Goal: Use online tool/utility: Utilize a website feature to perform a specific function

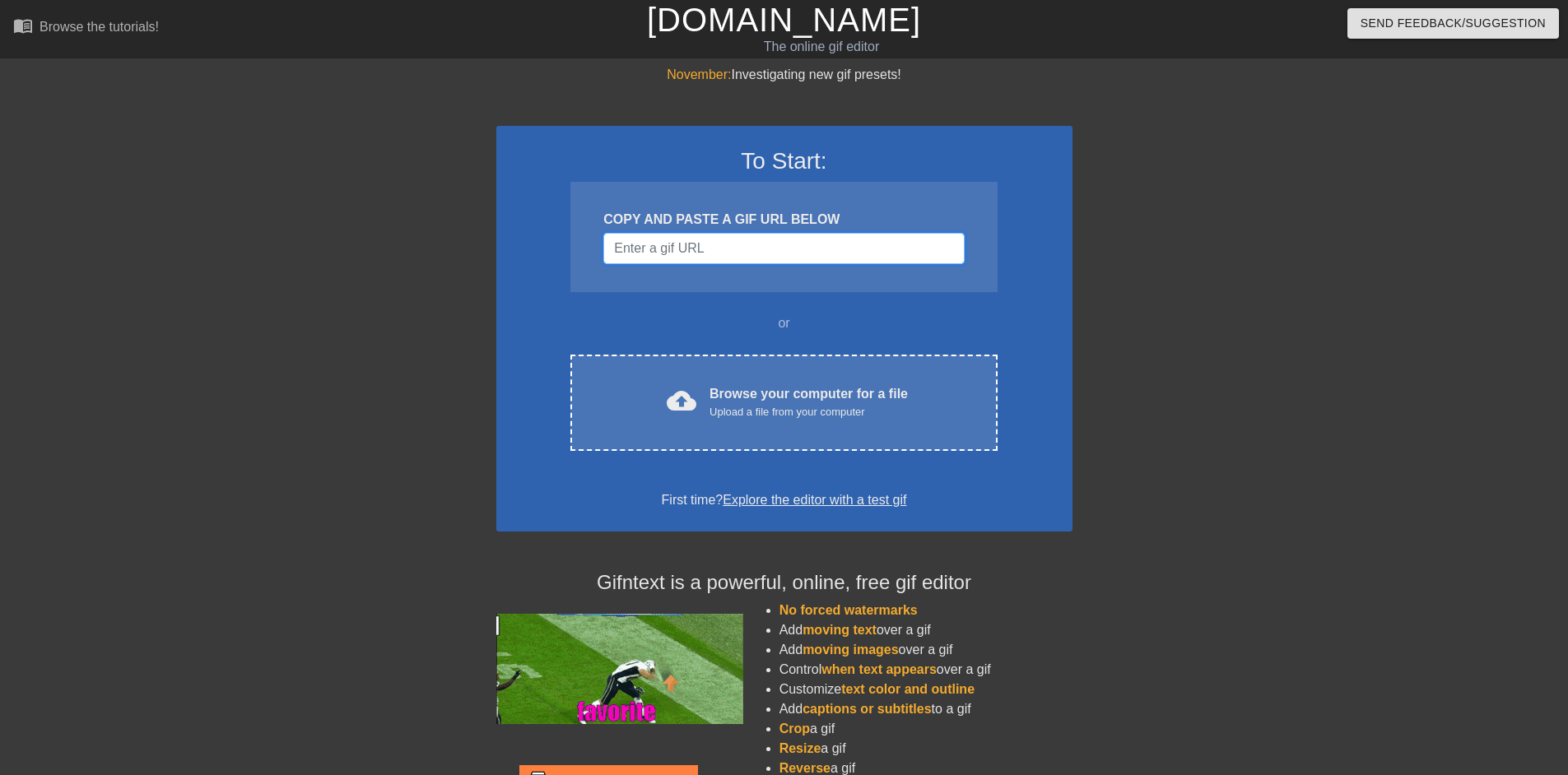
click at [688, 259] on input "Username" at bounding box center [784, 248] width 361 height 31
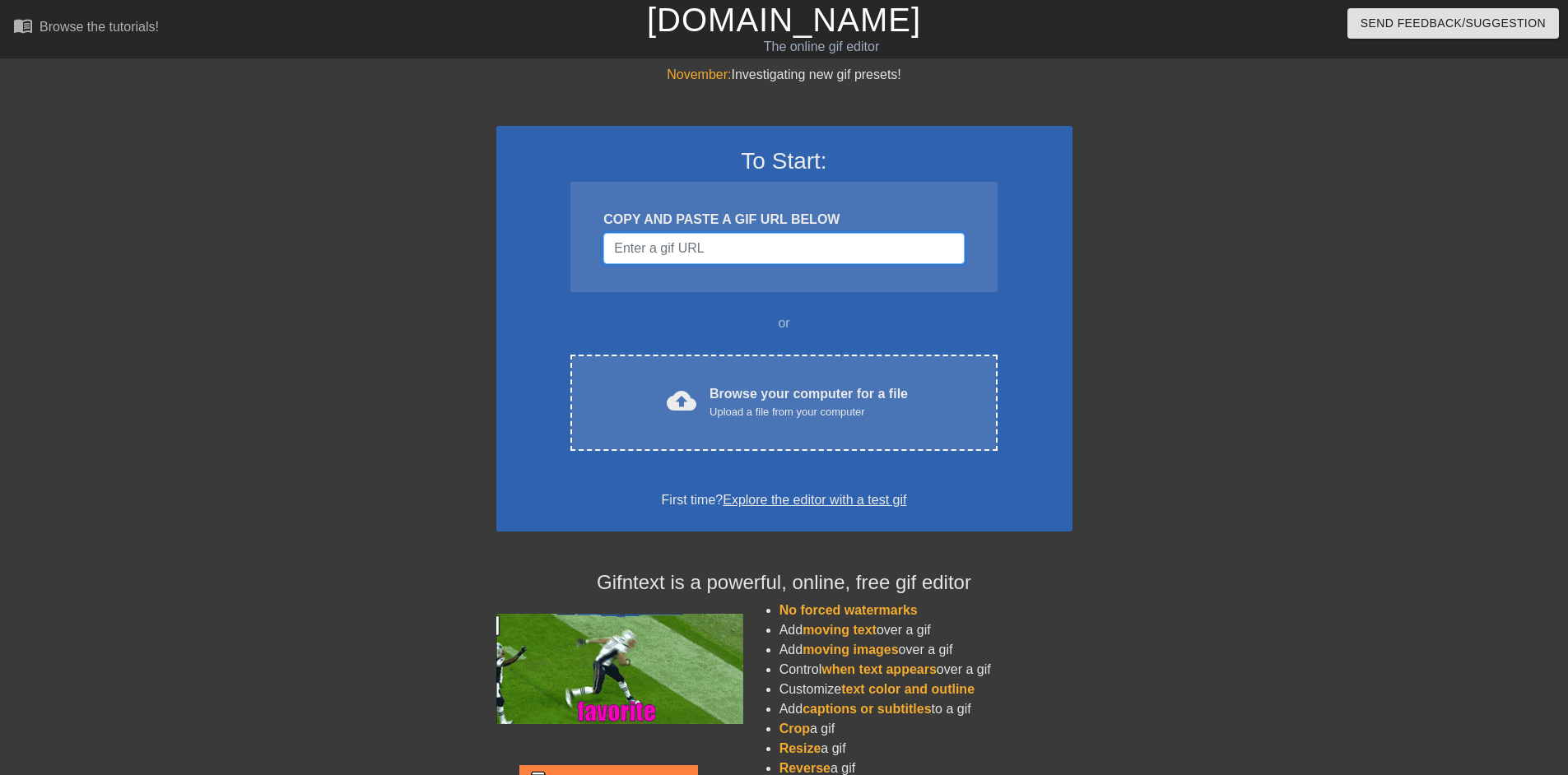
paste input "https://qph.cf2.quoracdn.net/main-qimg-93639b978056bc6fe66089fd39e942fe"
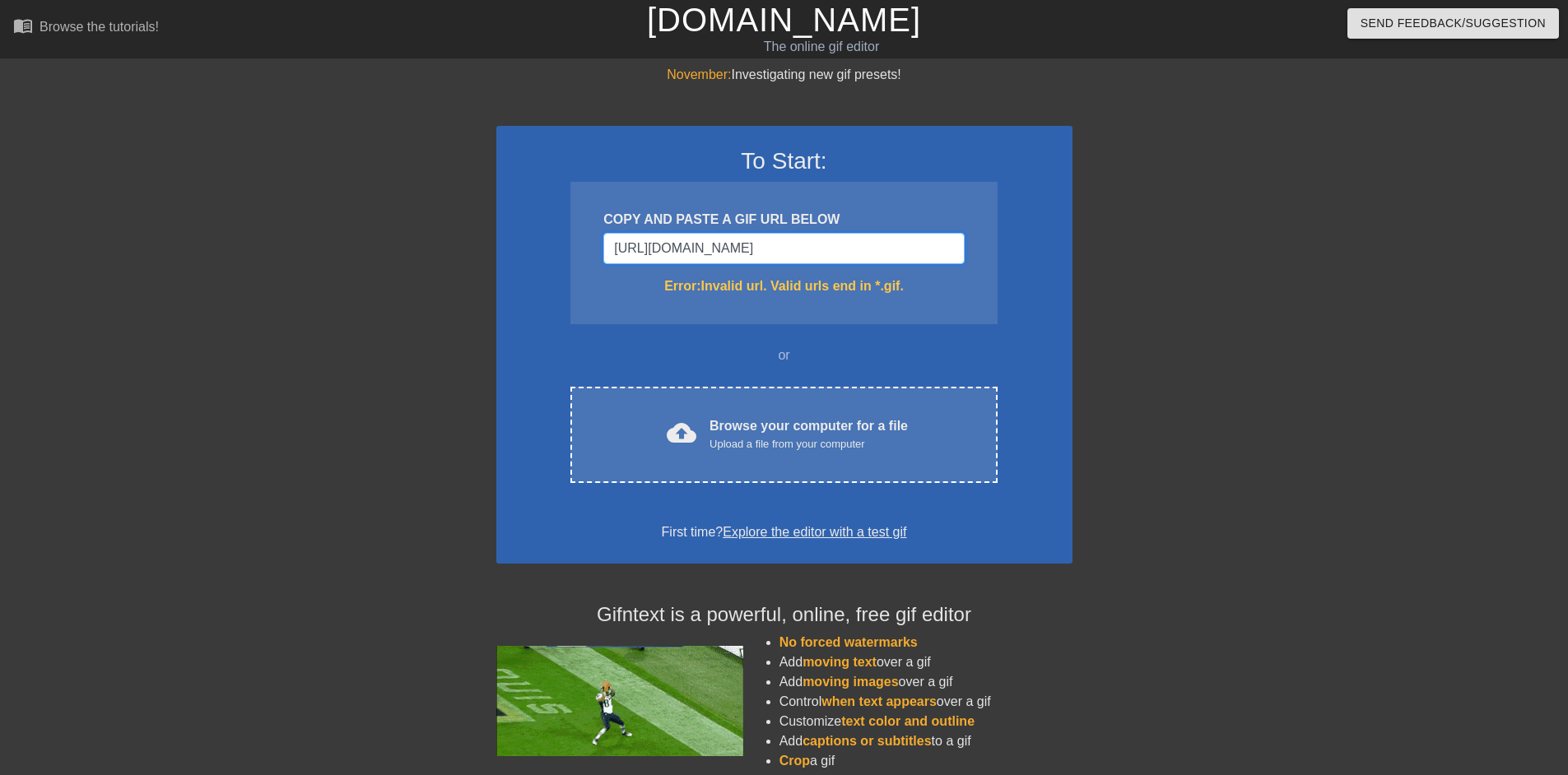
scroll to position [0, 119]
type input "https://qph.cf2.quoracdn.net/main-qimg-93639b978056bc6fe66089fd39e942fe"
click at [861, 261] on input "https://qph.cf2.quoracdn.net/main-qimg-93639b978056bc6fe66089fd39e942fe" at bounding box center [784, 248] width 361 height 31
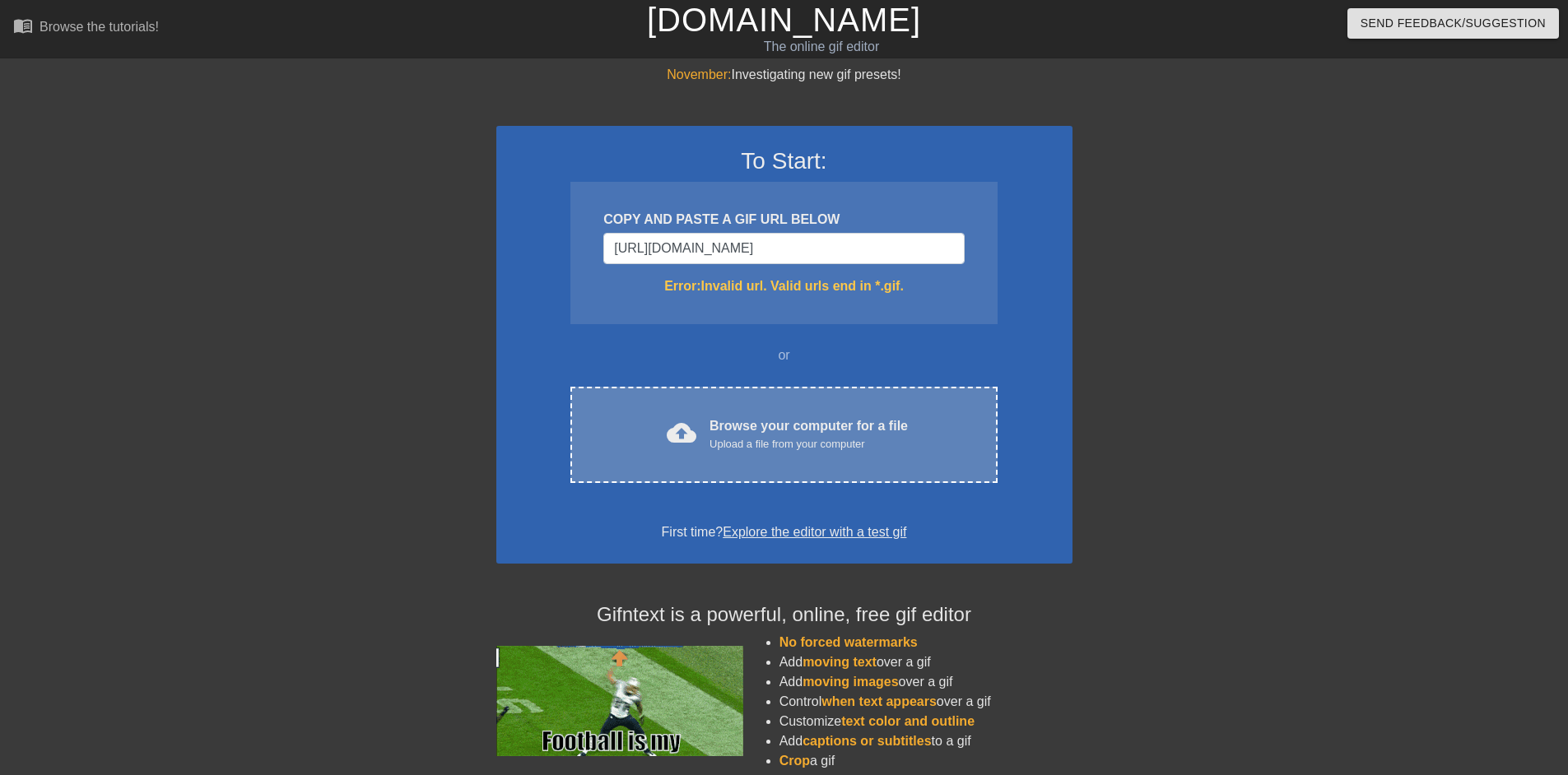
click at [769, 436] on div "Upload a file from your computer" at bounding box center [809, 444] width 199 height 17
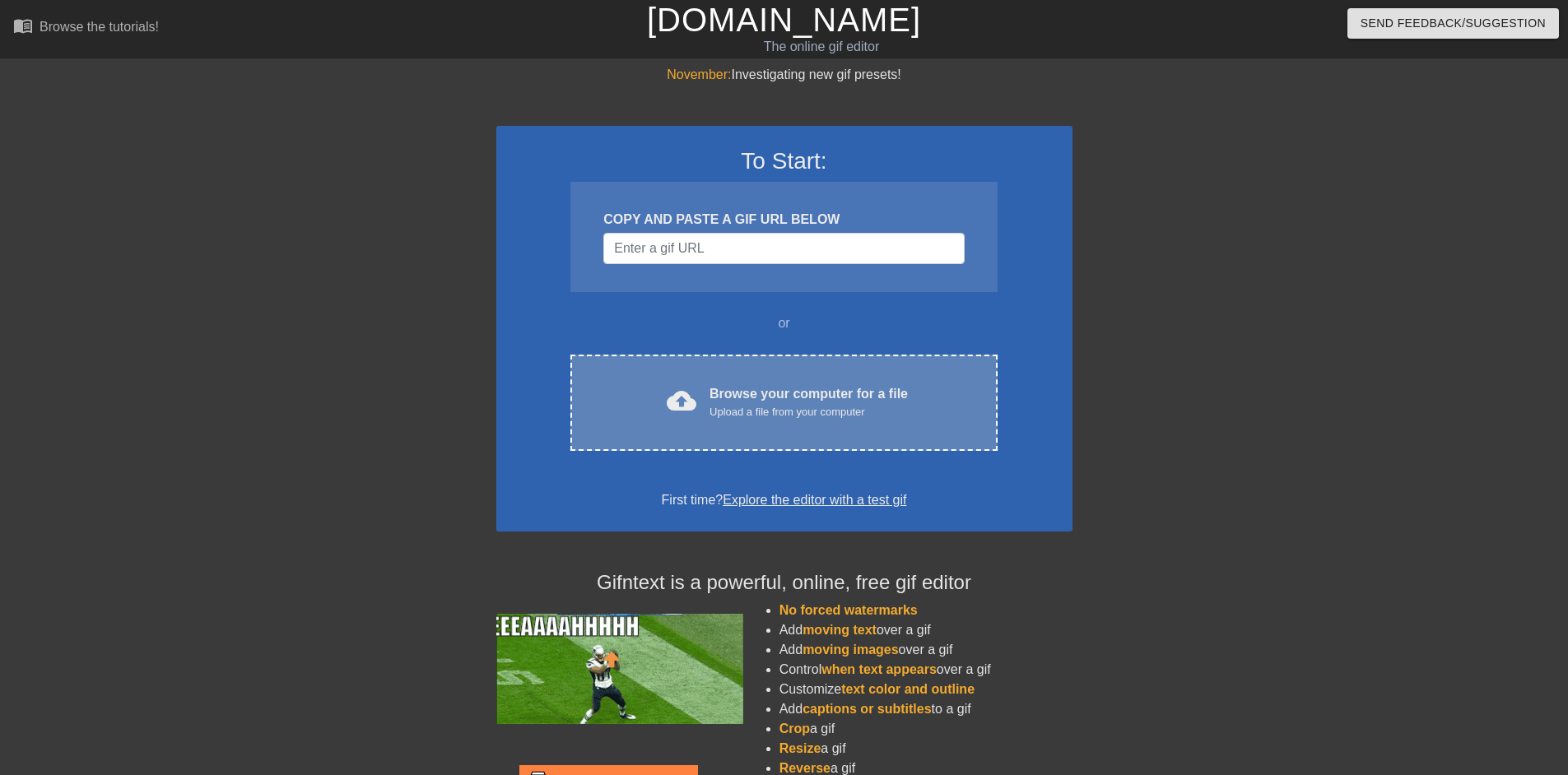
click at [713, 384] on div "Browse your computer for a file Upload a file from your computer" at bounding box center [809, 402] width 199 height 37
click at [753, 404] on div "Upload a file from your computer" at bounding box center [809, 412] width 199 height 17
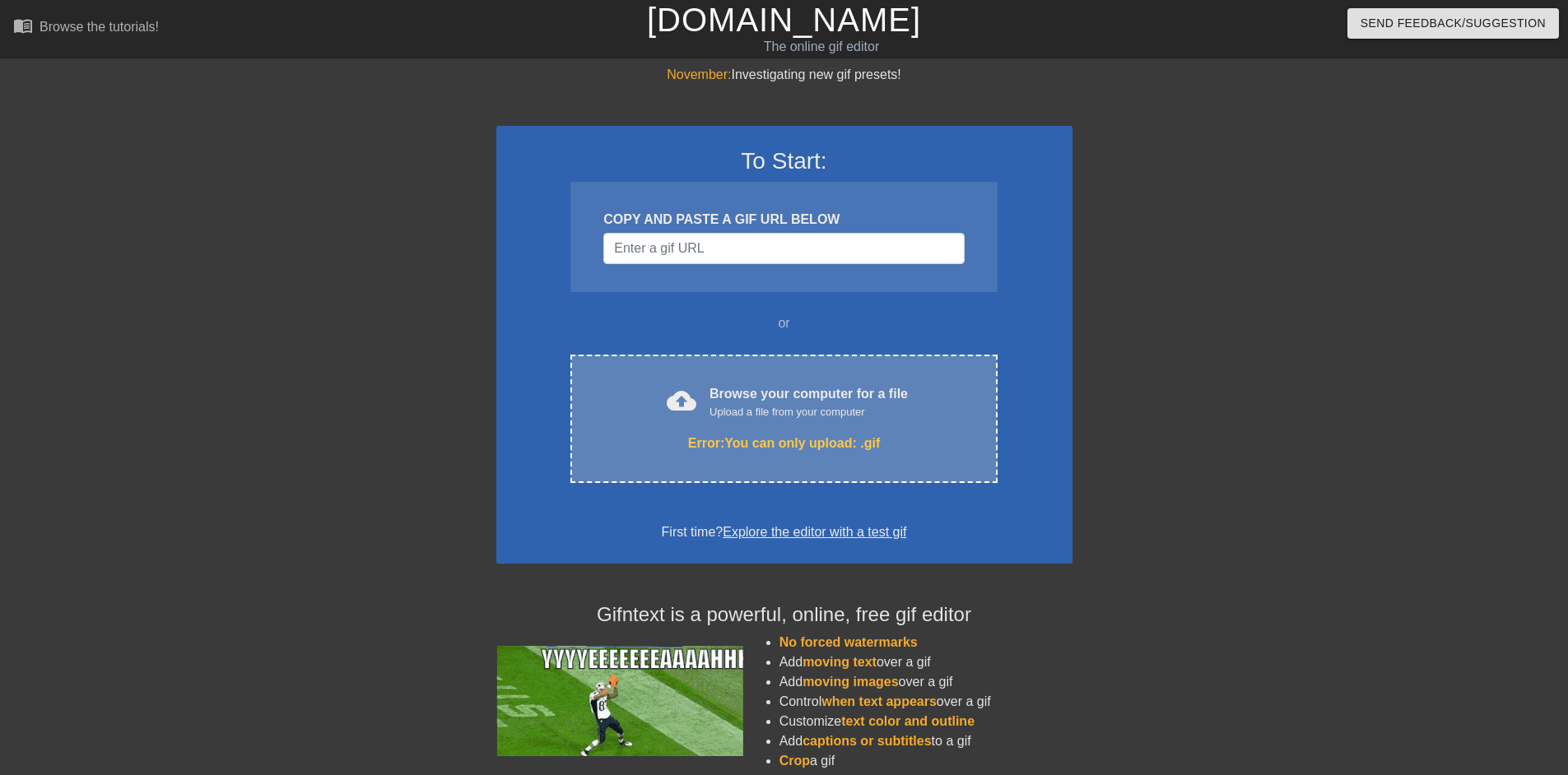
click at [722, 457] on div "cloud_upload Browse your computer for a file Upload a file from your computer E…" at bounding box center [784, 418] width 426 height 128
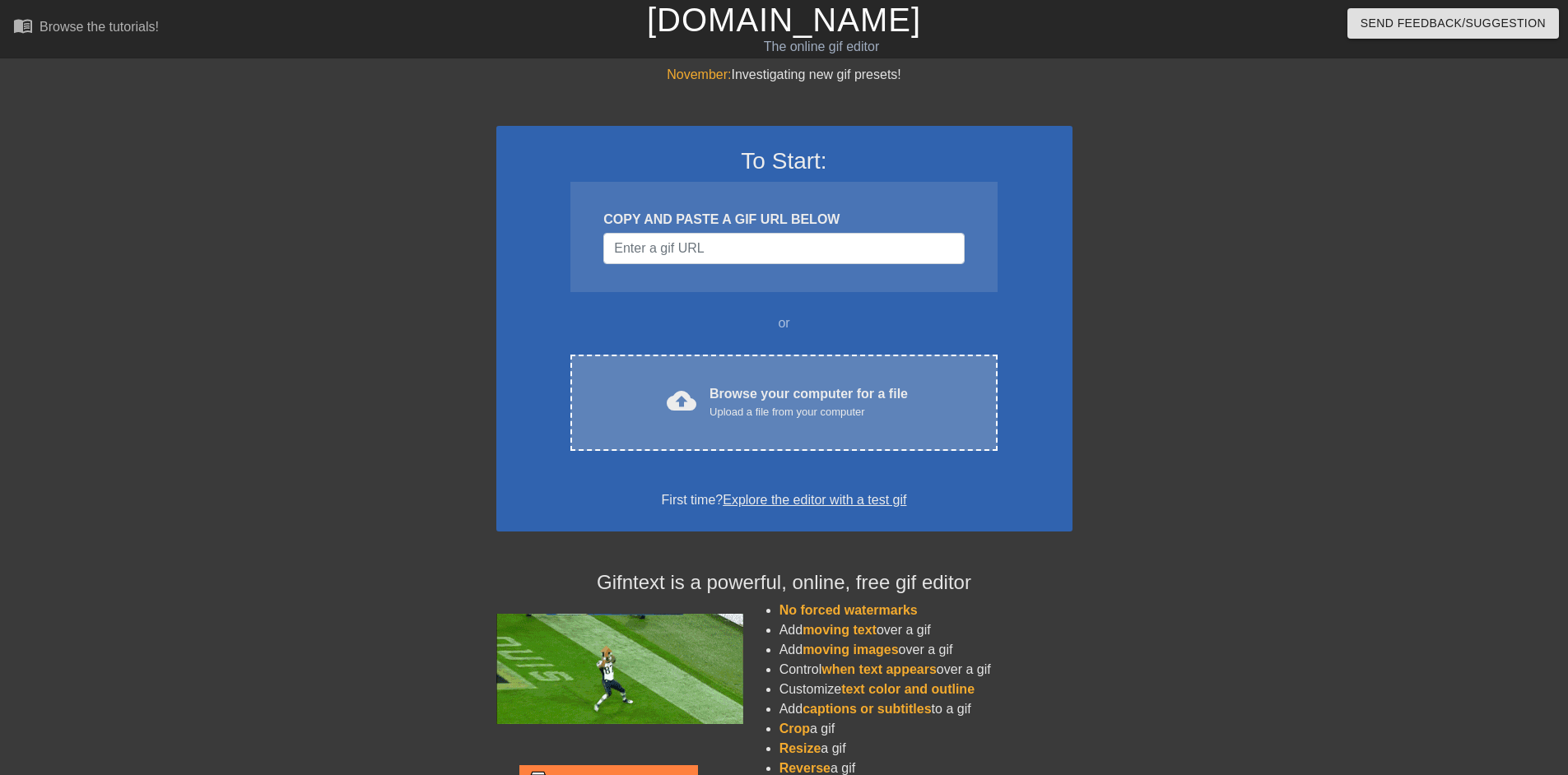
click at [696, 387] on span "cloud_upload" at bounding box center [681, 401] width 30 height 30
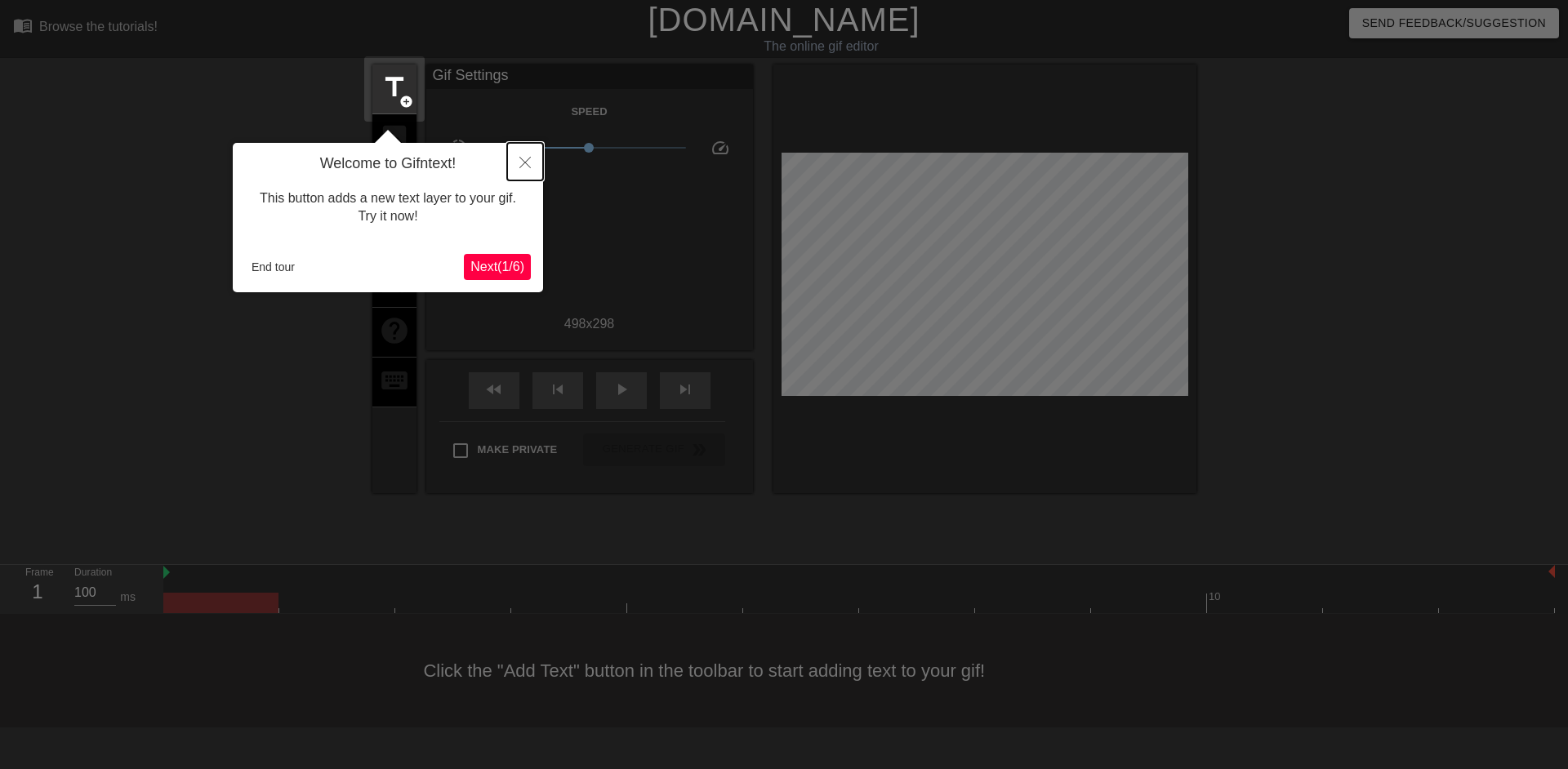
click at [525, 166] on icon "Close" at bounding box center [525, 163] width 11 height 11
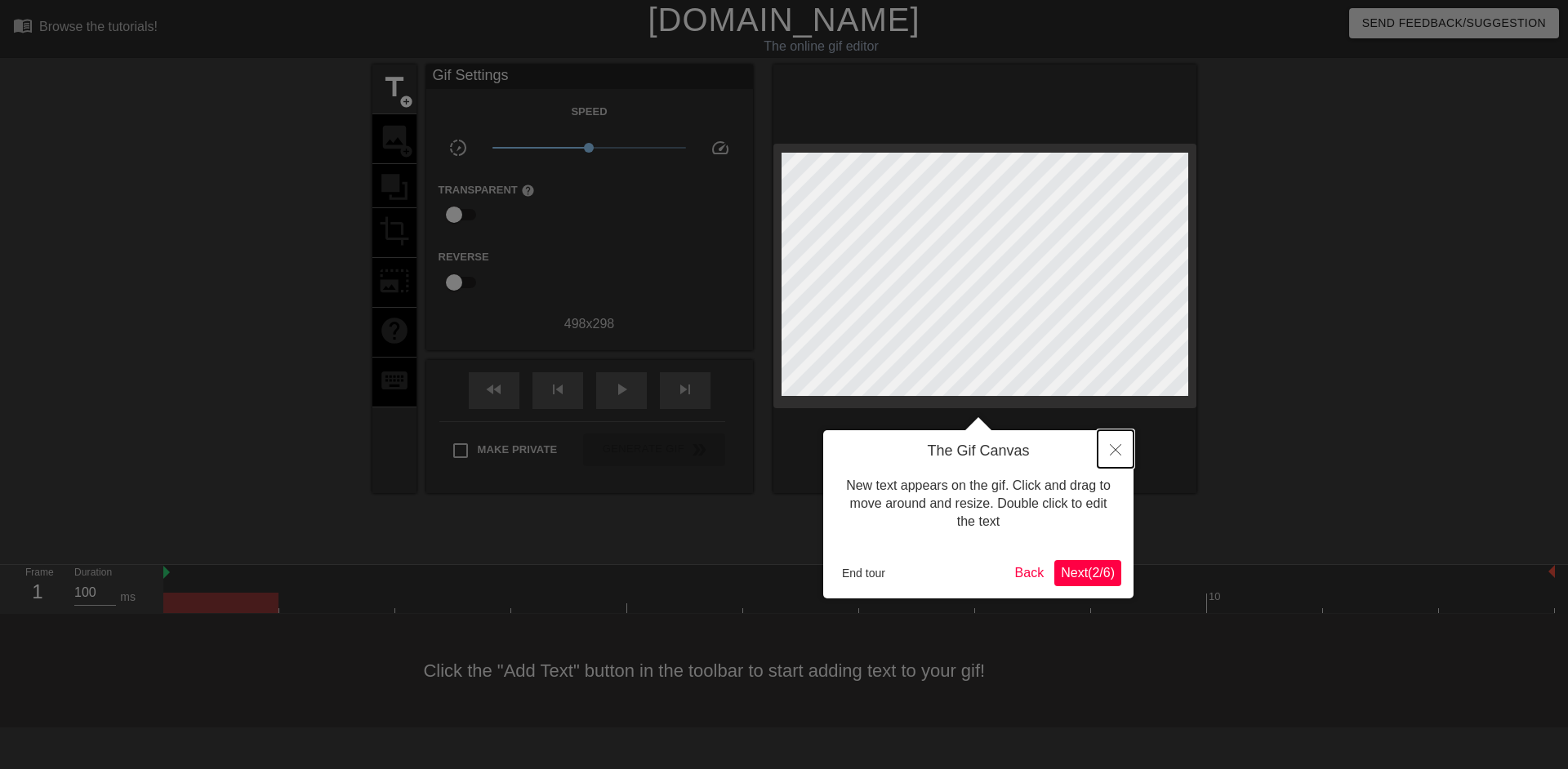
click at [1120, 455] on icon "Close" at bounding box center [1115, 450] width 11 height 11
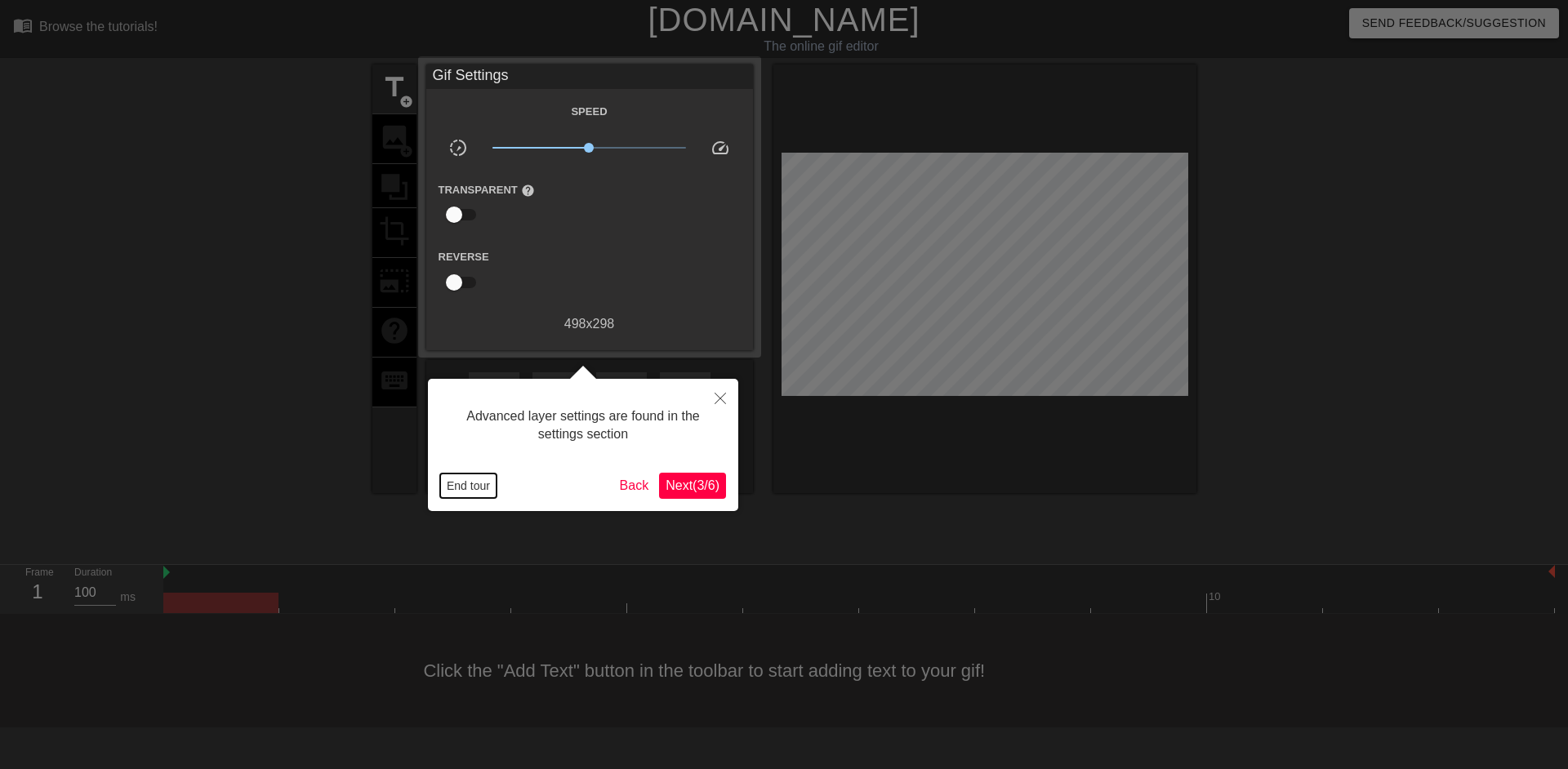
click at [473, 487] on button "End tour" at bounding box center [468, 485] width 57 height 24
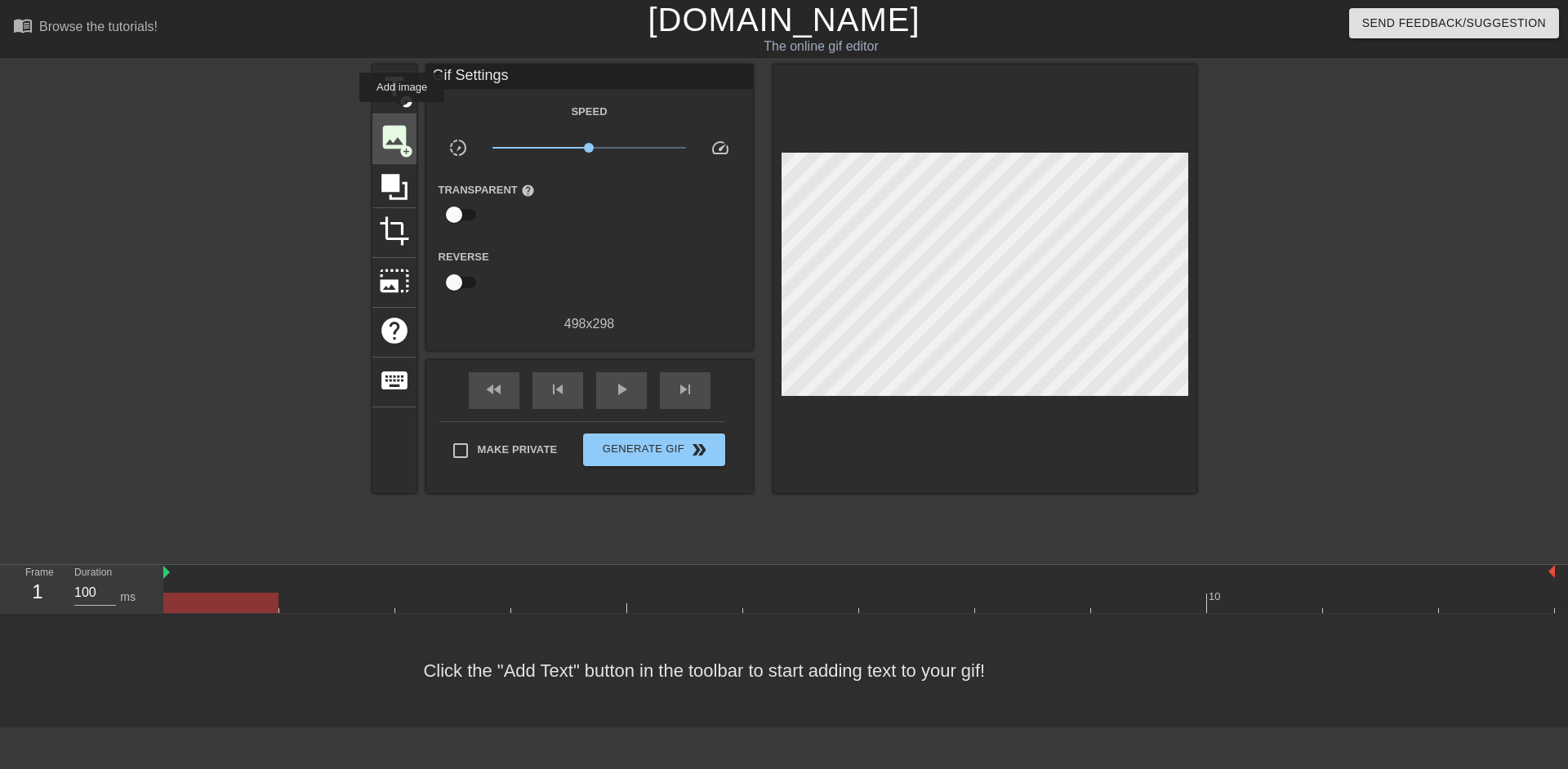
click at [402, 114] on div "image add_circle" at bounding box center [393, 139] width 44 height 50
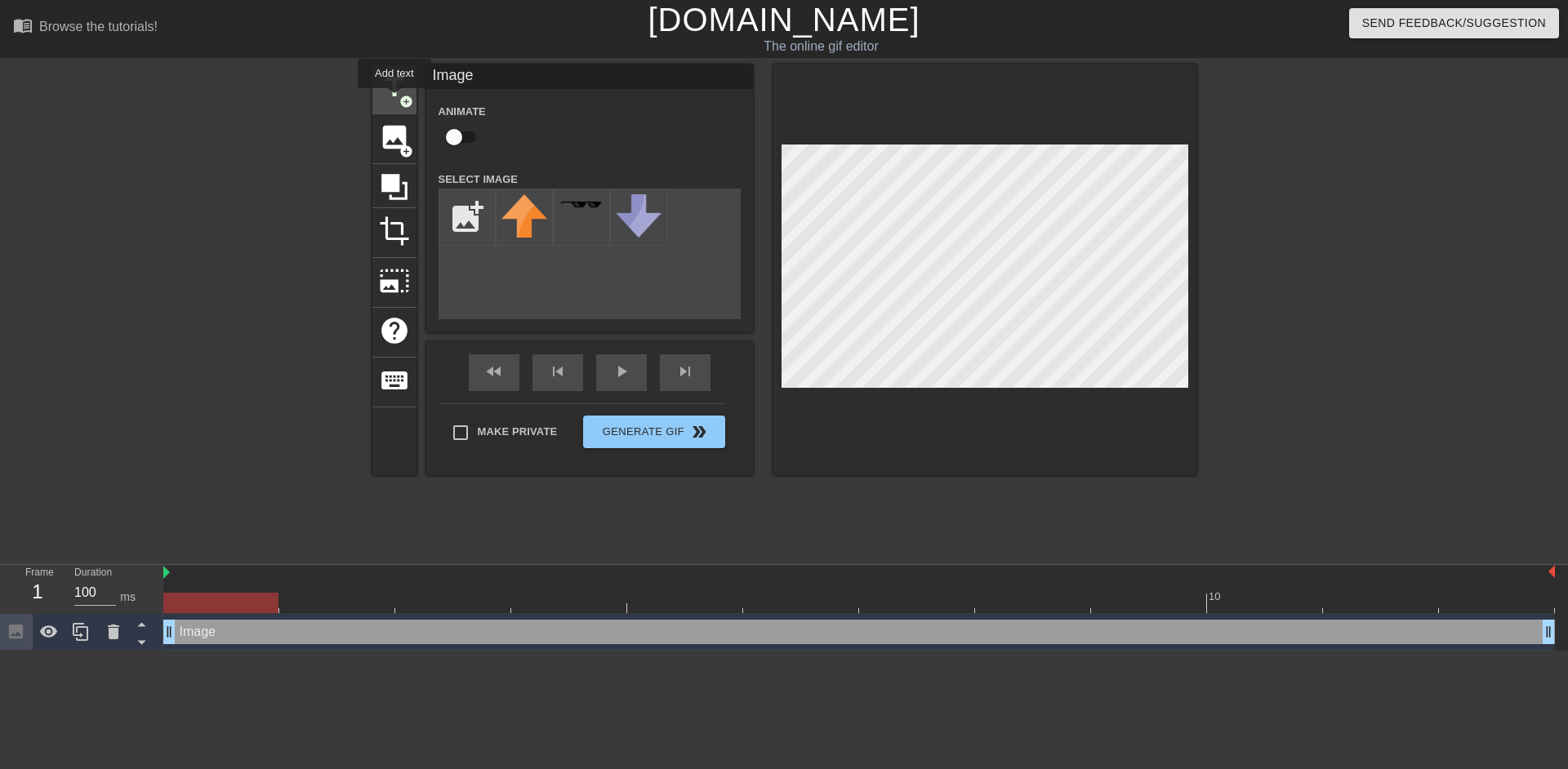
click at [394, 99] on span "title" at bounding box center [393, 86] width 31 height 31
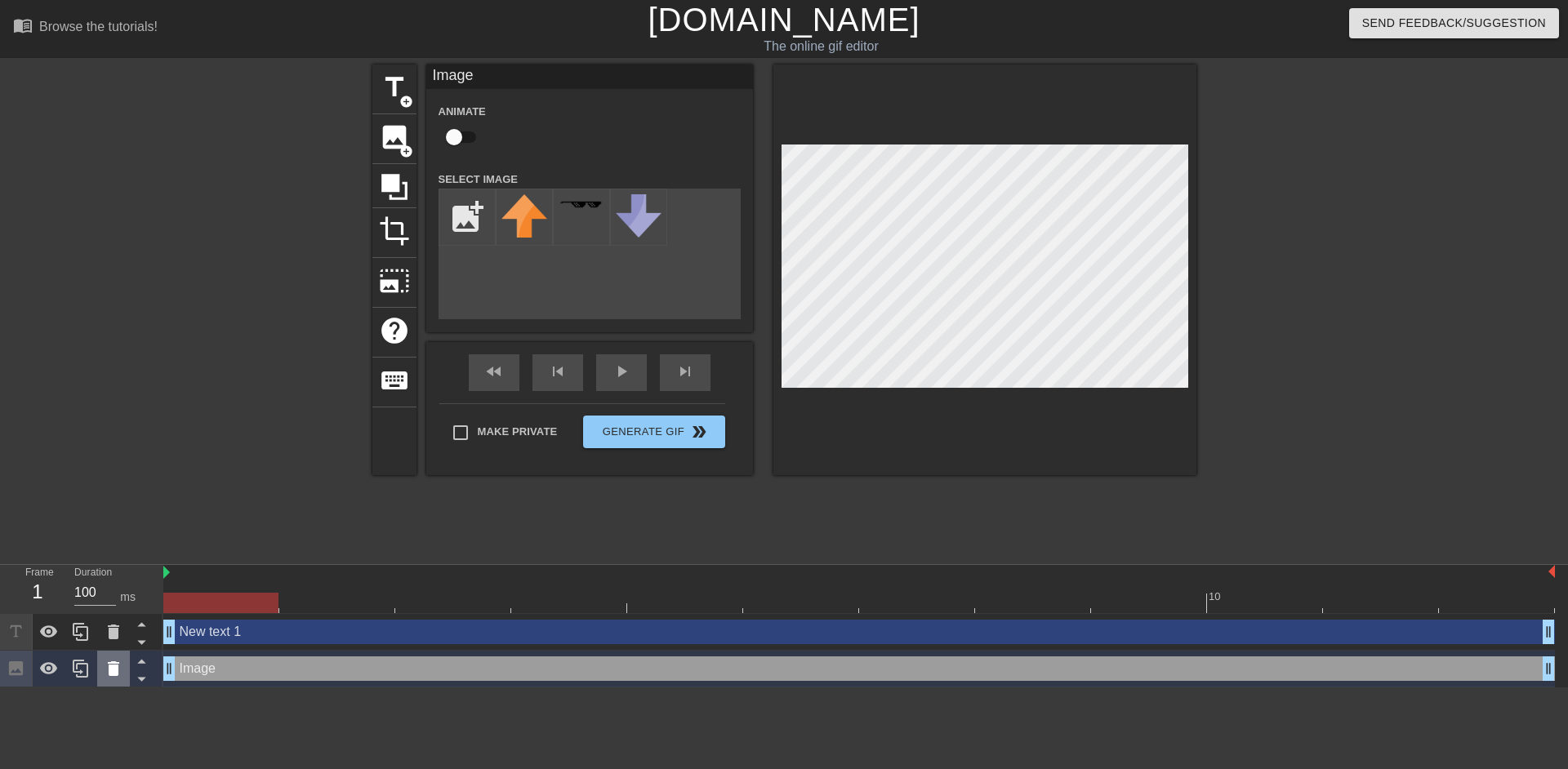
click at [111, 665] on icon at bounding box center [113, 669] width 11 height 15
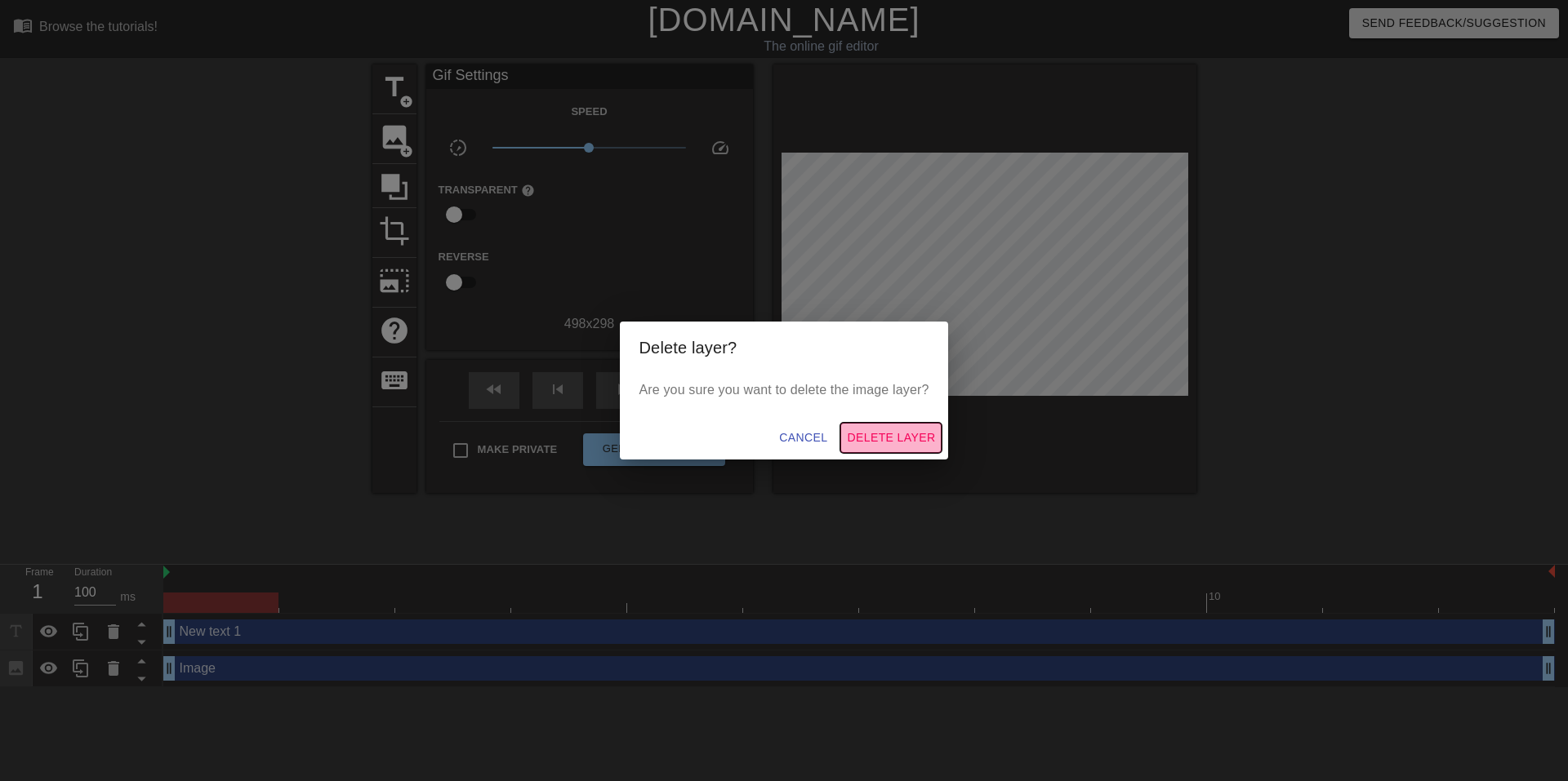
click at [873, 453] on button "Delete Layer" at bounding box center [891, 438] width 101 height 30
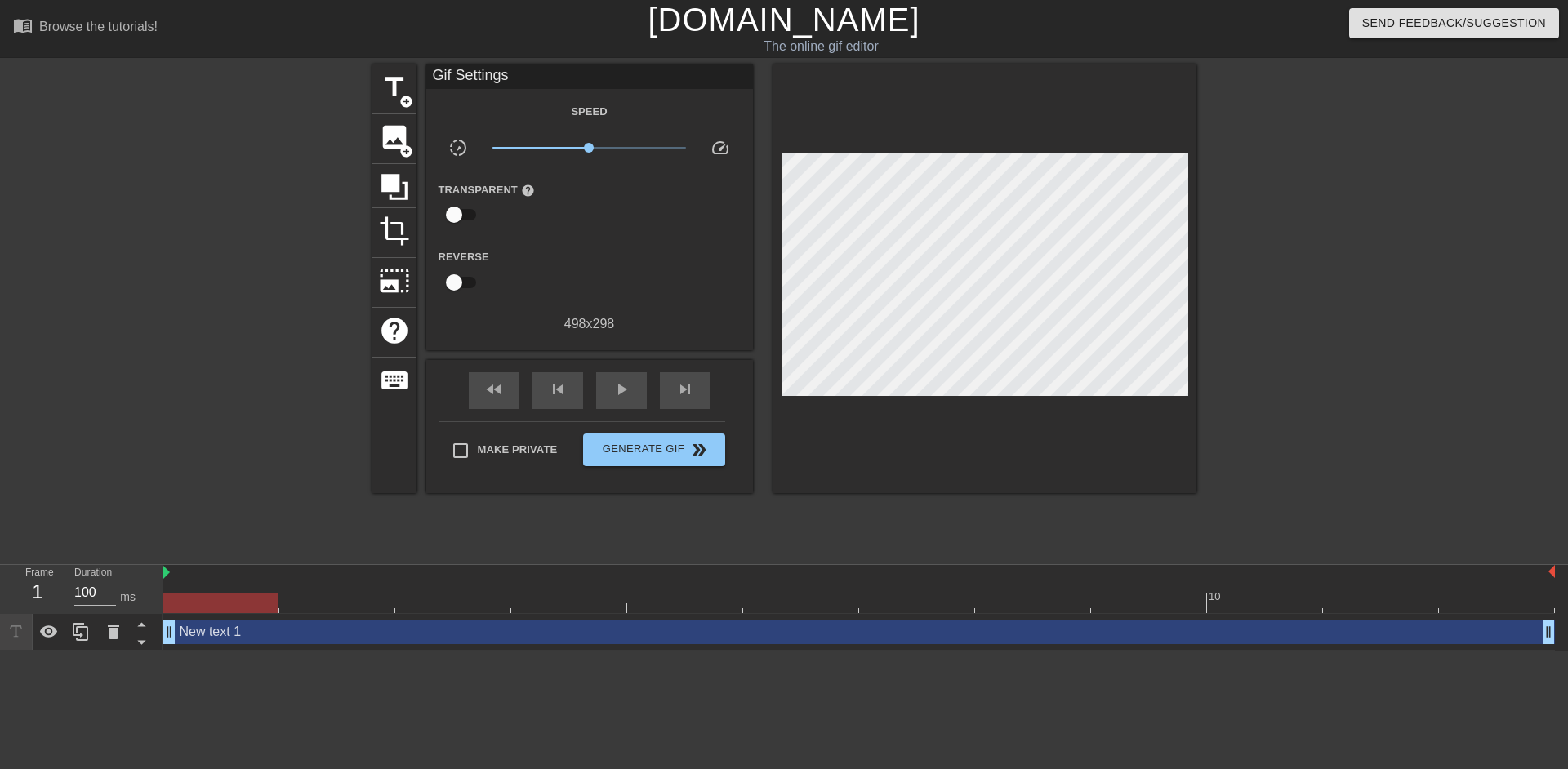
click at [252, 634] on div "New text 1 drag_handle drag_handle" at bounding box center [859, 632] width 1391 height 24
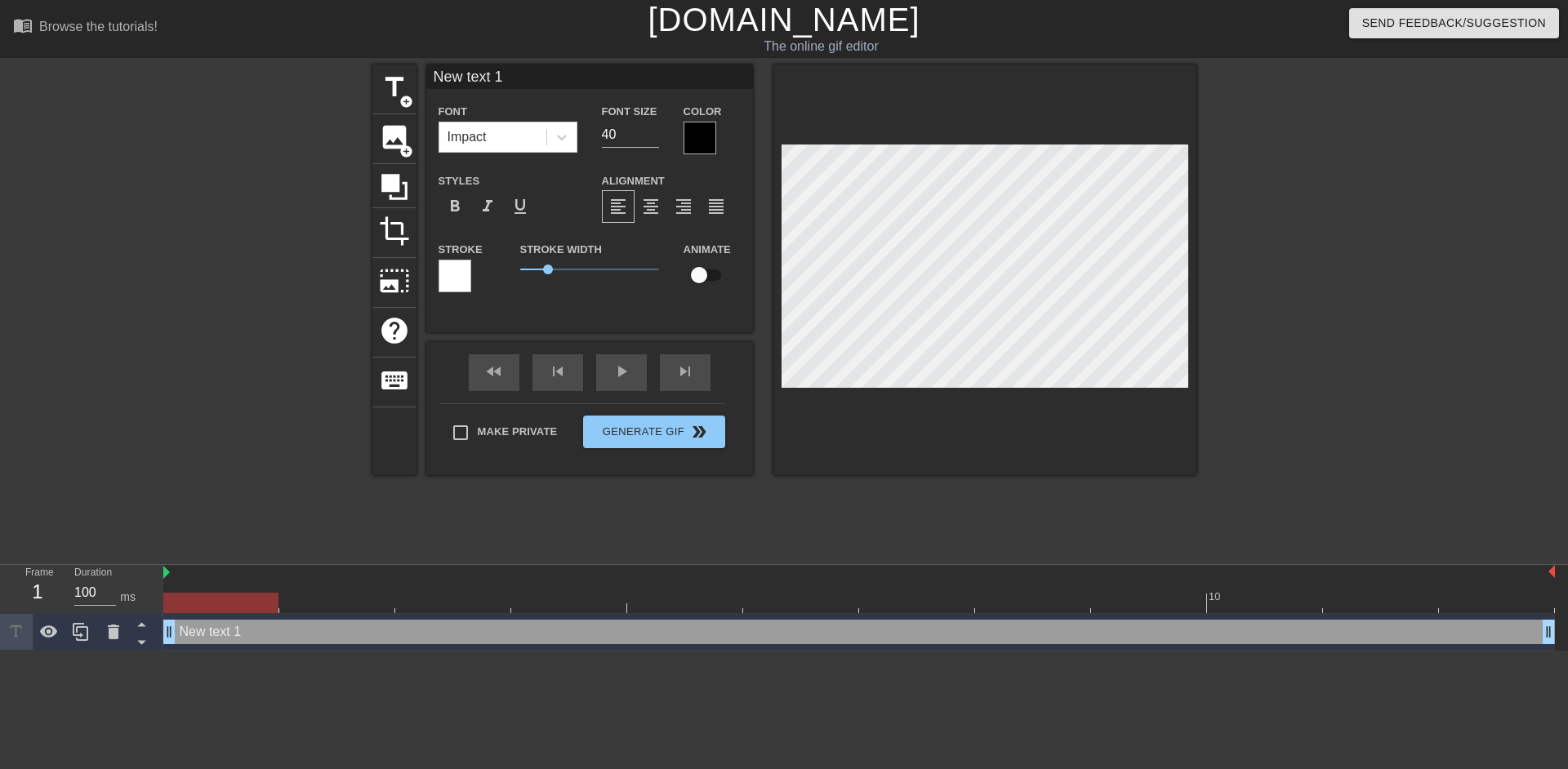
click at [252, 634] on div "New text 1 drag_handle drag_handle" at bounding box center [859, 632] width 1391 height 24
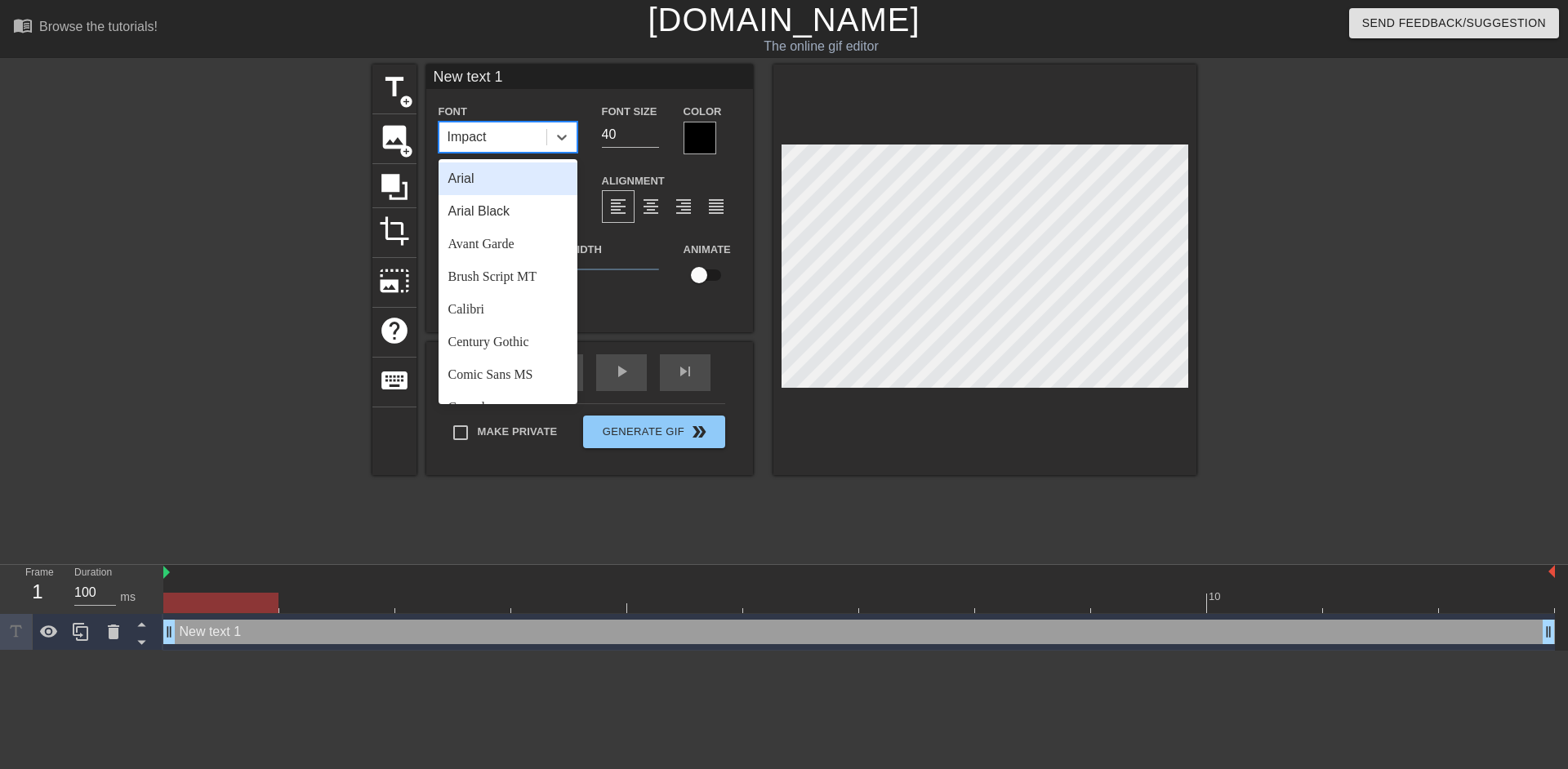
click at [508, 131] on div "Impact" at bounding box center [492, 138] width 107 height 30
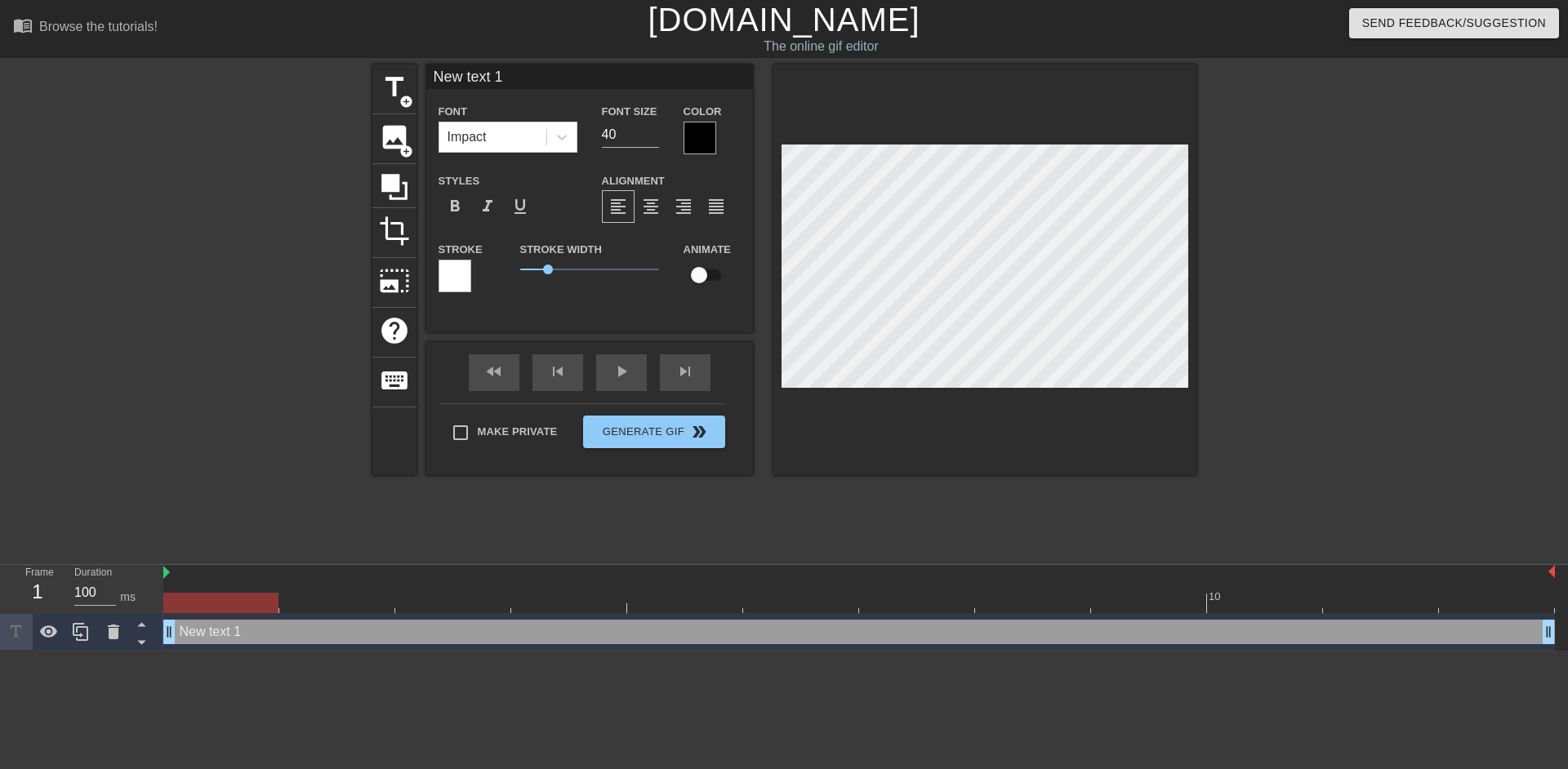
click at [707, 133] on div at bounding box center [699, 138] width 33 height 33
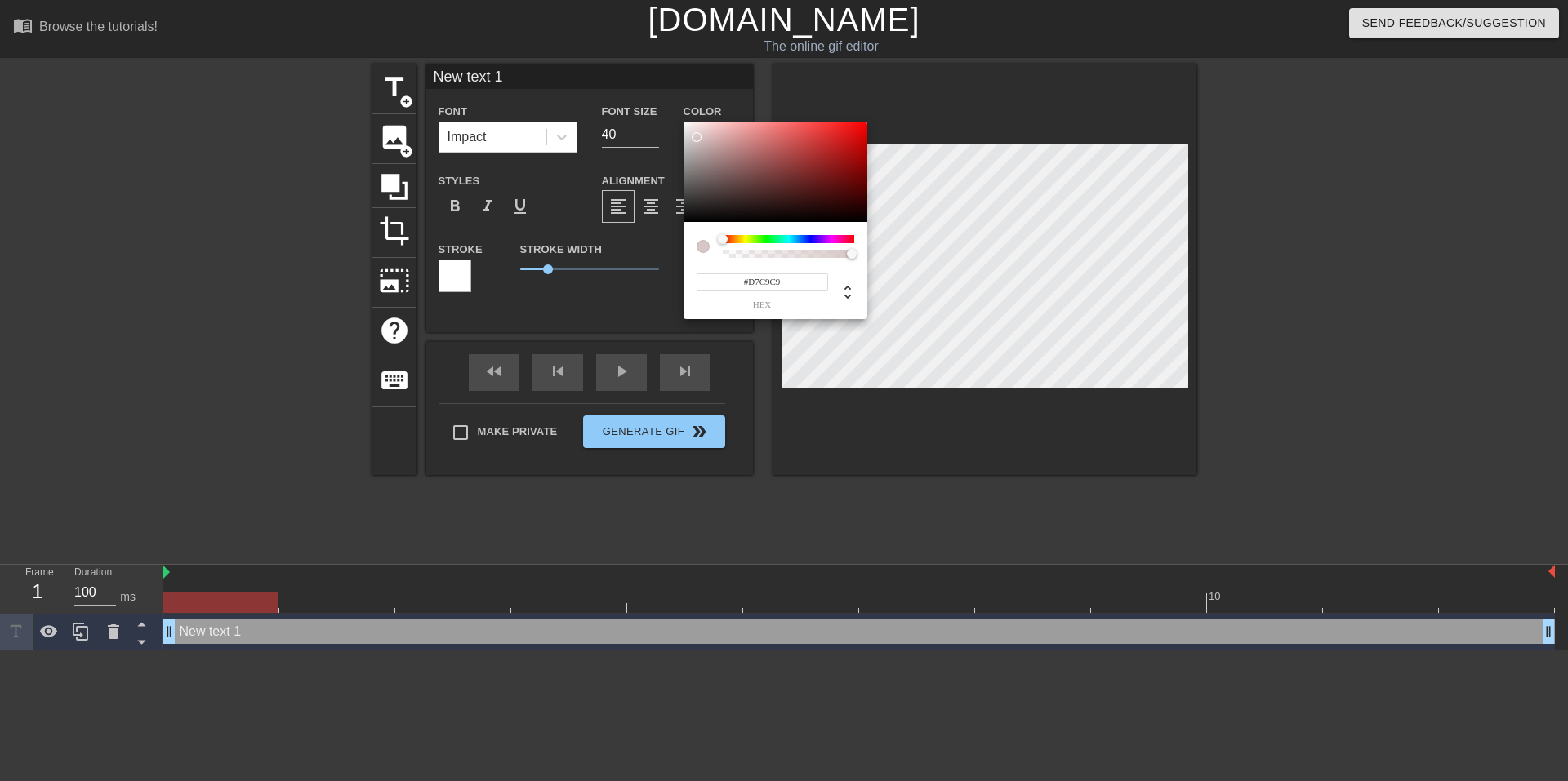
type input "#FFFFFF"
drag, startPoint x: 697, startPoint y: 138, endPoint x: 644, endPoint y: 100, distance: 65.2
click at [644, 100] on div "#FFFFFF hex" at bounding box center [784, 390] width 1568 height 781
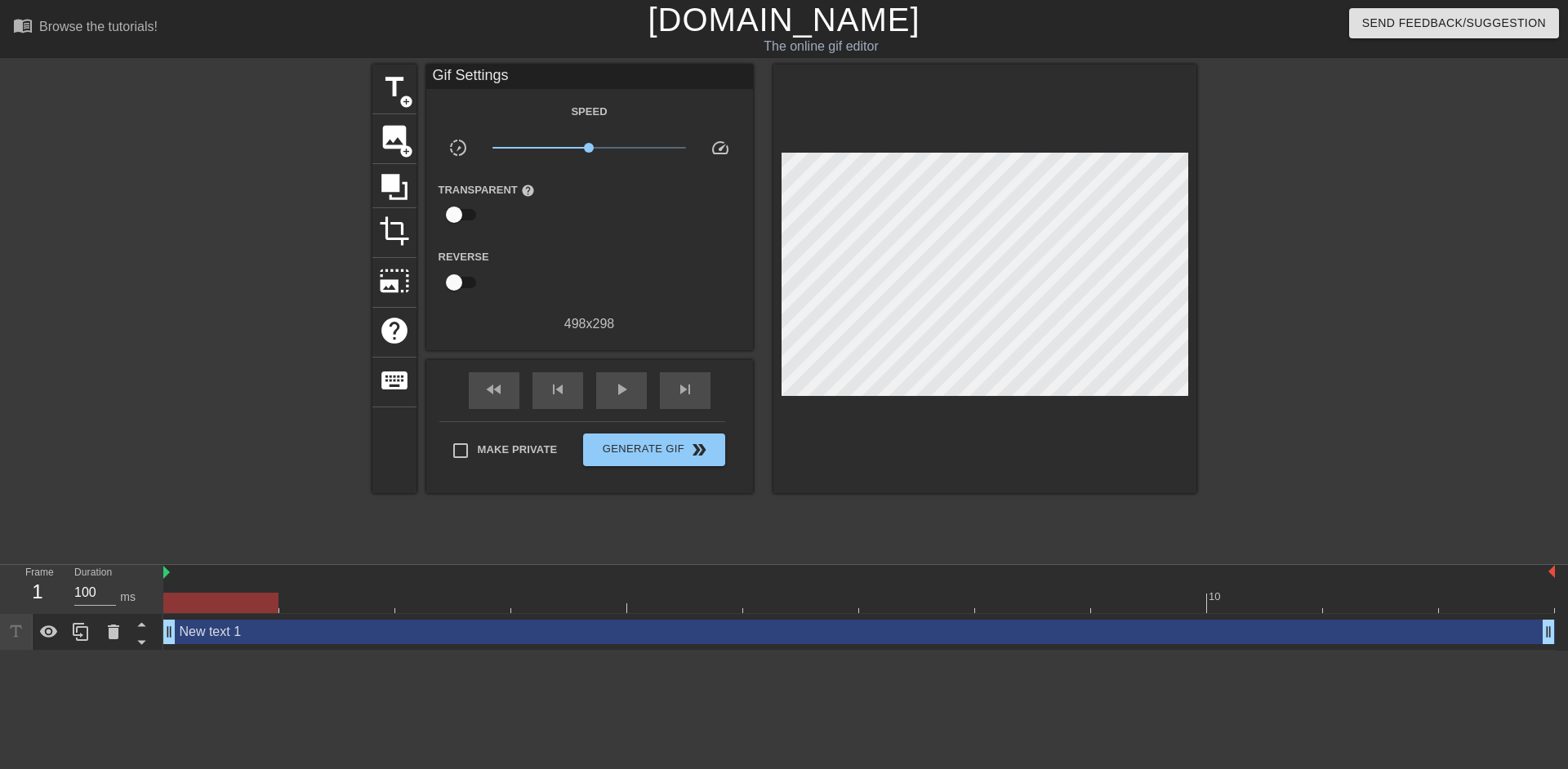
click at [466, 285] on input "checkbox" at bounding box center [454, 282] width 93 height 31
click at [466, 285] on input "checkbox" at bounding box center [470, 282] width 93 height 31
checkbox input "false"
click at [381, 98] on span "title" at bounding box center [393, 86] width 31 height 31
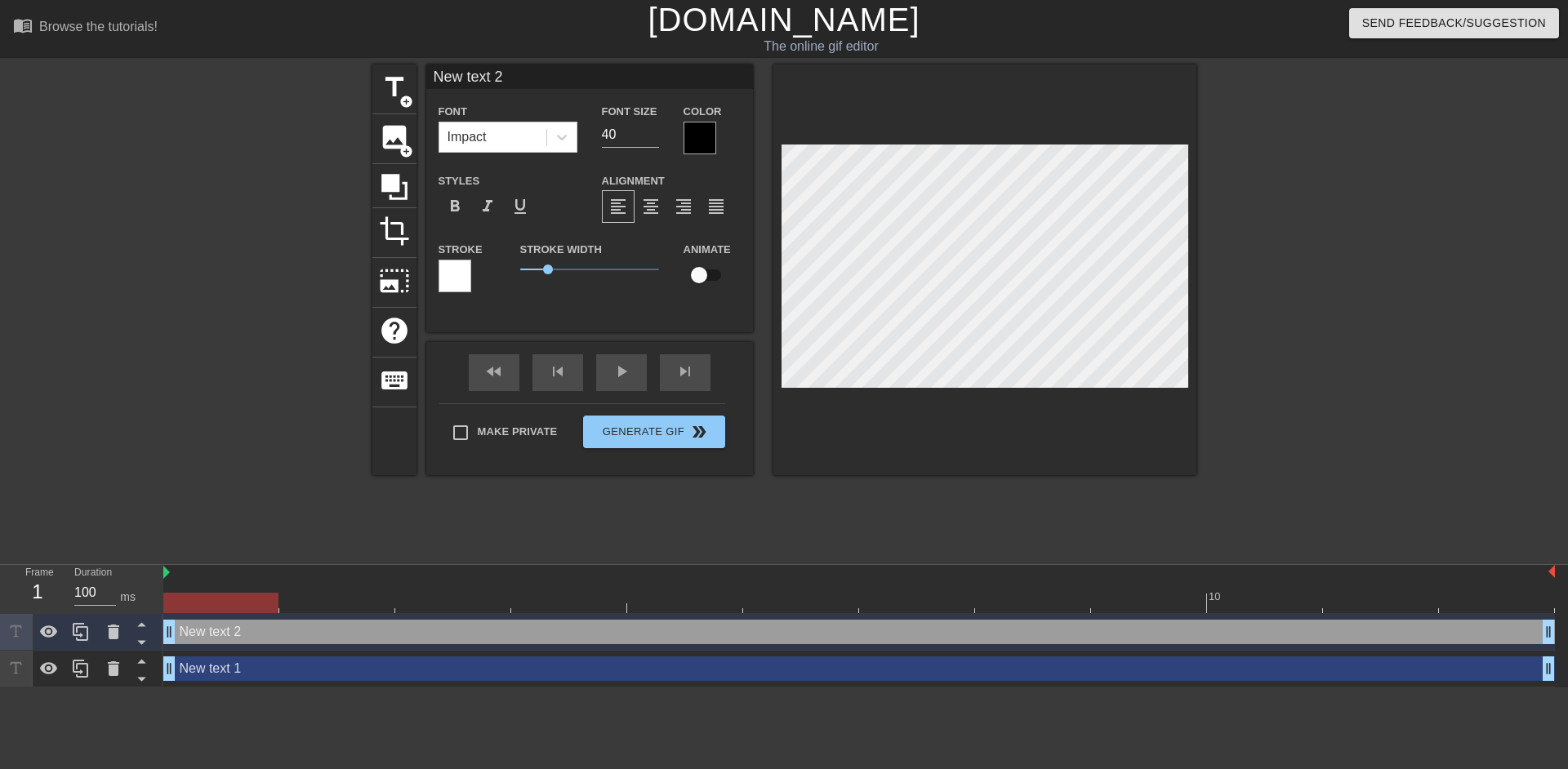
click at [452, 267] on div at bounding box center [455, 275] width 33 height 33
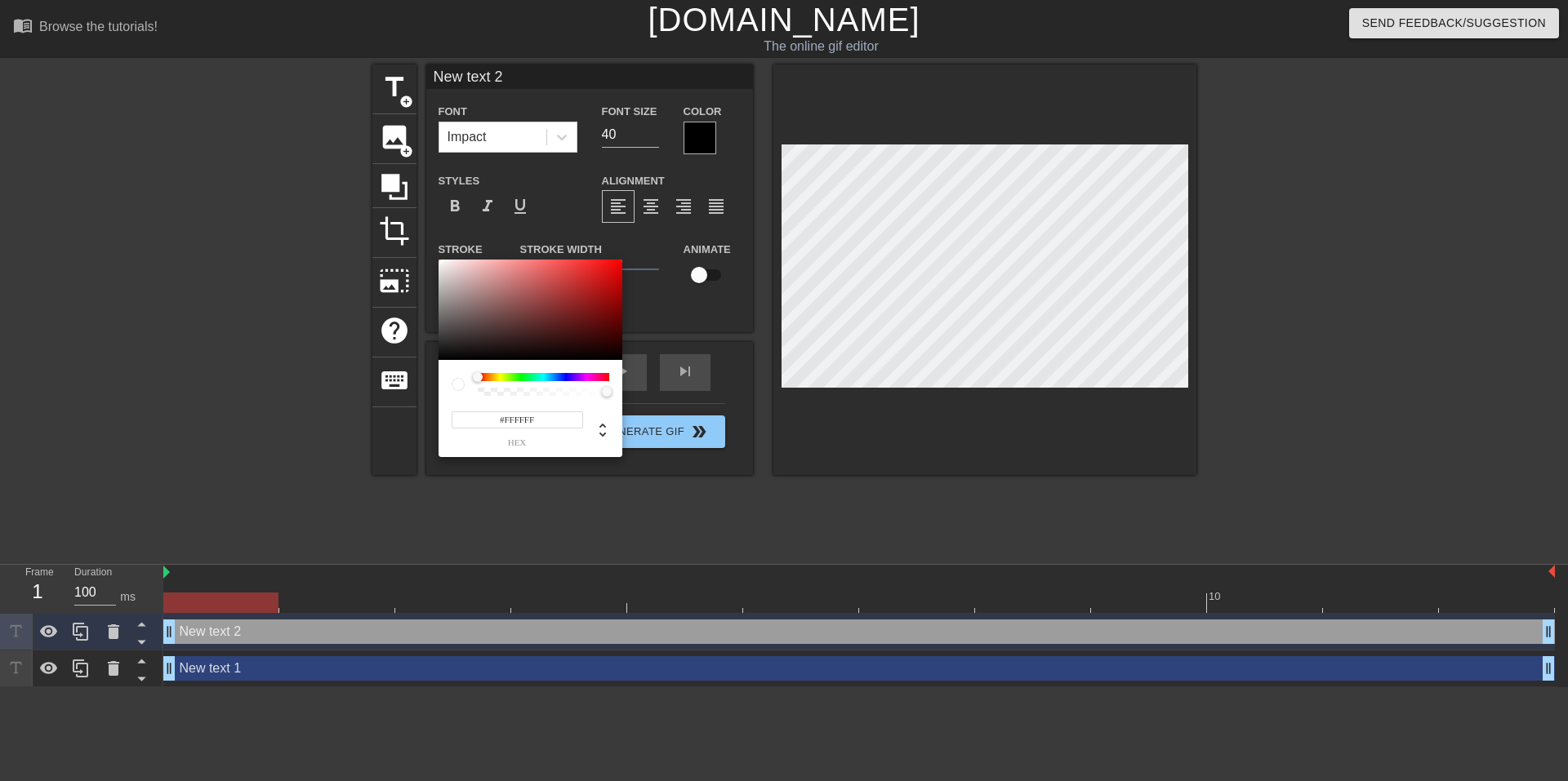
type input "#474444"
click at [445, 332] on div at bounding box center [531, 310] width 184 height 101
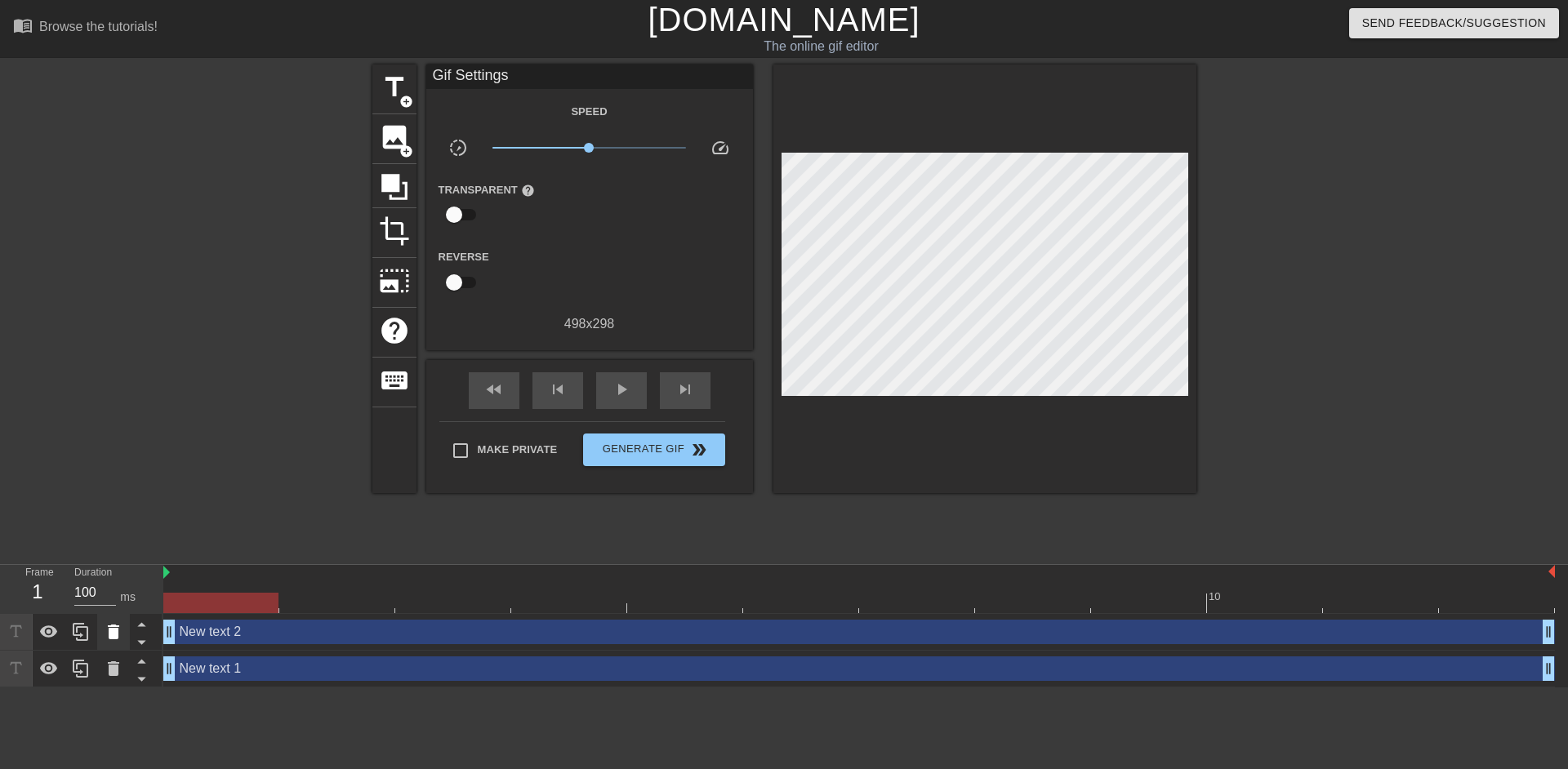
click at [113, 642] on icon at bounding box center [113, 631] width 20 height 20
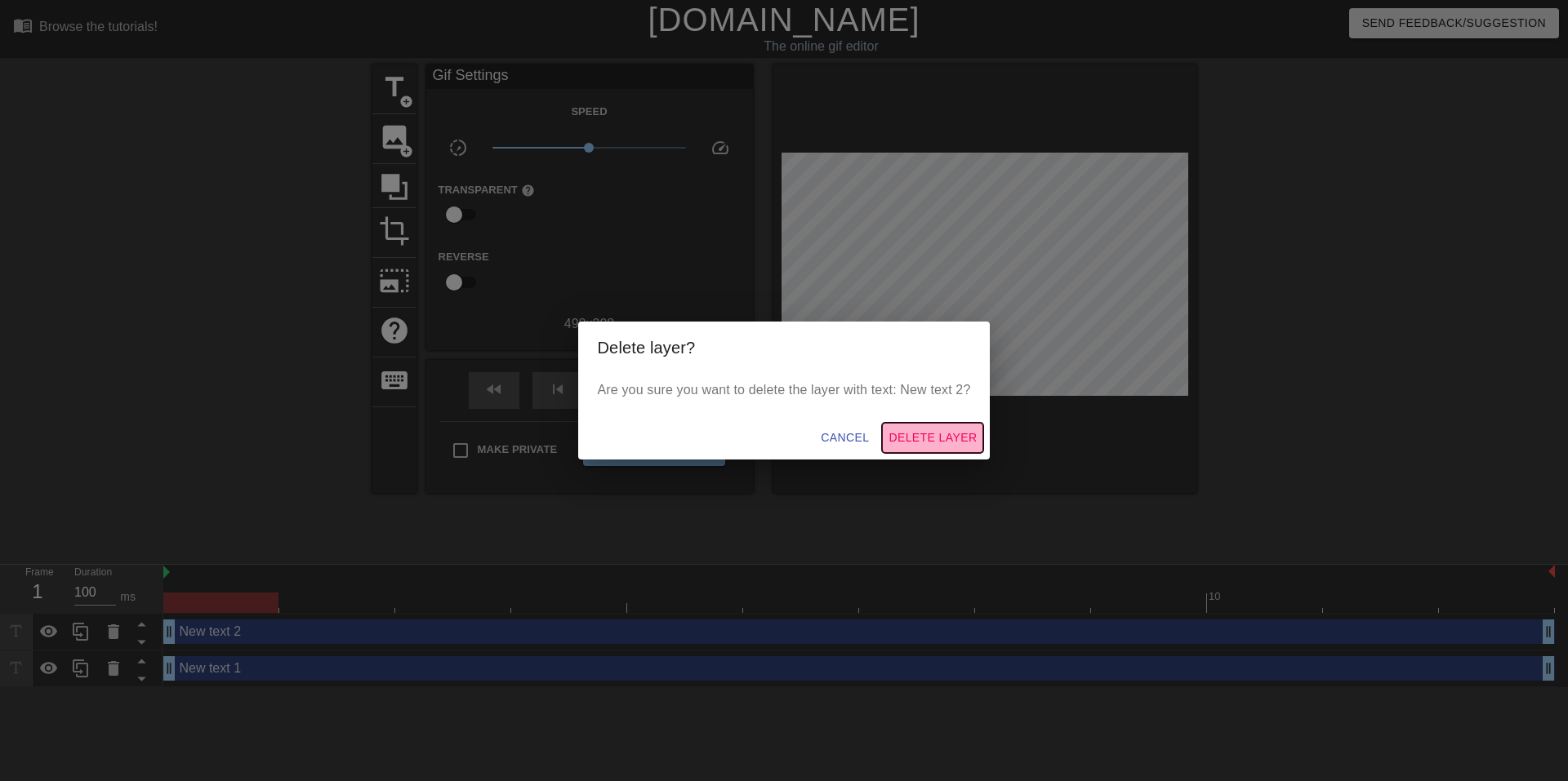
click at [925, 427] on button "Delete Layer" at bounding box center [932, 438] width 101 height 30
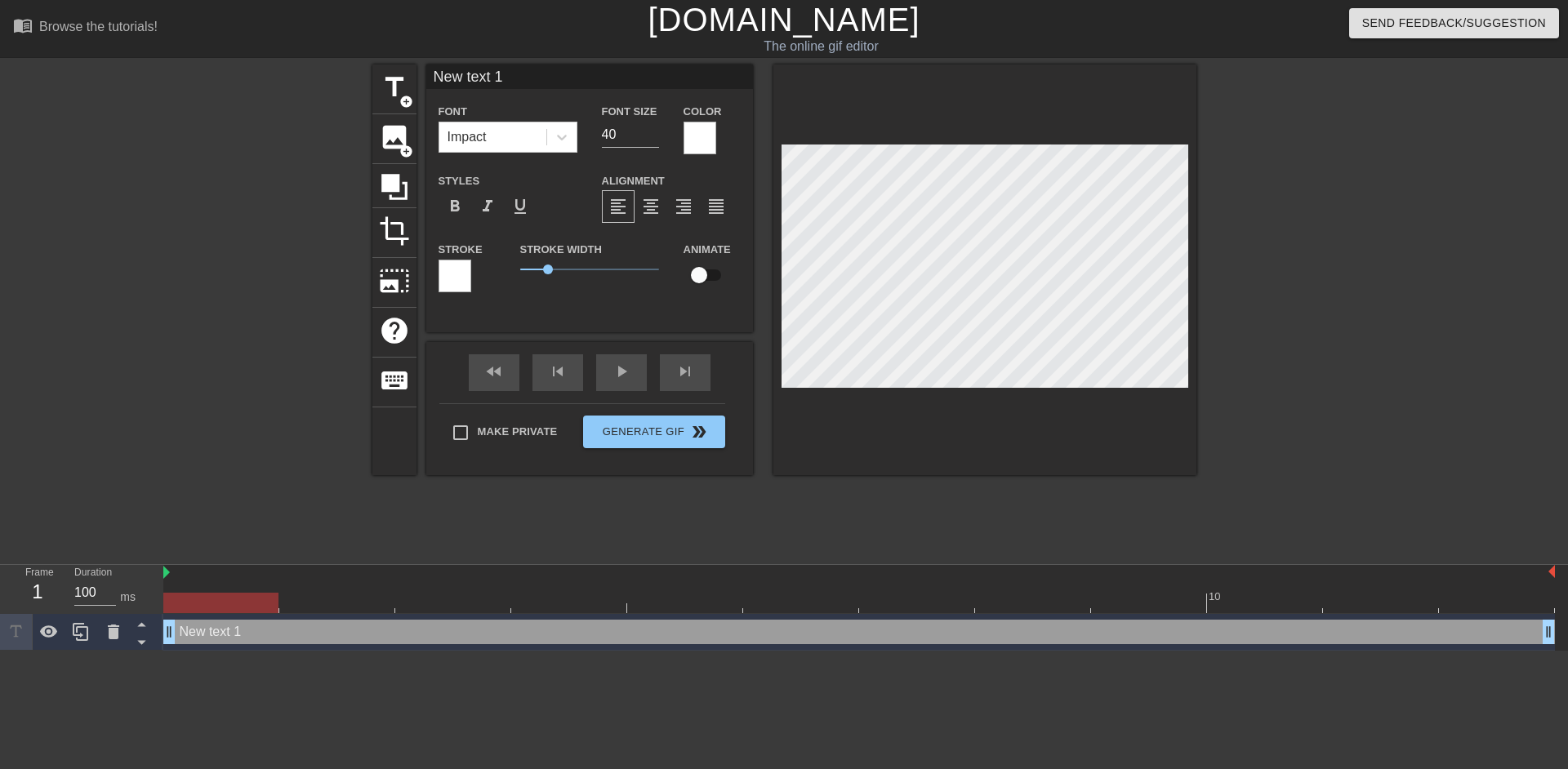
click at [457, 266] on div at bounding box center [455, 275] width 33 height 33
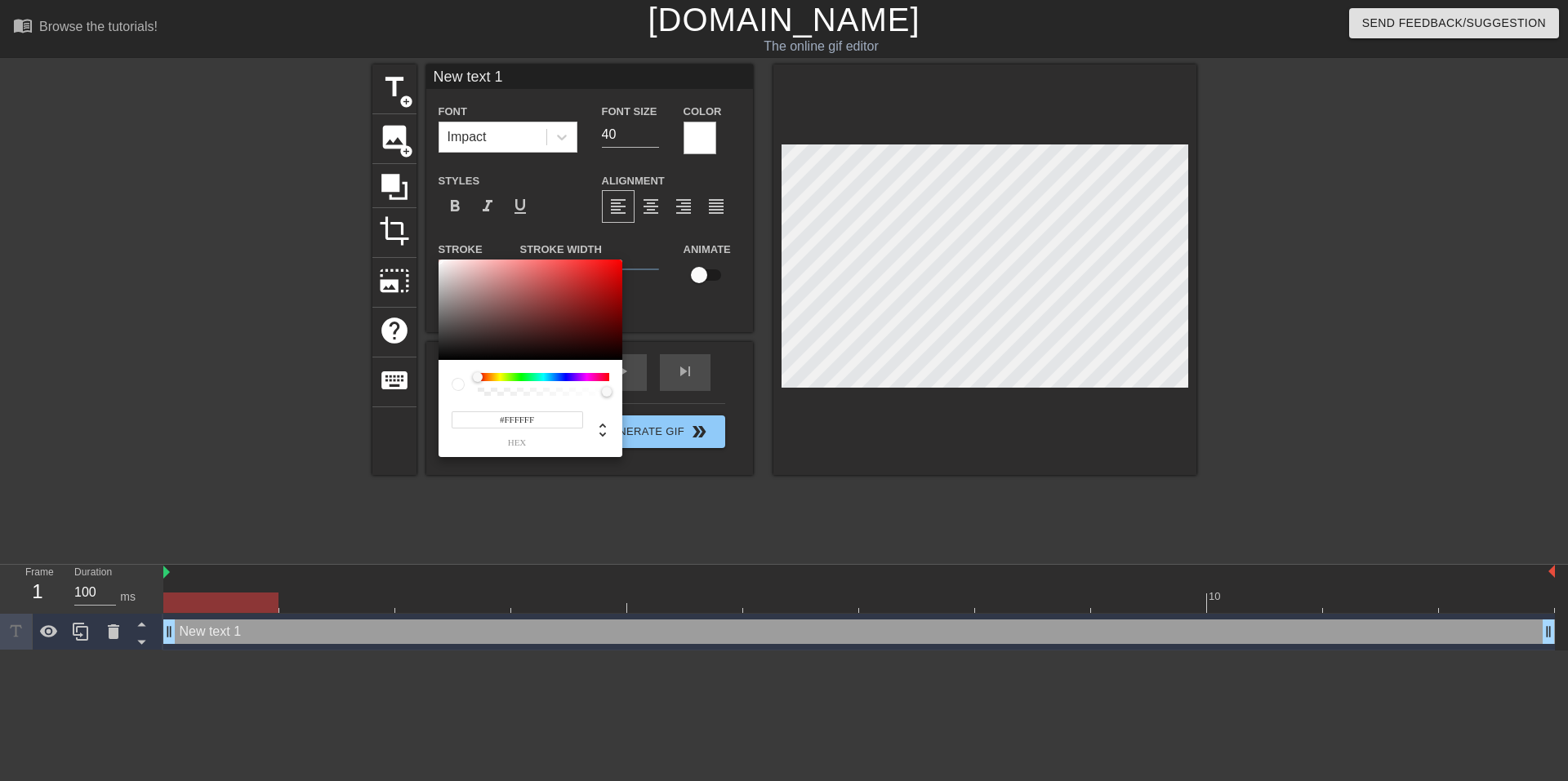
type input "#0D0C0C"
click at [446, 355] on div at bounding box center [531, 310] width 184 height 101
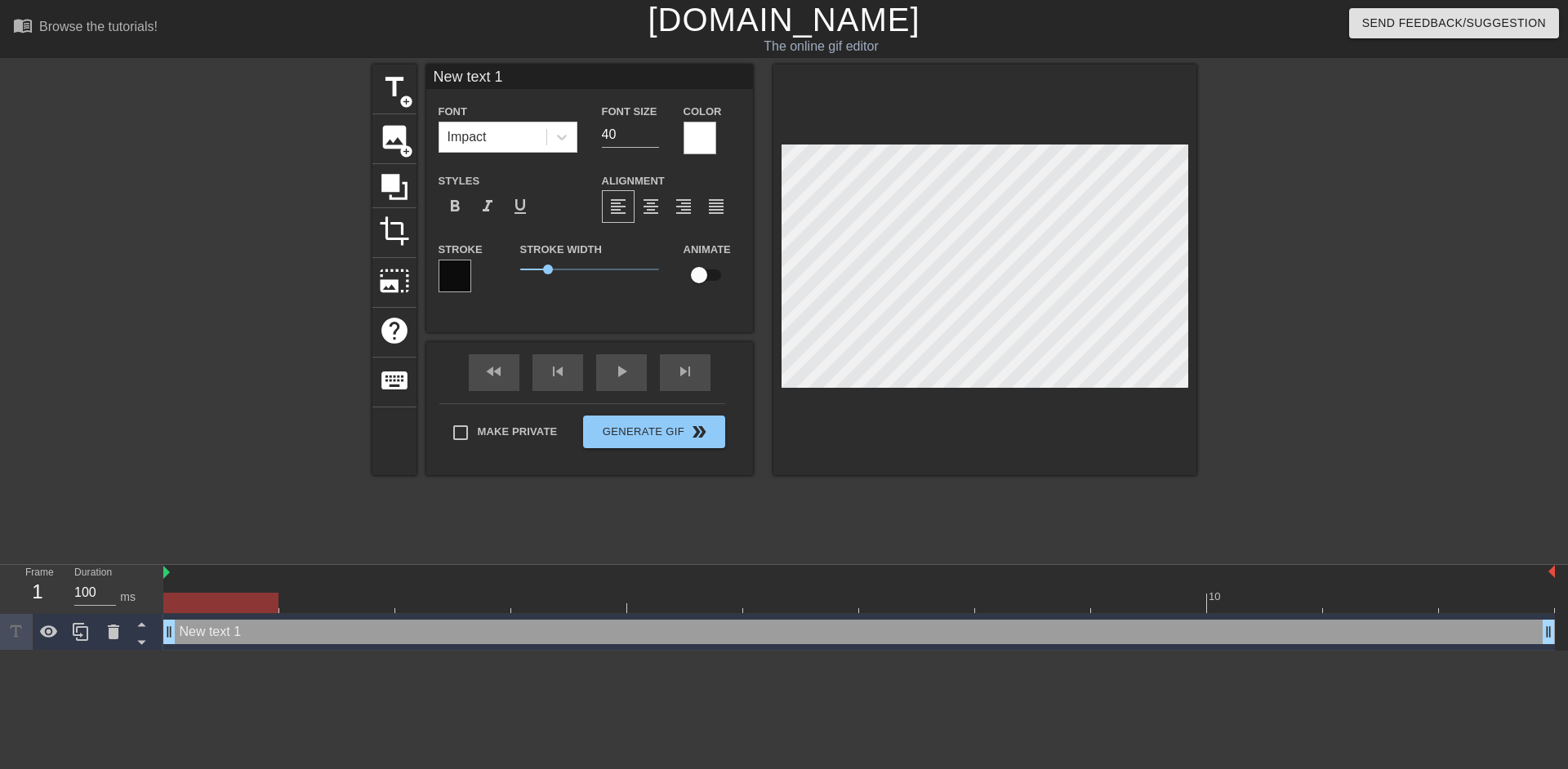
scroll to position [3, 4]
type input "B"
type textarea "B"
type input "Br"
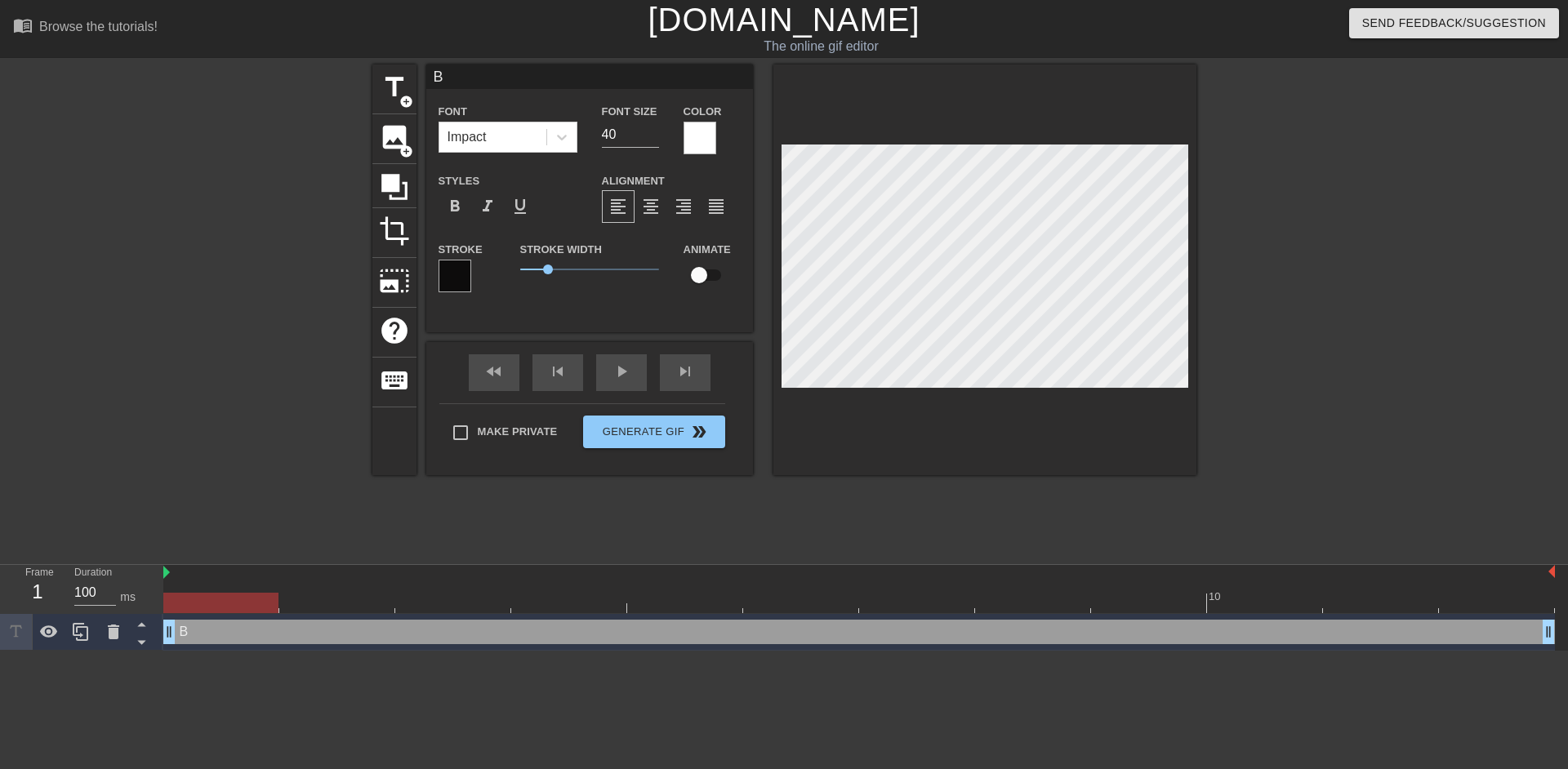
type textarea "Br"
type input "Bri"
type textarea "Bri"
type input "Bria"
type textarea "Bria"
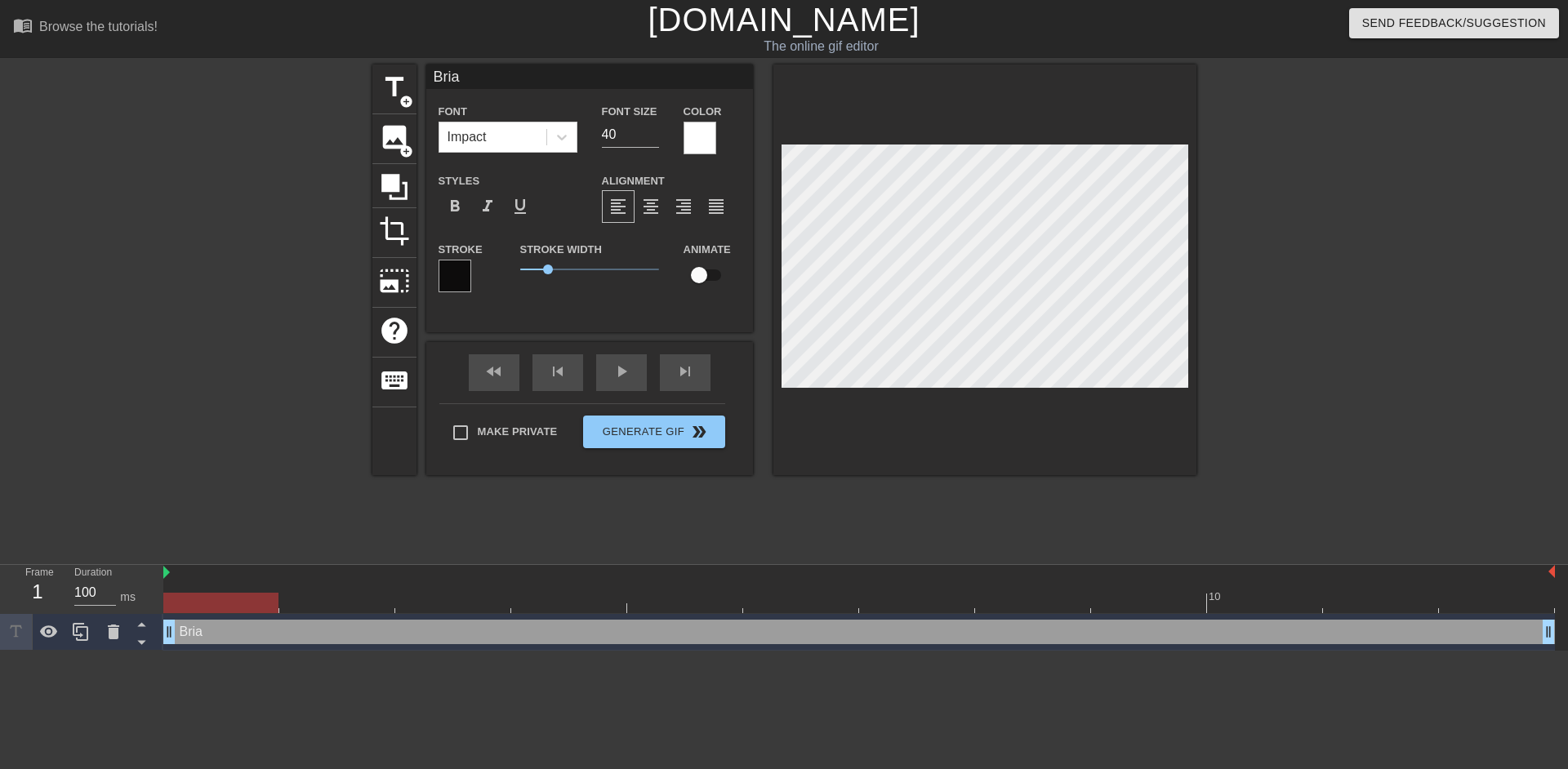
type input "[PERSON_NAME]"
type textarea "[PERSON_NAME]"
drag, startPoint x: 170, startPoint y: 633, endPoint x: 104, endPoint y: 626, distance: 66.4
click at [104, 626] on div "Frame 1 Duration 100 ms 10 [PERSON_NAME] drag_handle drag_handle" at bounding box center [784, 608] width 1568 height 86
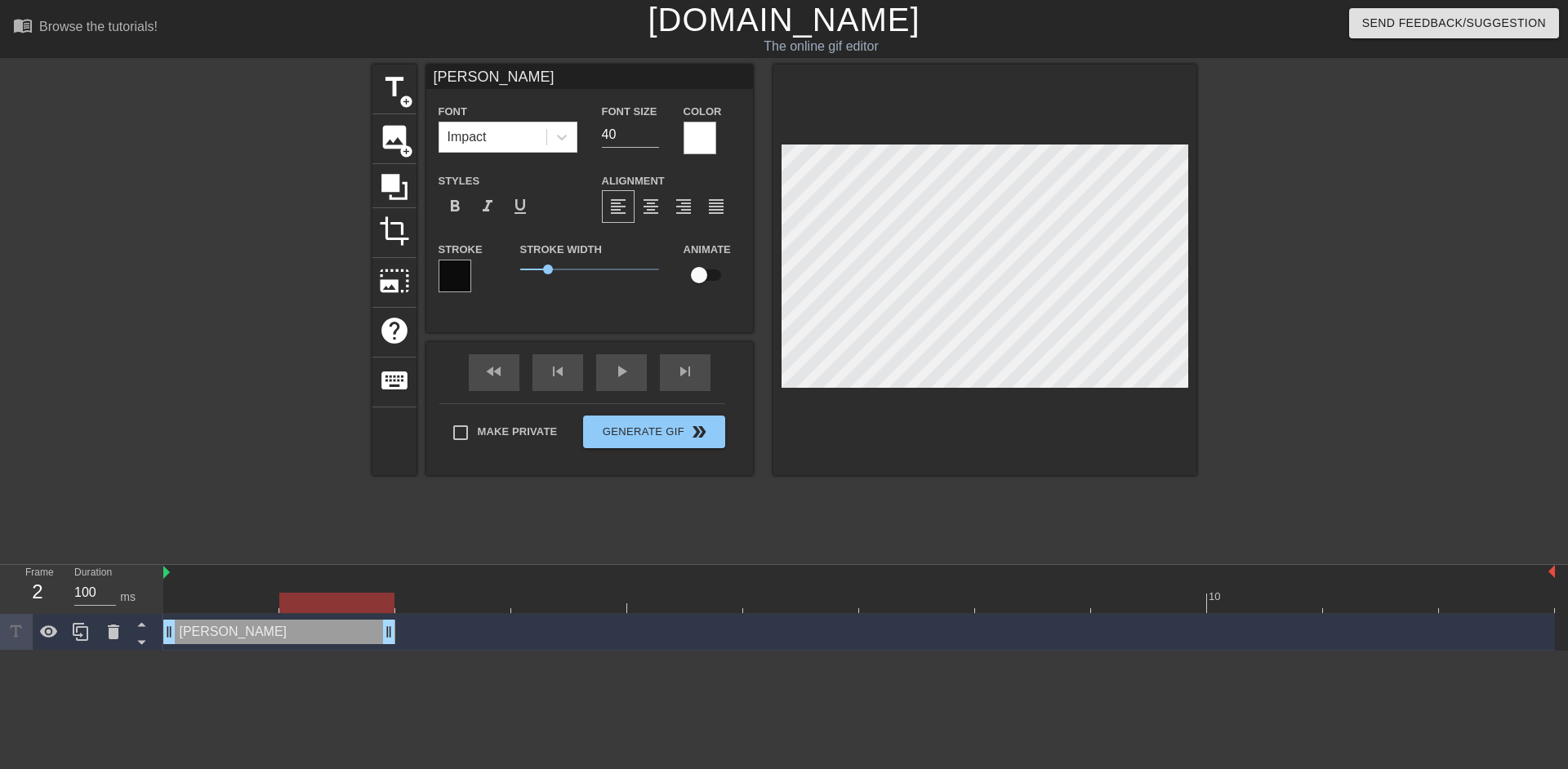
drag, startPoint x: 1549, startPoint y: 631, endPoint x: 326, endPoint y: 689, distance: 1224.4
click at [326, 651] on html "menu_book Browse the tutorials! [DOMAIN_NAME] The online gif editor Send Feedba…" at bounding box center [784, 325] width 1568 height 651
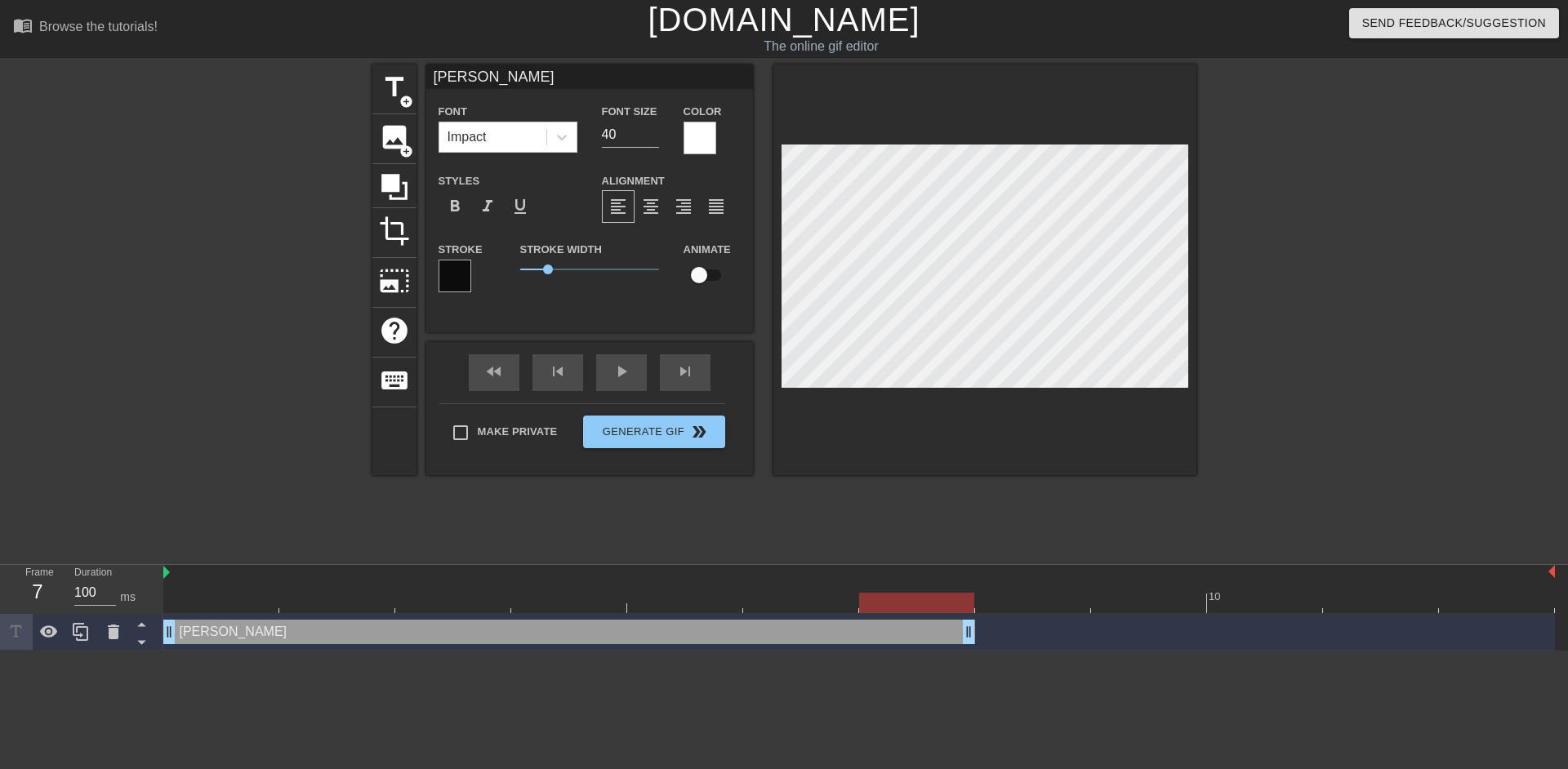
drag, startPoint x: 272, startPoint y: 627, endPoint x: 1022, endPoint y: 618, distance: 750.1
click at [1022, 618] on div "[PERSON_NAME] drag_handle drag_handle" at bounding box center [859, 632] width 1391 height 37
drag, startPoint x: 970, startPoint y: 633, endPoint x: 1010, endPoint y: 614, distance: 44.3
click at [1010, 614] on div "10 [PERSON_NAME] drag_handle drag_handle" at bounding box center [866, 608] width 1404 height 86
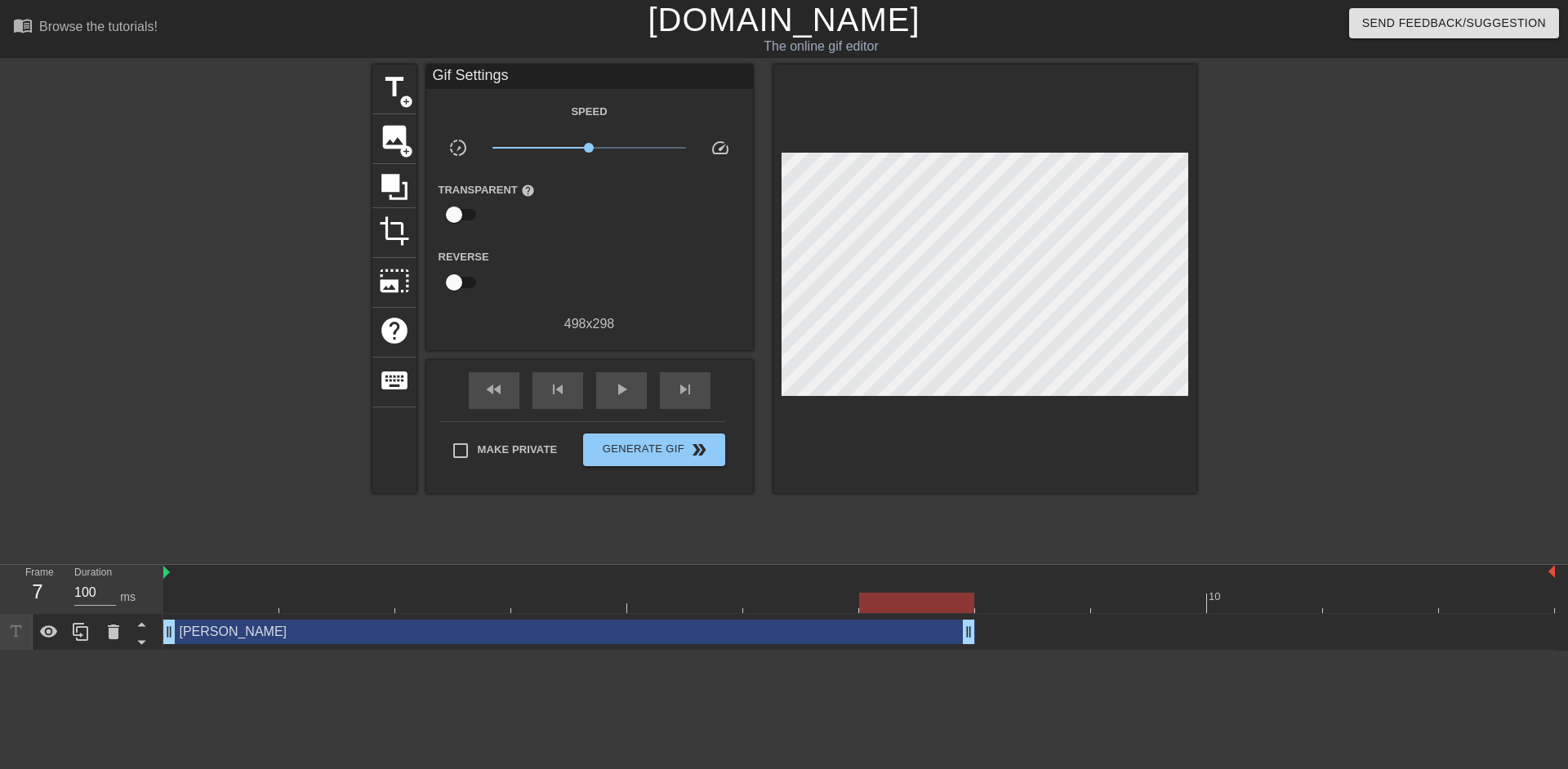
click at [997, 645] on div "[PERSON_NAME] drag_handle drag_handle" at bounding box center [859, 632] width 1391 height 37
click at [989, 634] on div "[PERSON_NAME] drag_handle drag_handle" at bounding box center [859, 632] width 1391 height 24
drag, startPoint x: 969, startPoint y: 632, endPoint x: 1009, endPoint y: 630, distance: 40.0
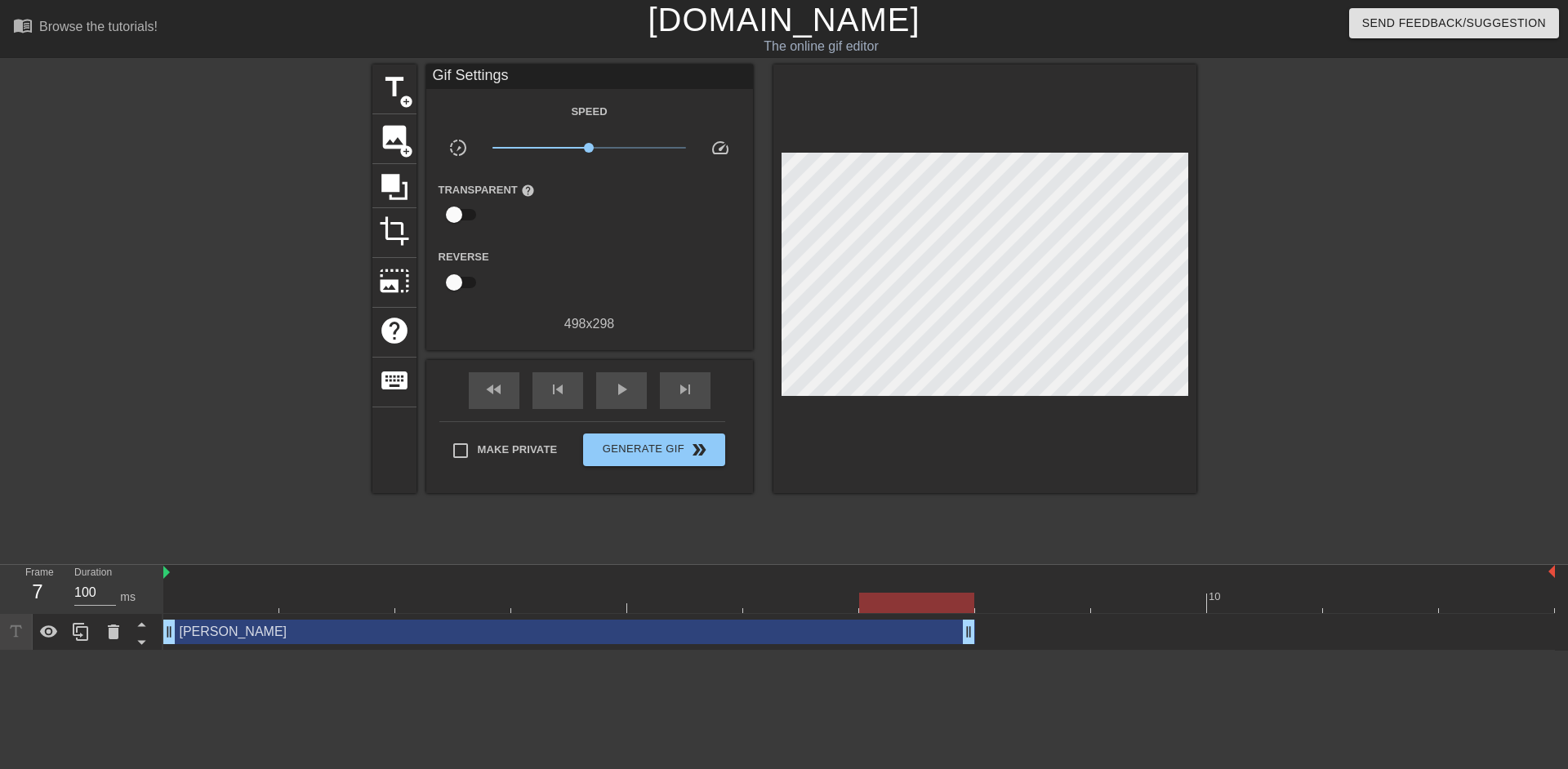
click at [1009, 630] on div "[PERSON_NAME] drag_handle drag_handle" at bounding box center [859, 632] width 1391 height 24
drag, startPoint x: 970, startPoint y: 629, endPoint x: 1036, endPoint y: 625, distance: 66.1
drag, startPoint x: 1082, startPoint y: 630, endPoint x: 1010, endPoint y: 630, distance: 72.0
click at [1010, 630] on div "[PERSON_NAME] drag_handle drag_handle" at bounding box center [859, 632] width 1391 height 24
click at [1071, 637] on div "[PERSON_NAME] drag_handle drag_handle" at bounding box center [859, 632] width 1391 height 24
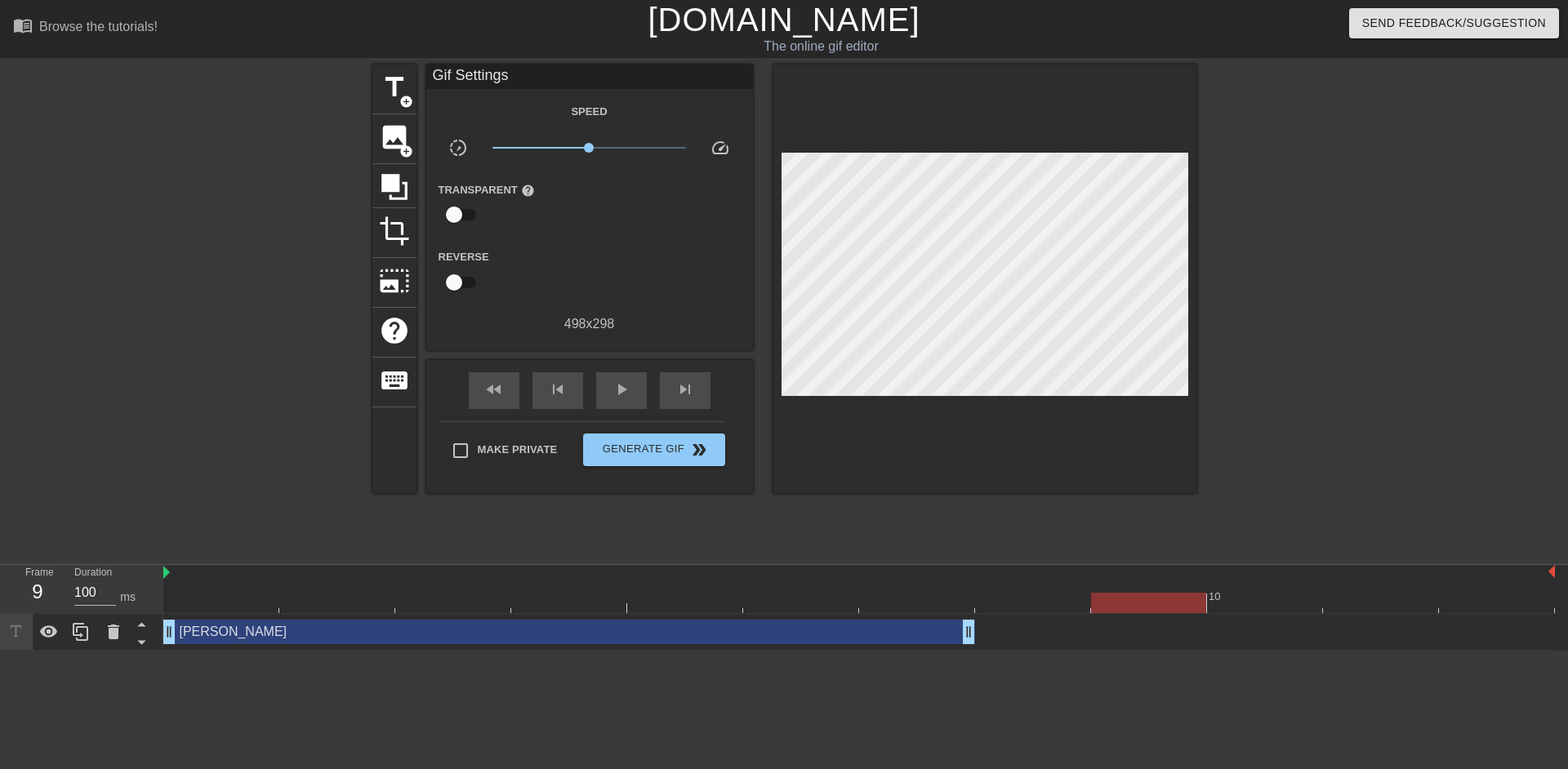
click at [1091, 602] on div at bounding box center [859, 603] width 1391 height 20
click at [1091, 602] on div at bounding box center [1149, 603] width 115 height 20
click at [386, 73] on span "title" at bounding box center [393, 86] width 31 height 31
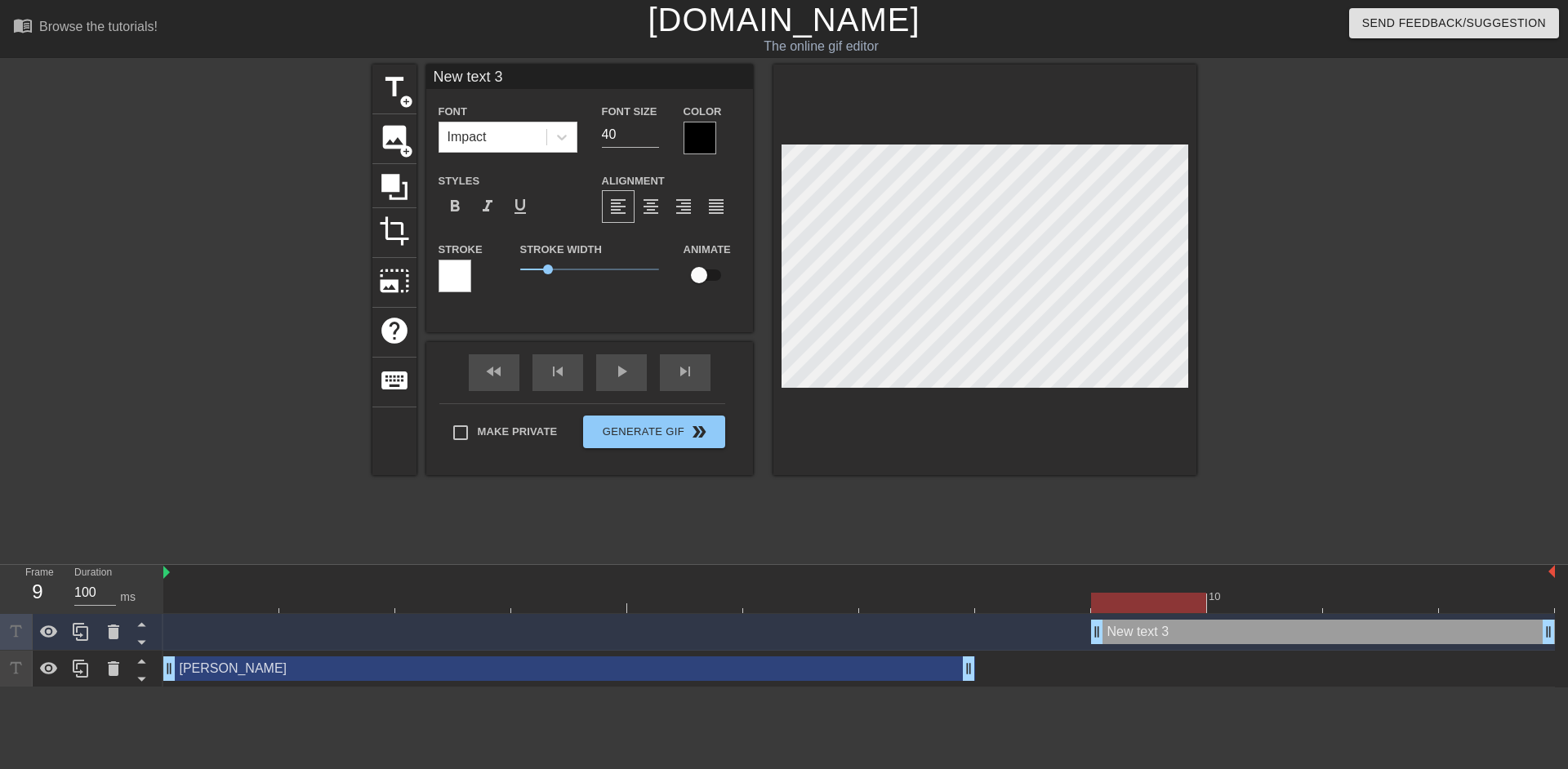
scroll to position [3, 4]
type input "O"
type textarea "O"
type input "OC"
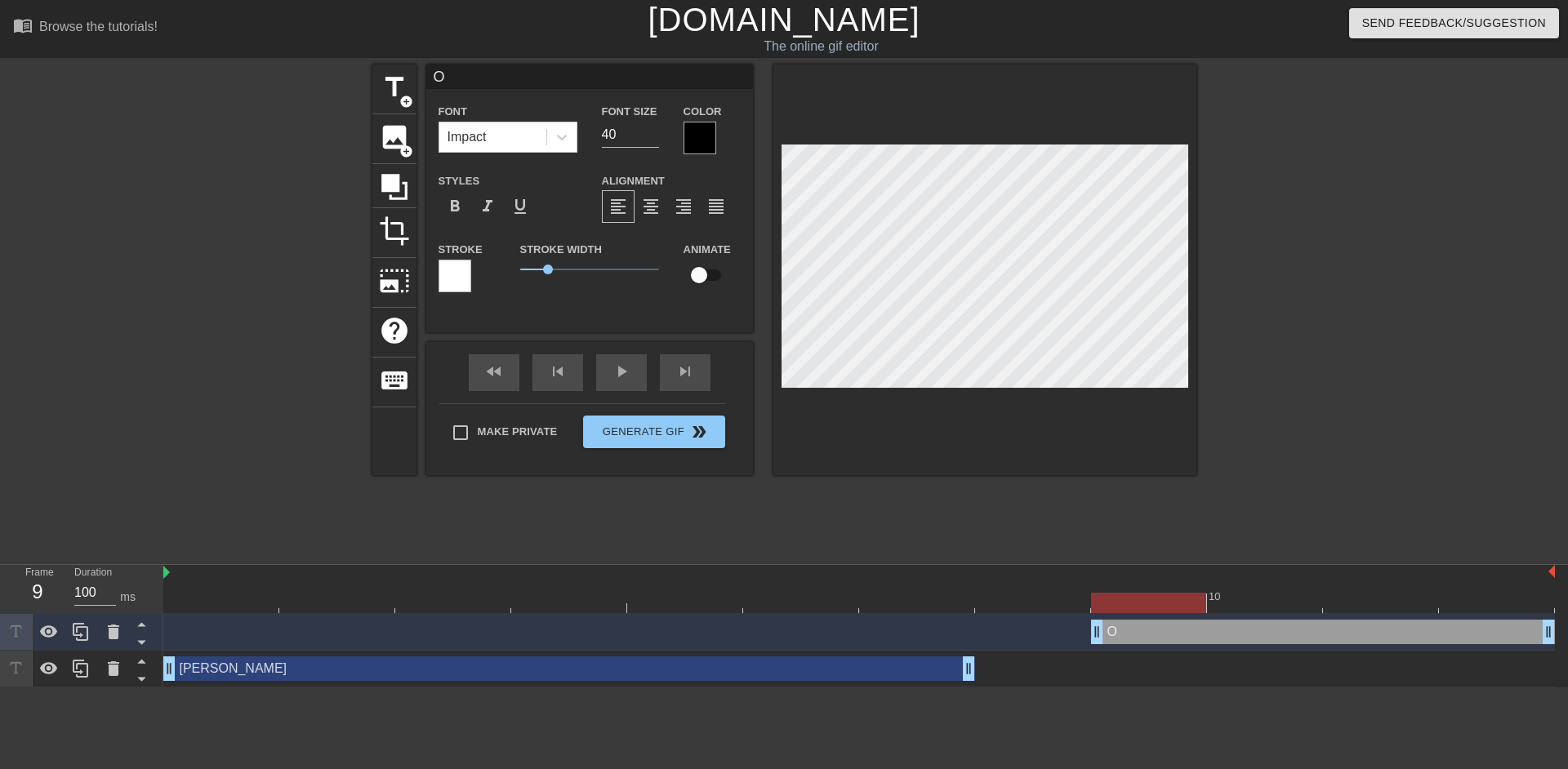
type textarea "OC"
type input "[MEDICAL_DATA]"
type textarea "[MEDICAL_DATA]"
type input "OCLC"
type textarea "OCLC"
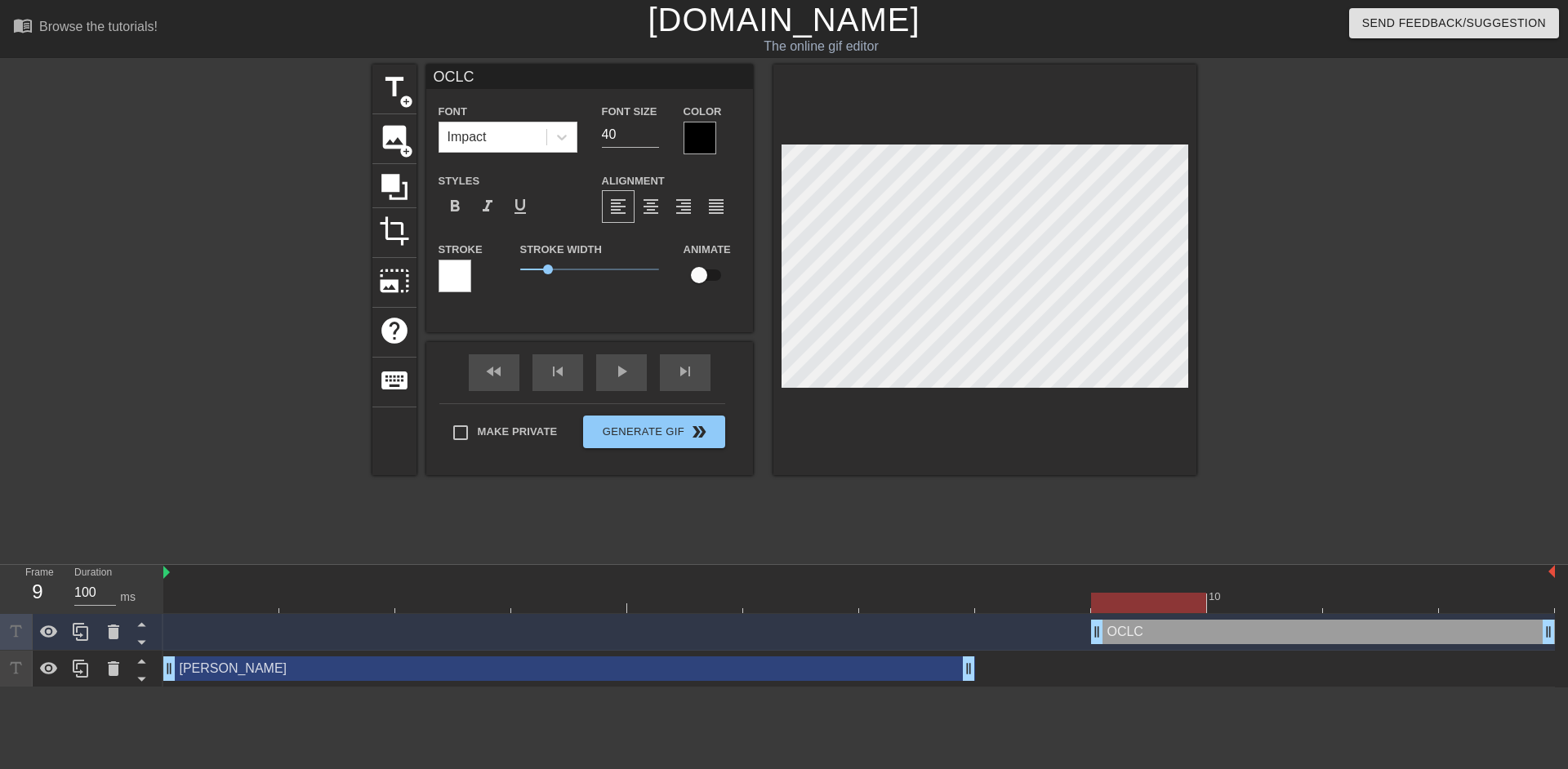
click at [453, 267] on div at bounding box center [455, 275] width 33 height 33
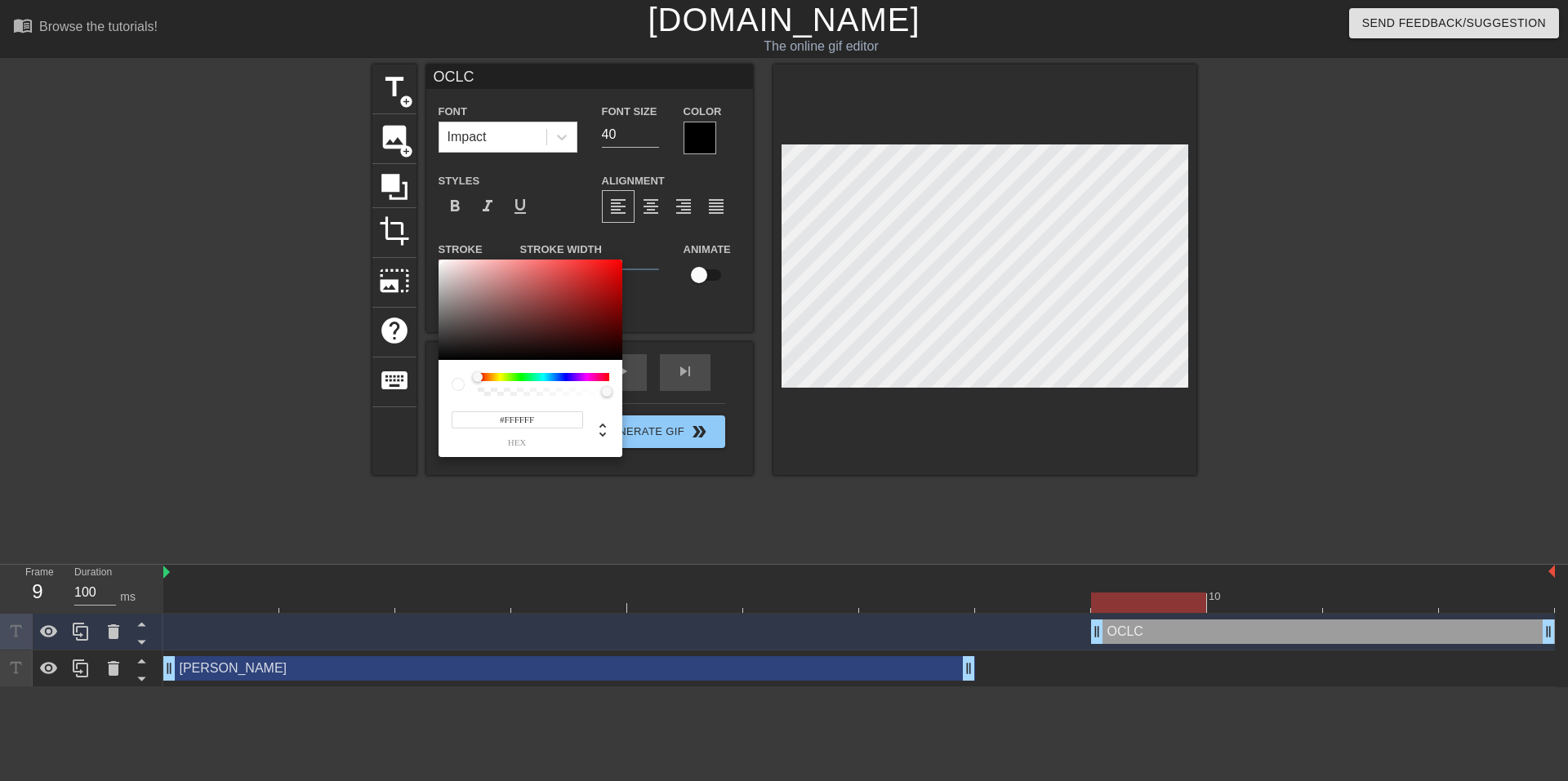
drag, startPoint x: 444, startPoint y: 283, endPoint x: 429, endPoint y: 244, distance: 41.8
click at [429, 244] on div "#FFFFFF hex" at bounding box center [784, 390] width 1568 height 781
click at [444, 264] on div at bounding box center [448, 269] width 10 height 10
type input "#0F0E0E"
click at [445, 354] on div at bounding box center [531, 310] width 184 height 101
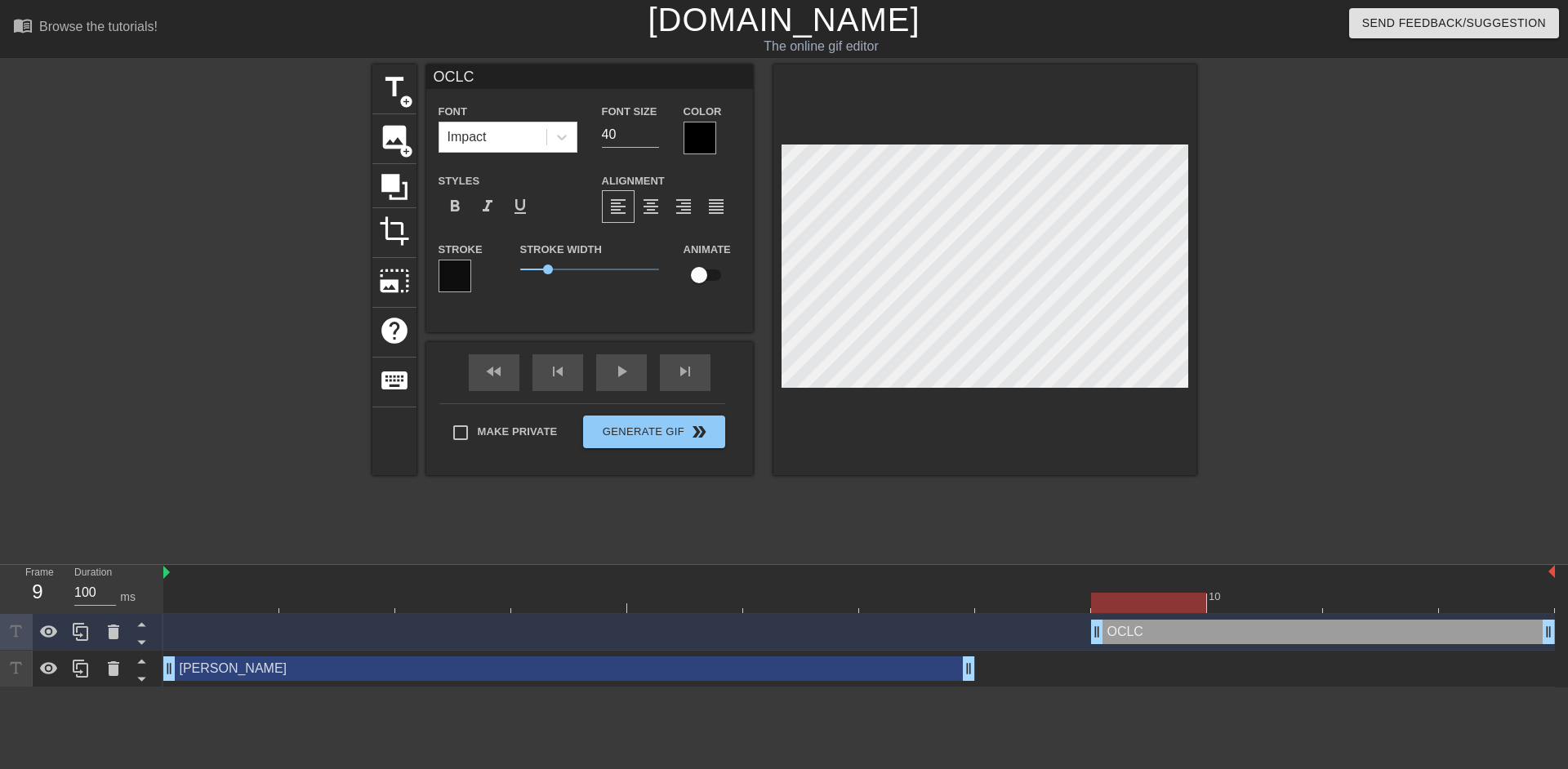
click at [694, 137] on div at bounding box center [699, 138] width 33 height 33
click at [702, 138] on div at bounding box center [699, 138] width 33 height 33
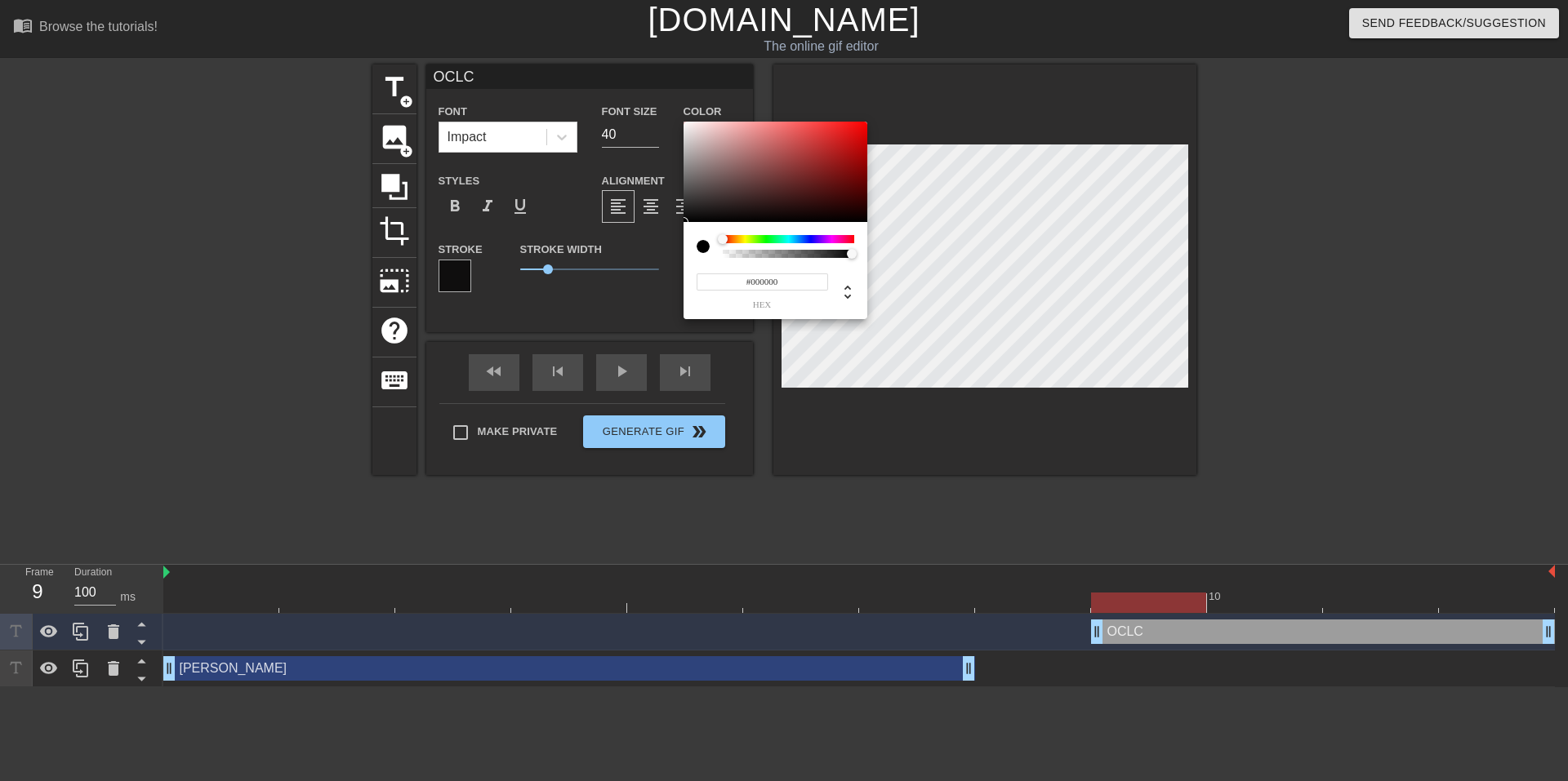
type input "#E5DCDC"
click at [691, 131] on div at bounding box center [776, 172] width 184 height 101
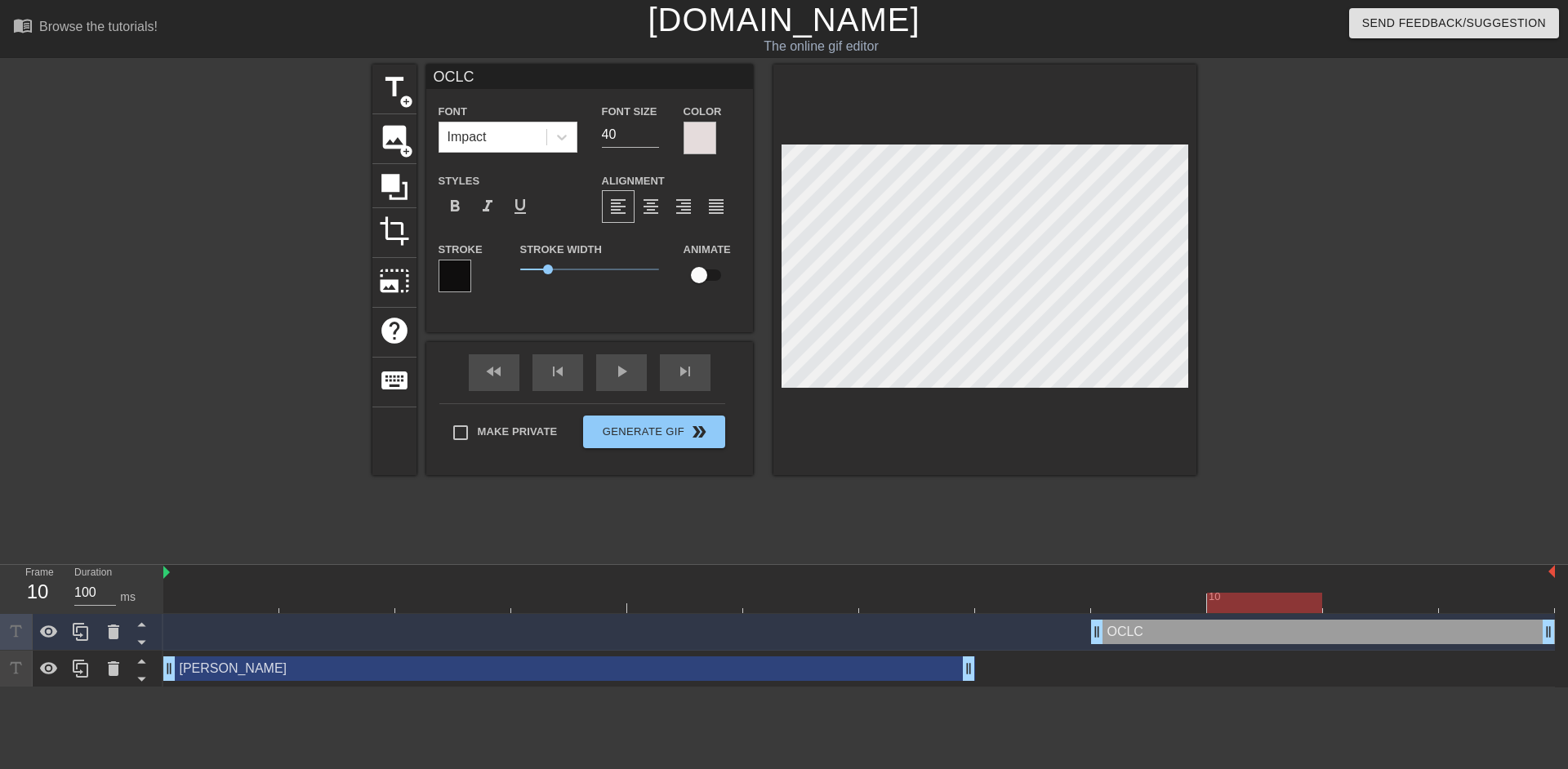
click at [1256, 603] on div at bounding box center [859, 603] width 1391 height 20
click at [1137, 596] on div at bounding box center [859, 603] width 1391 height 20
drag, startPoint x: 1550, startPoint y: 643, endPoint x: 1295, endPoint y: 654, distance: 255.2
click at [1295, 654] on div "OCLC drag_handle drag_handle [PERSON_NAME] drag_handle drag_handle" at bounding box center [866, 650] width 1404 height 73
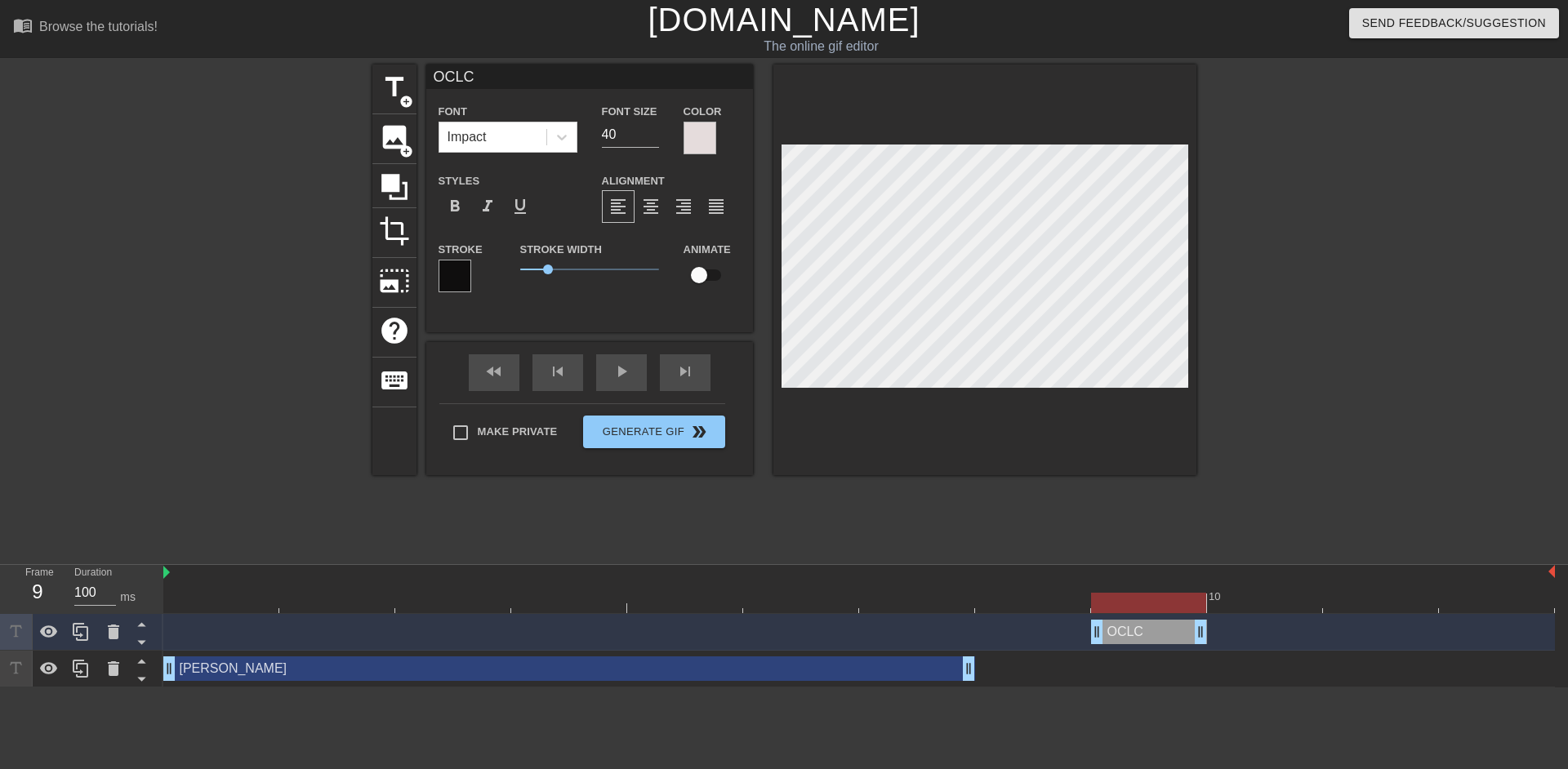
drag, startPoint x: 1314, startPoint y: 634, endPoint x: 1242, endPoint y: 633, distance: 72.0
click at [1242, 633] on div "OCLC drag_handle drag_handle" at bounding box center [859, 632] width 1391 height 24
click at [1256, 609] on div at bounding box center [859, 603] width 1391 height 20
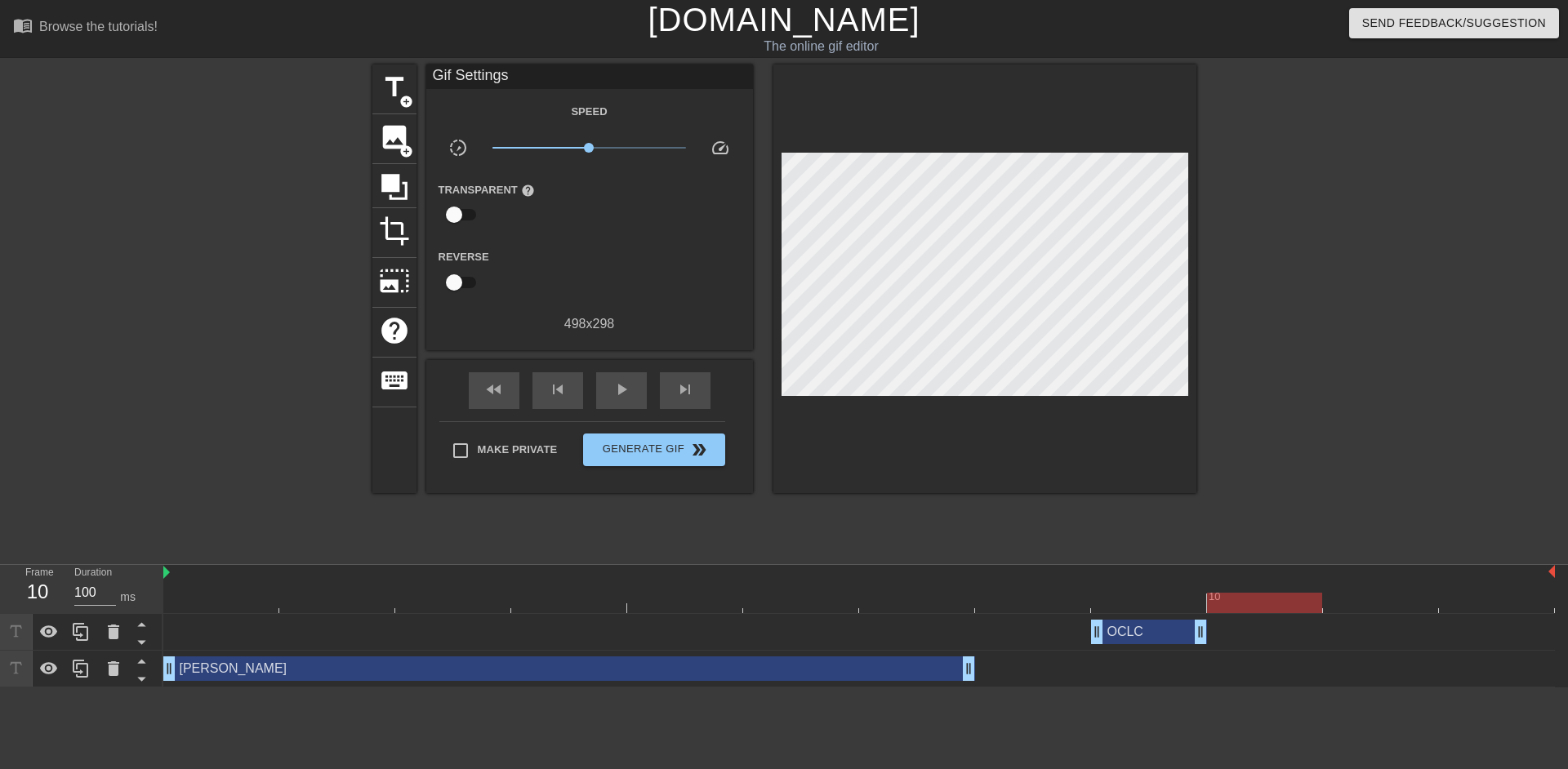
click at [1223, 603] on div at bounding box center [1265, 603] width 115 height 20
click at [1141, 629] on div "OCLC drag_handle drag_handle" at bounding box center [1149, 632] width 116 height 24
click at [1221, 627] on div "OCLC drag_handle drag_handle" at bounding box center [859, 632] width 1391 height 24
click at [1227, 600] on div at bounding box center [1265, 603] width 115 height 20
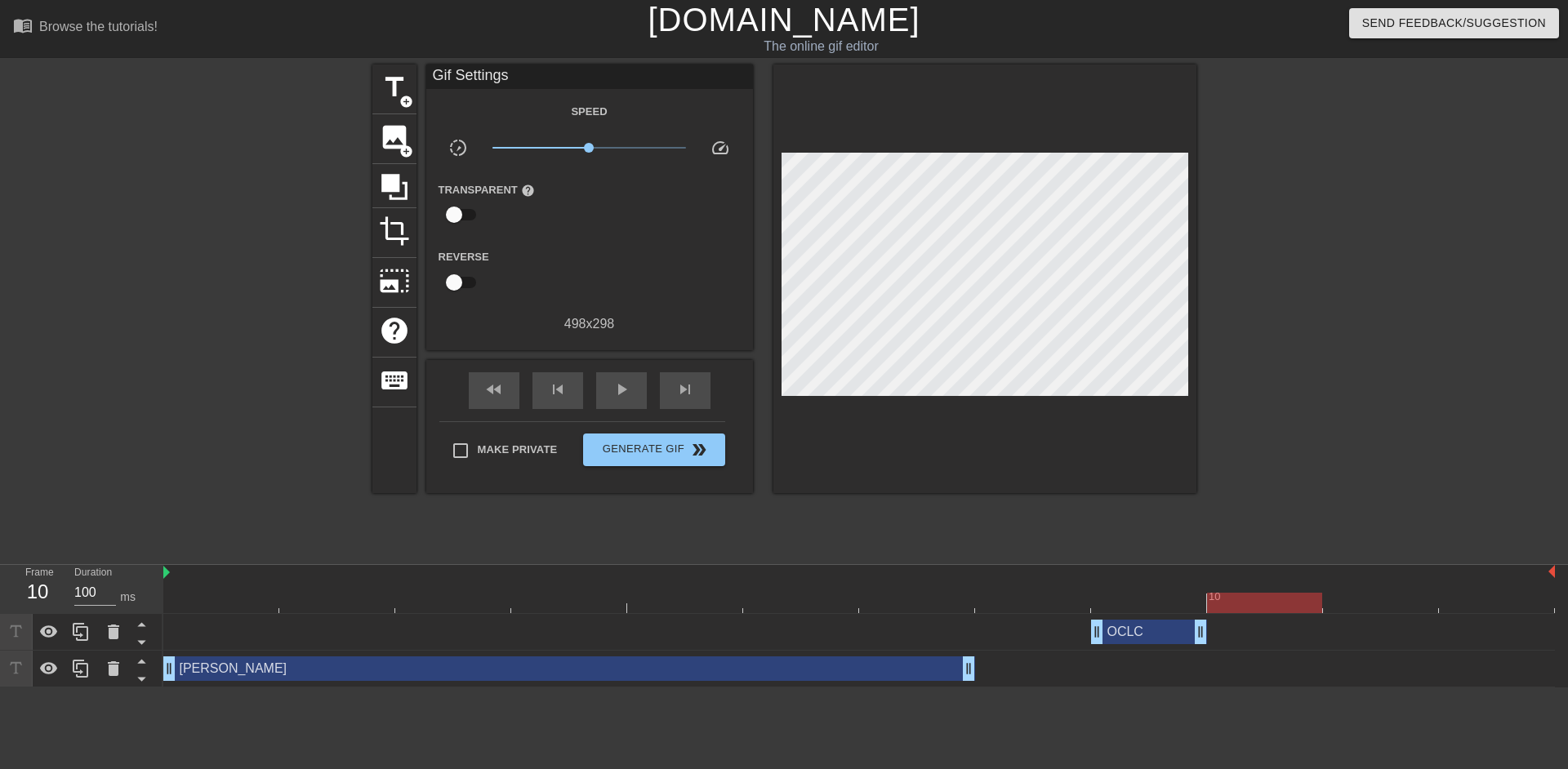
click at [1227, 600] on div at bounding box center [1265, 603] width 115 height 20
click at [391, 90] on span "title" at bounding box center [393, 86] width 31 height 31
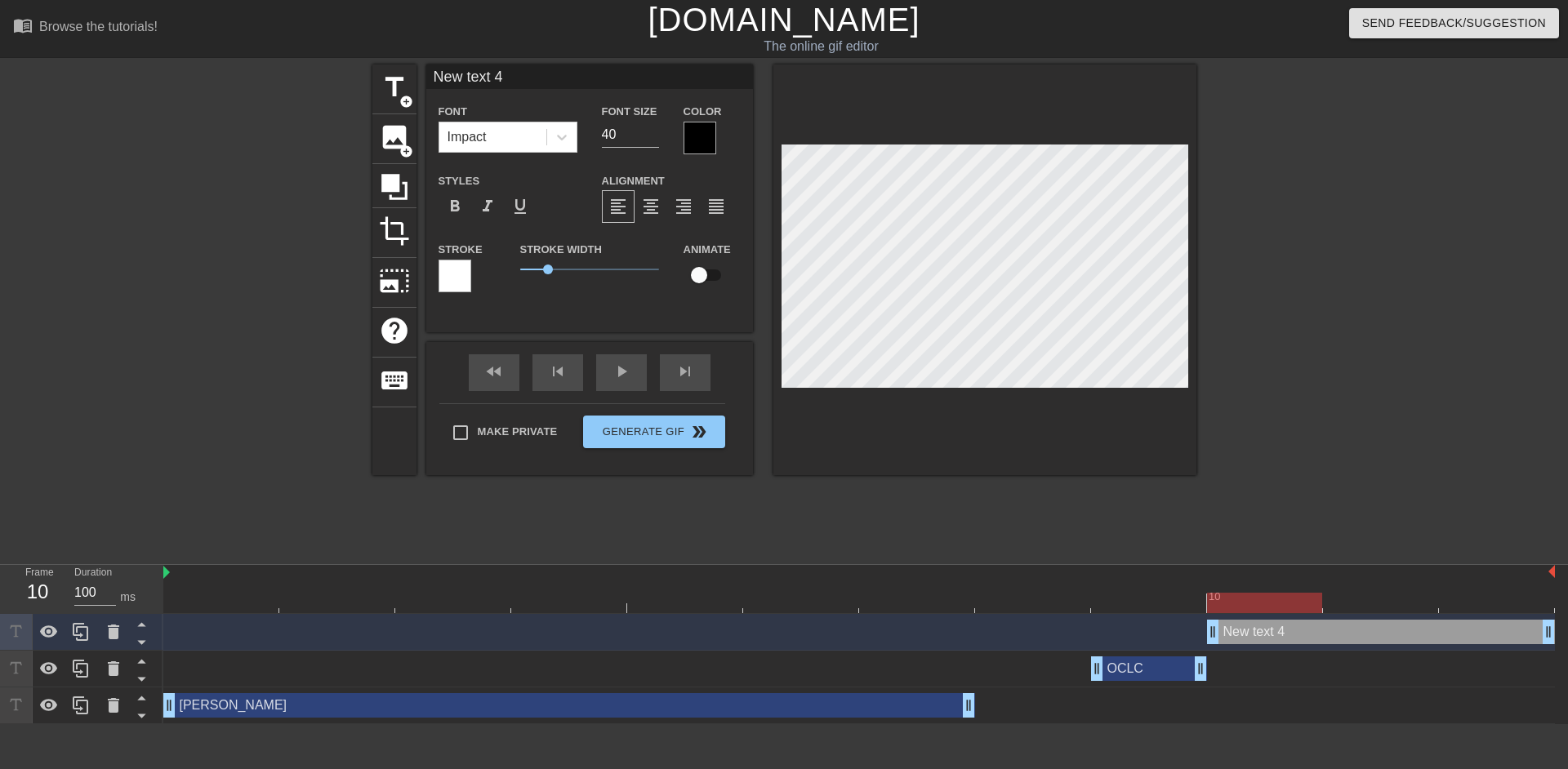
type input "O"
type textarea "O"
type input "OC"
type textarea "OC"
type input "[MEDICAL_DATA]"
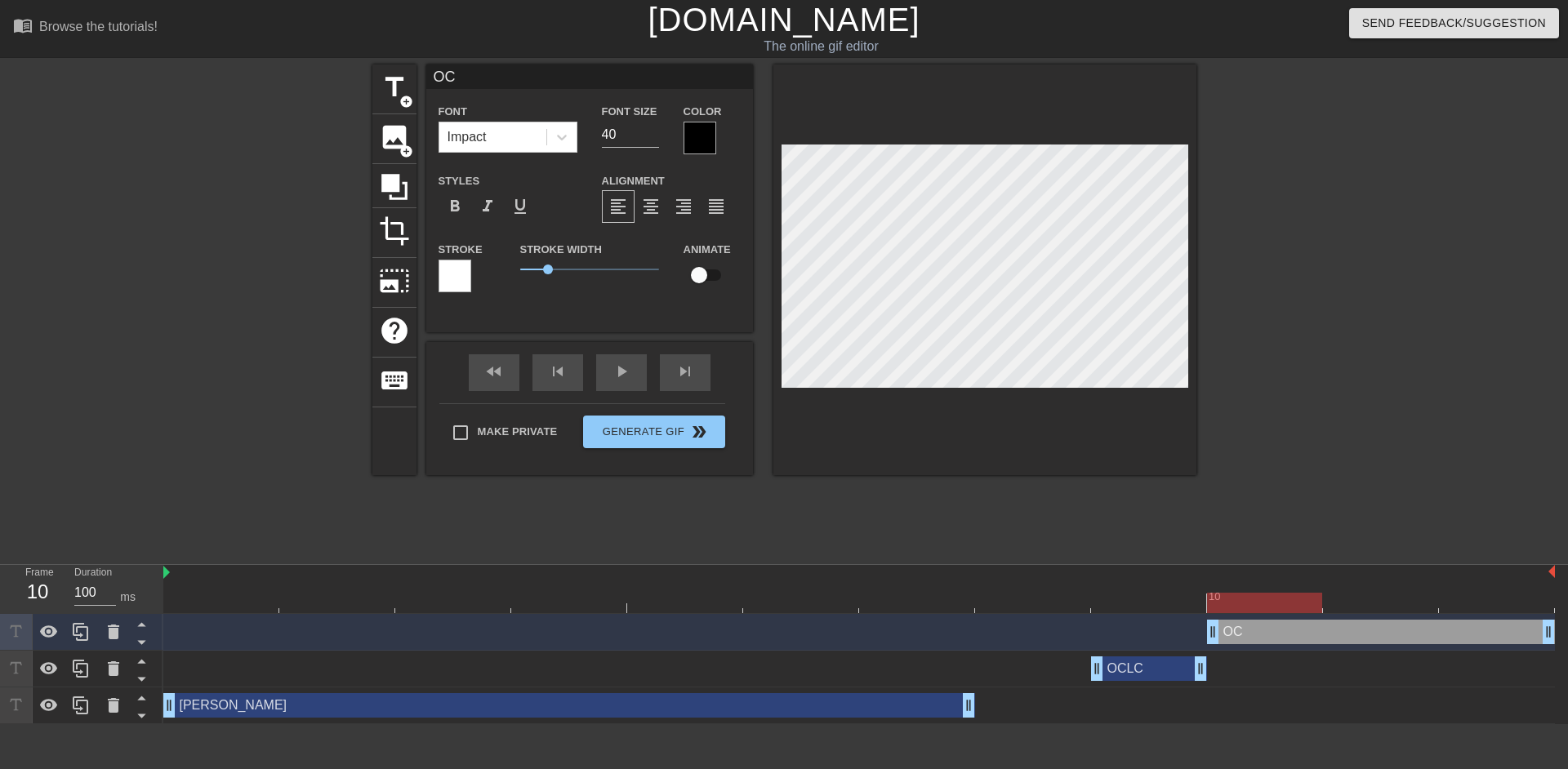
type textarea "[MEDICAL_DATA]"
type input "OCLC"
type textarea "OCLC"
click at [690, 120] on div "Color" at bounding box center [711, 127] width 57 height 53
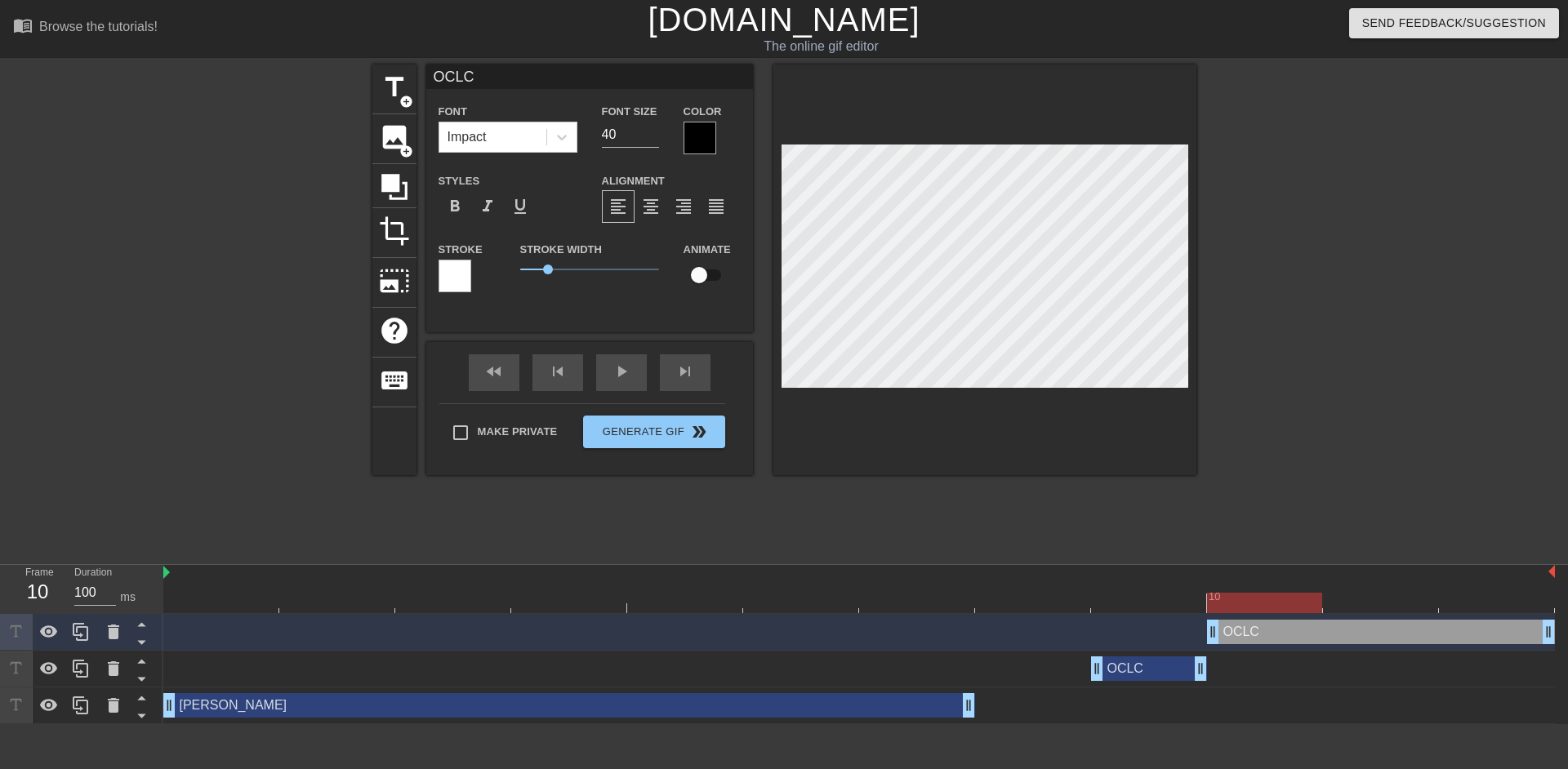
click at [690, 128] on div at bounding box center [699, 138] width 33 height 33
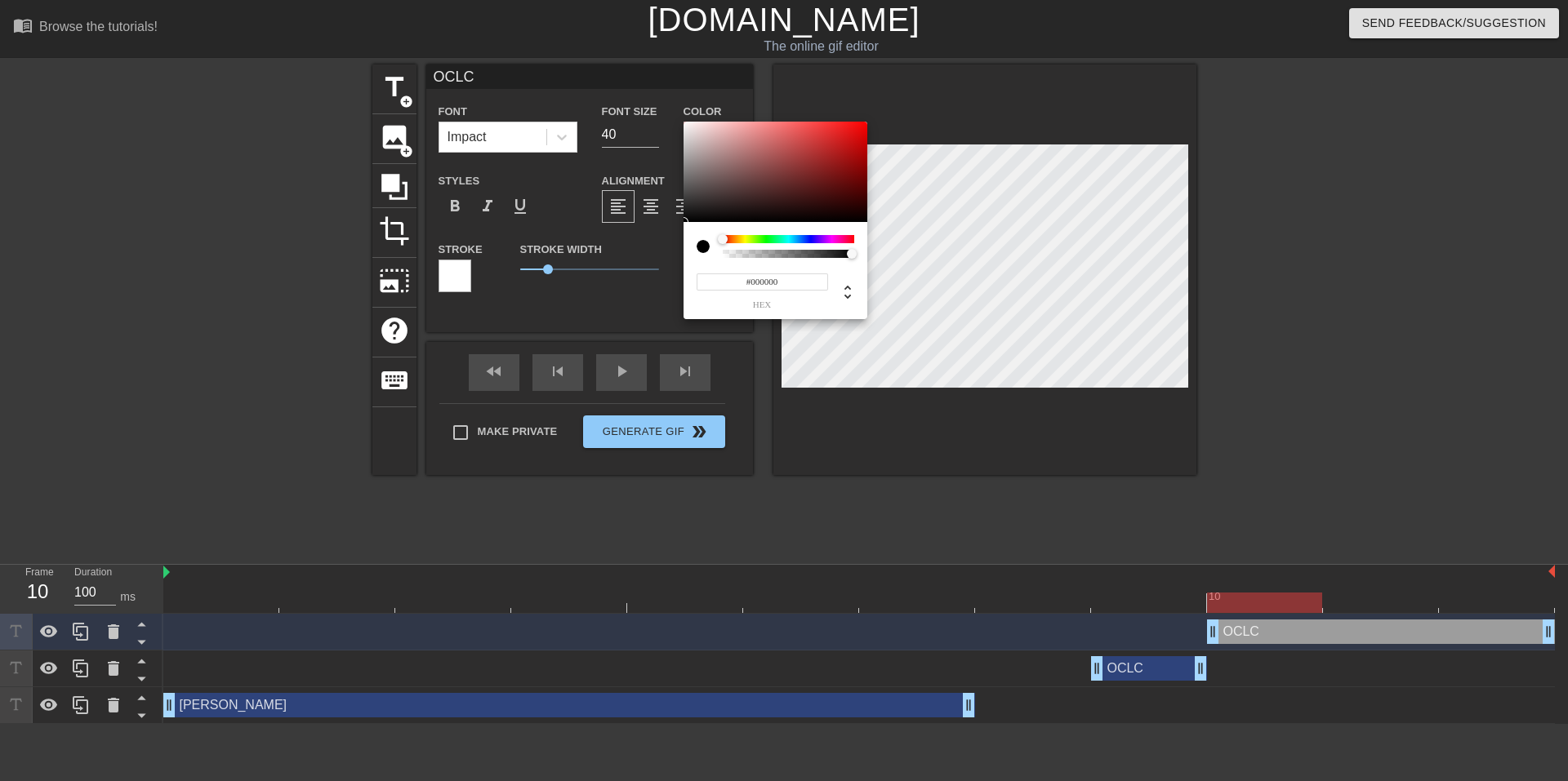
type input "#F8F4F4"
click at [686, 124] on div at bounding box center [776, 172] width 184 height 101
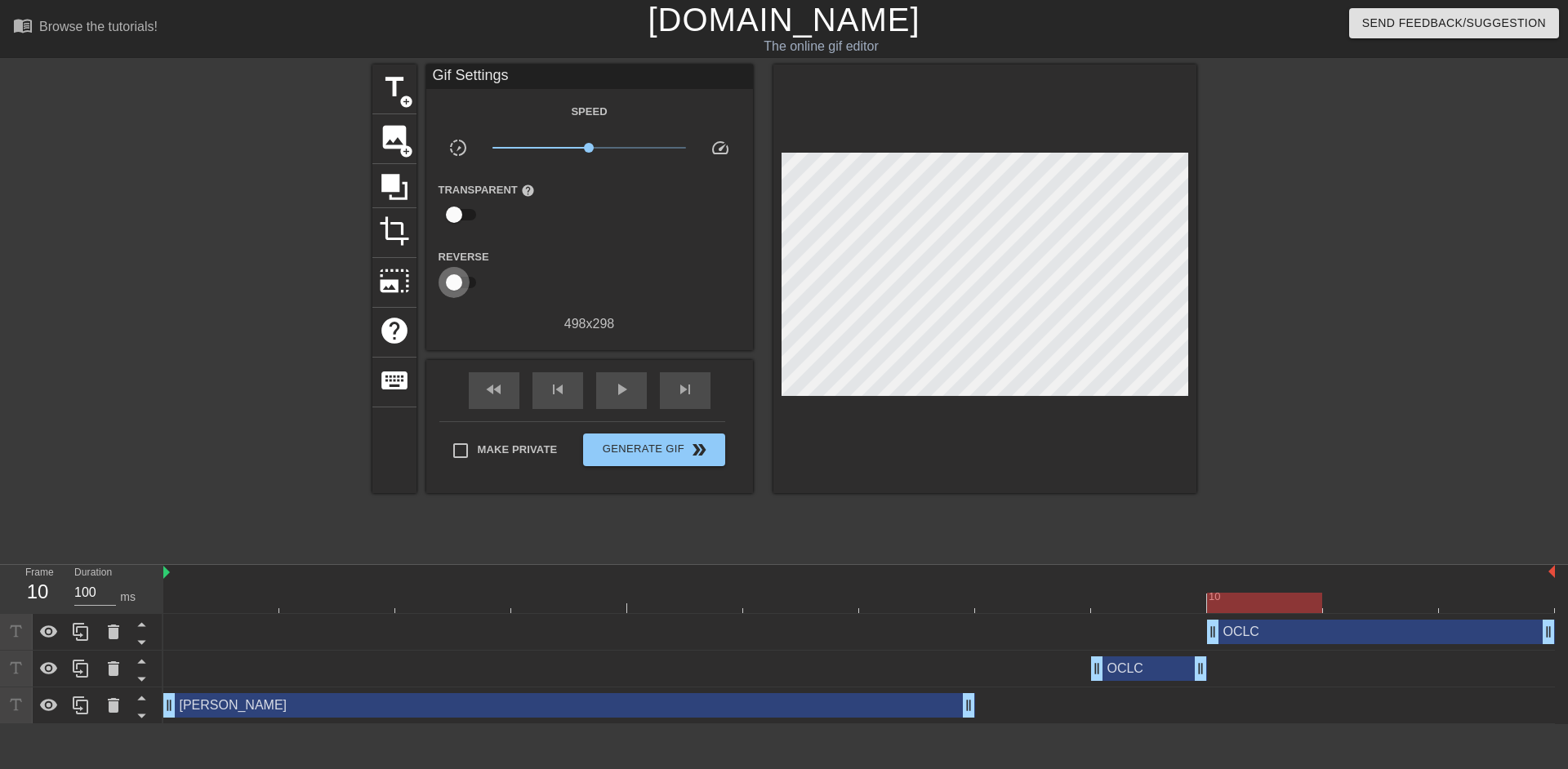
click at [455, 279] on input "checkbox" at bounding box center [454, 282] width 93 height 31
checkbox input "true"
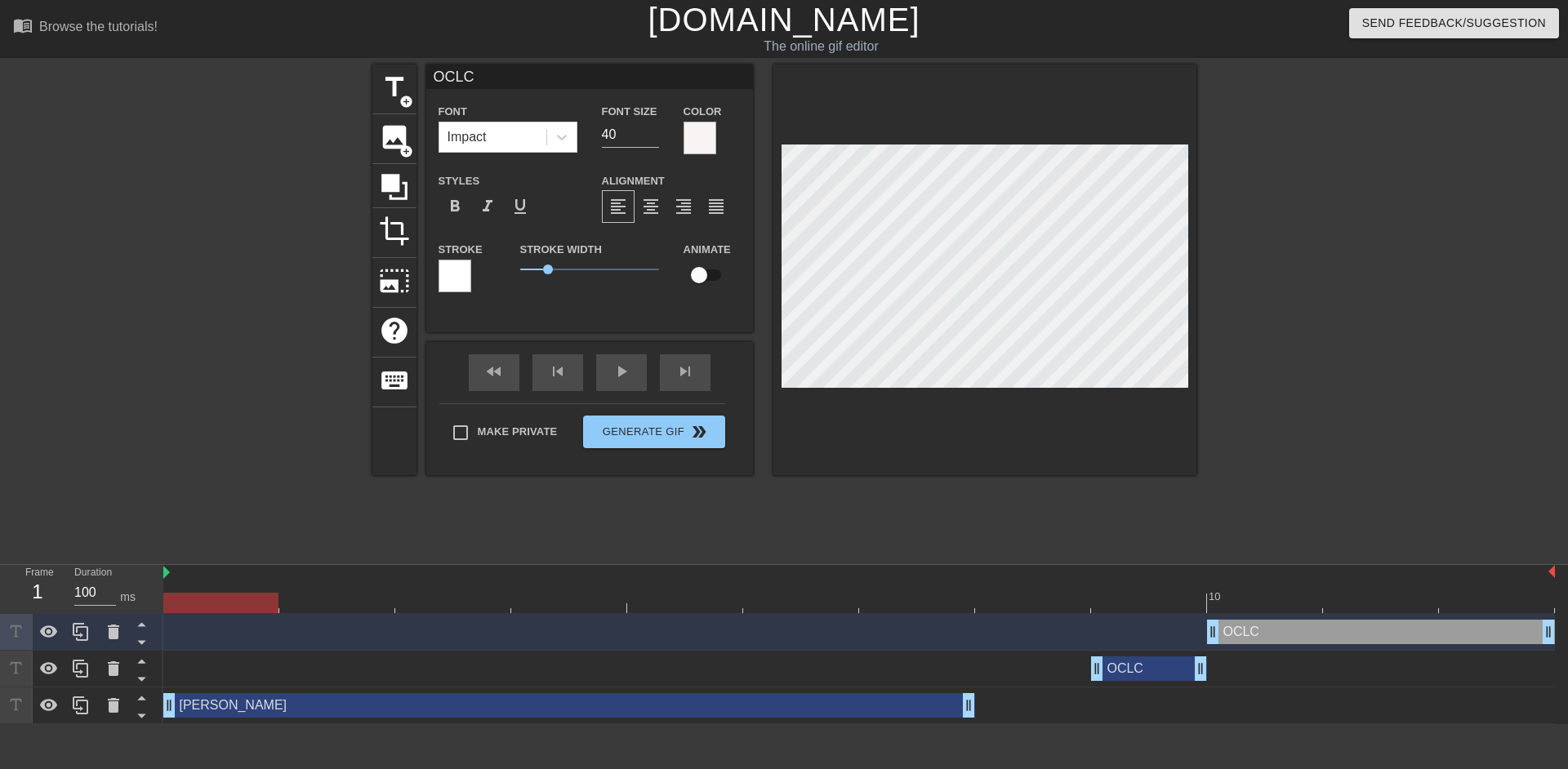
click at [207, 703] on div "[PERSON_NAME] drag_handle drag_handle" at bounding box center [569, 706] width 812 height 24
type input "[PERSON_NAME]"
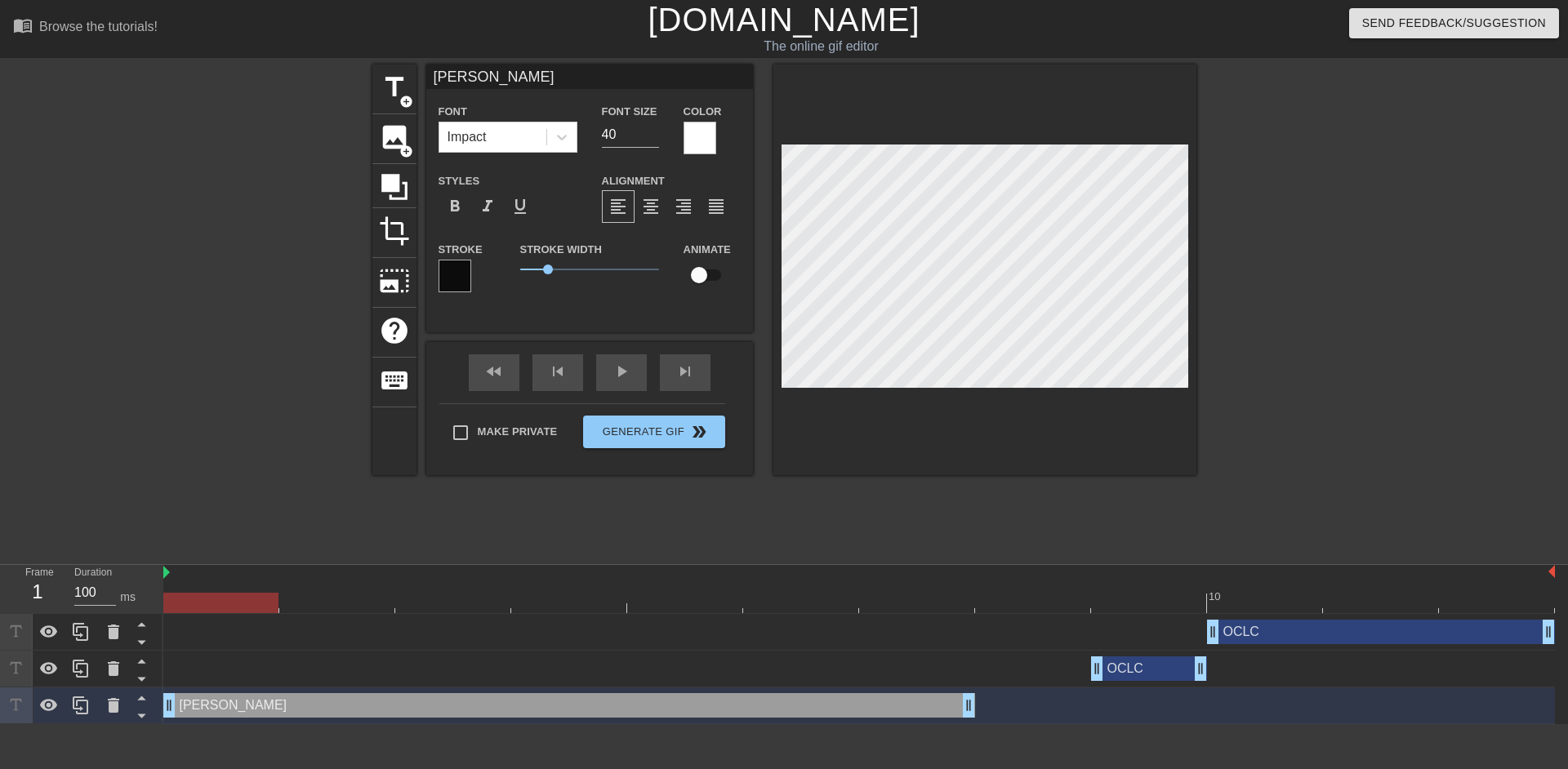
click at [207, 703] on div "[PERSON_NAME] drag_handle drag_handle" at bounding box center [569, 706] width 812 height 24
drag, startPoint x: 207, startPoint y: 703, endPoint x: 83, endPoint y: 736, distance: 128.3
click at [83, 724] on html "menu_book Browse the tutorials! [DOMAIN_NAME] The online gif editor Send Feedba…" at bounding box center [784, 362] width 1568 height 724
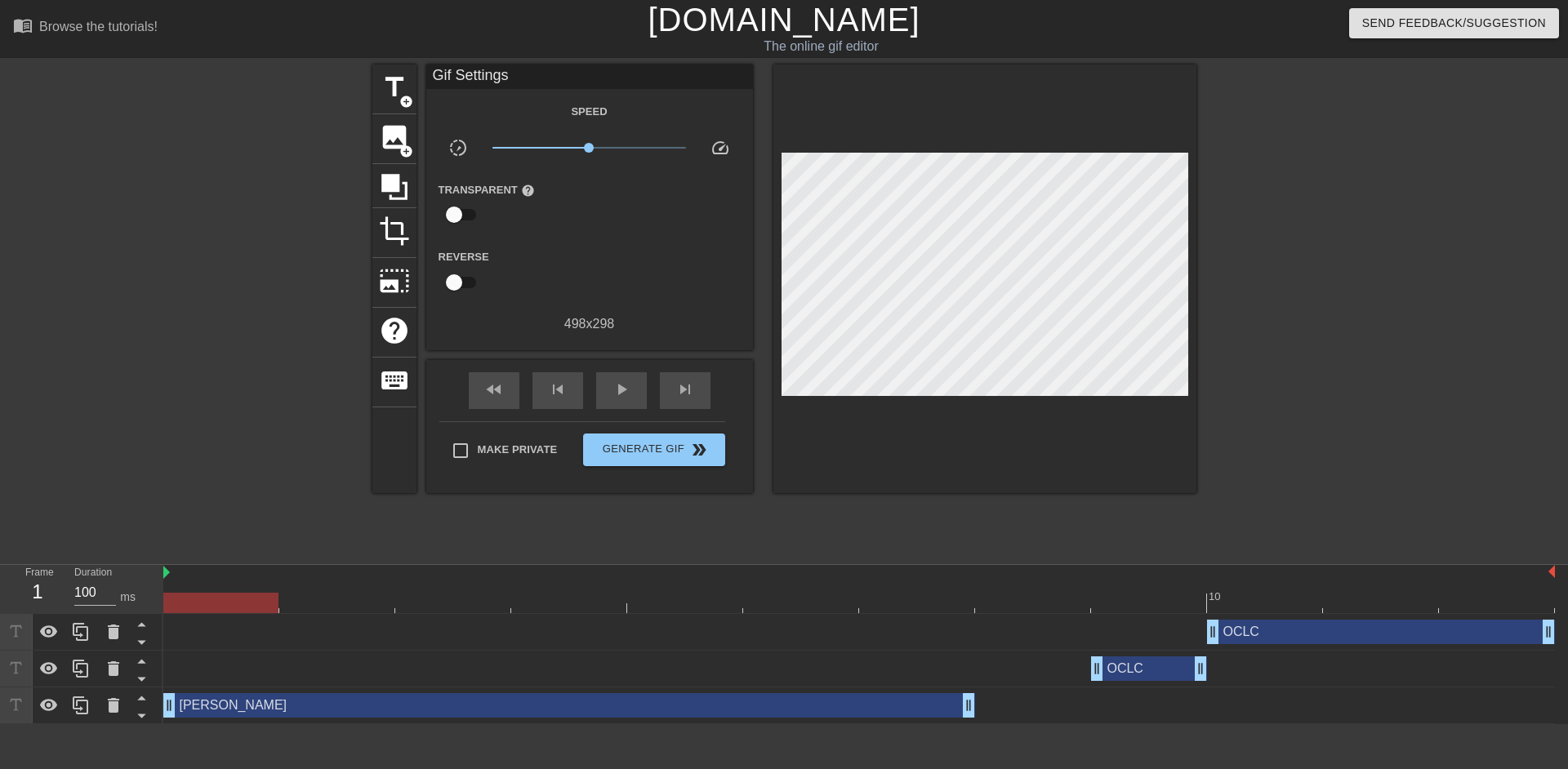
click at [259, 670] on div "OCLC drag_handle drag_handle" at bounding box center [859, 669] width 1391 height 24
click at [233, 660] on div "OCLC drag_handle drag_handle" at bounding box center [859, 669] width 1391 height 24
drag, startPoint x: 251, startPoint y: 593, endPoint x: 867, endPoint y: 554, distance: 617.2
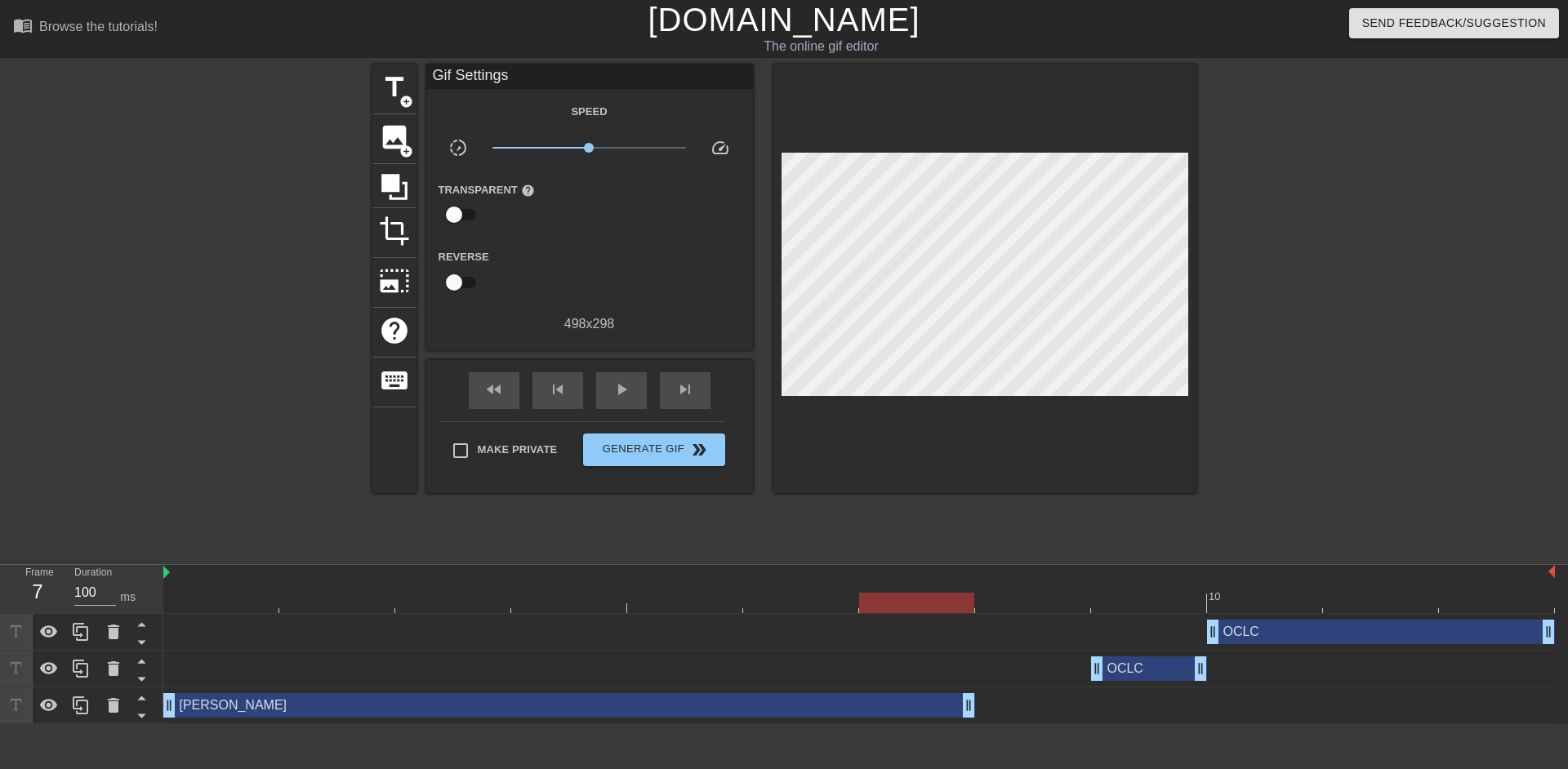
click at [867, 554] on div "menu_book Browse the tutorials! [DOMAIN_NAME] The online gif editor Send Feedba…" at bounding box center [784, 362] width 1568 height 724
drag, startPoint x: 876, startPoint y: 594, endPoint x: 658, endPoint y: 579, distance: 218.5
click at [658, 579] on div "10" at bounding box center [859, 590] width 1391 height 48
click at [466, 279] on input "checkbox" at bounding box center [454, 282] width 93 height 31
checkbox input "true"
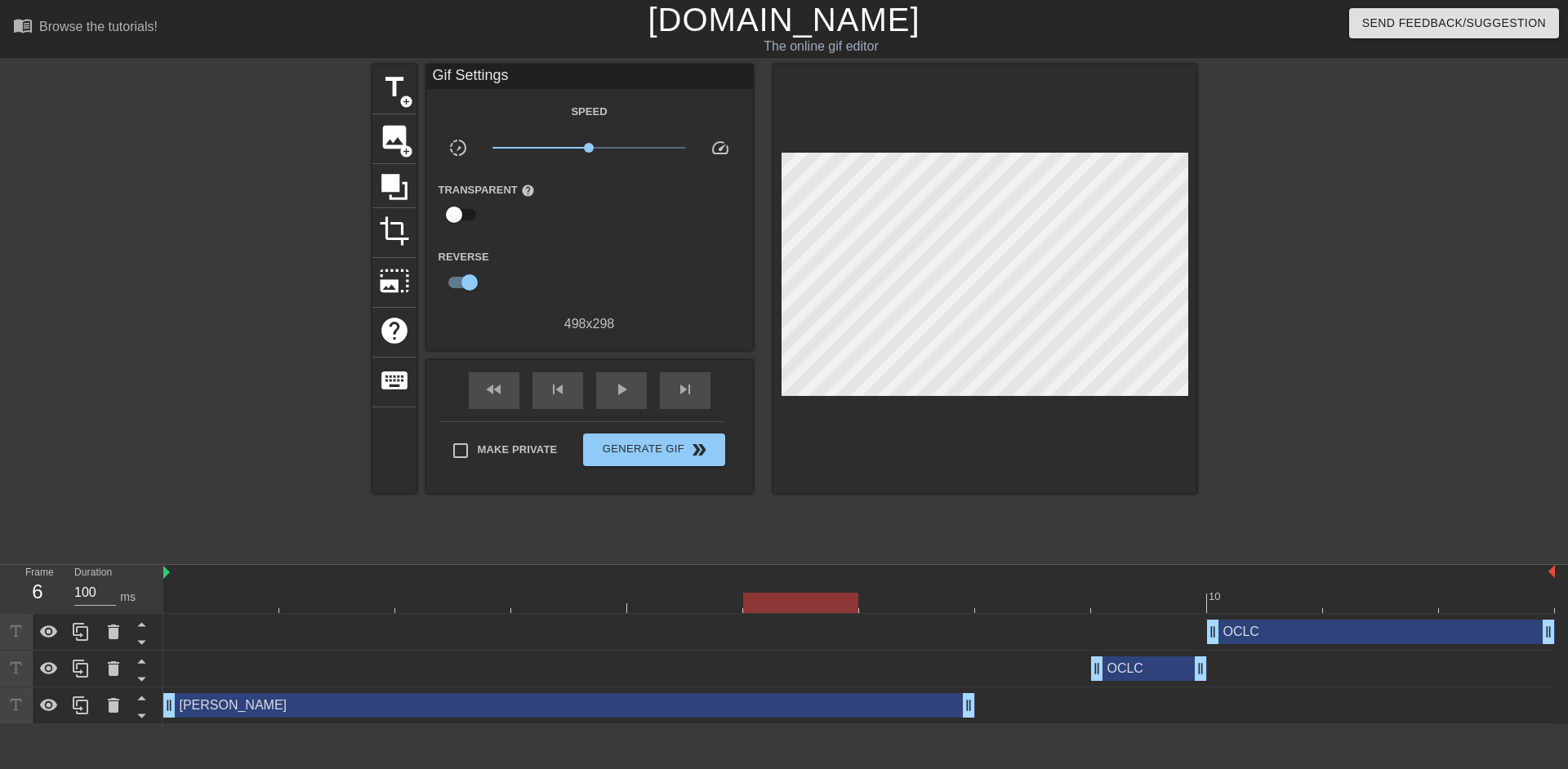
drag, startPoint x: 545, startPoint y: 593, endPoint x: 811, endPoint y: 566, distance: 267.4
click at [811, 566] on div "10" at bounding box center [859, 590] width 1391 height 48
drag, startPoint x: 810, startPoint y: 601, endPoint x: 1349, endPoint y: 575, distance: 539.6
click at [1349, 575] on div "10" at bounding box center [859, 590] width 1391 height 48
drag, startPoint x: 1349, startPoint y: 598, endPoint x: 1317, endPoint y: 607, distance: 33.2
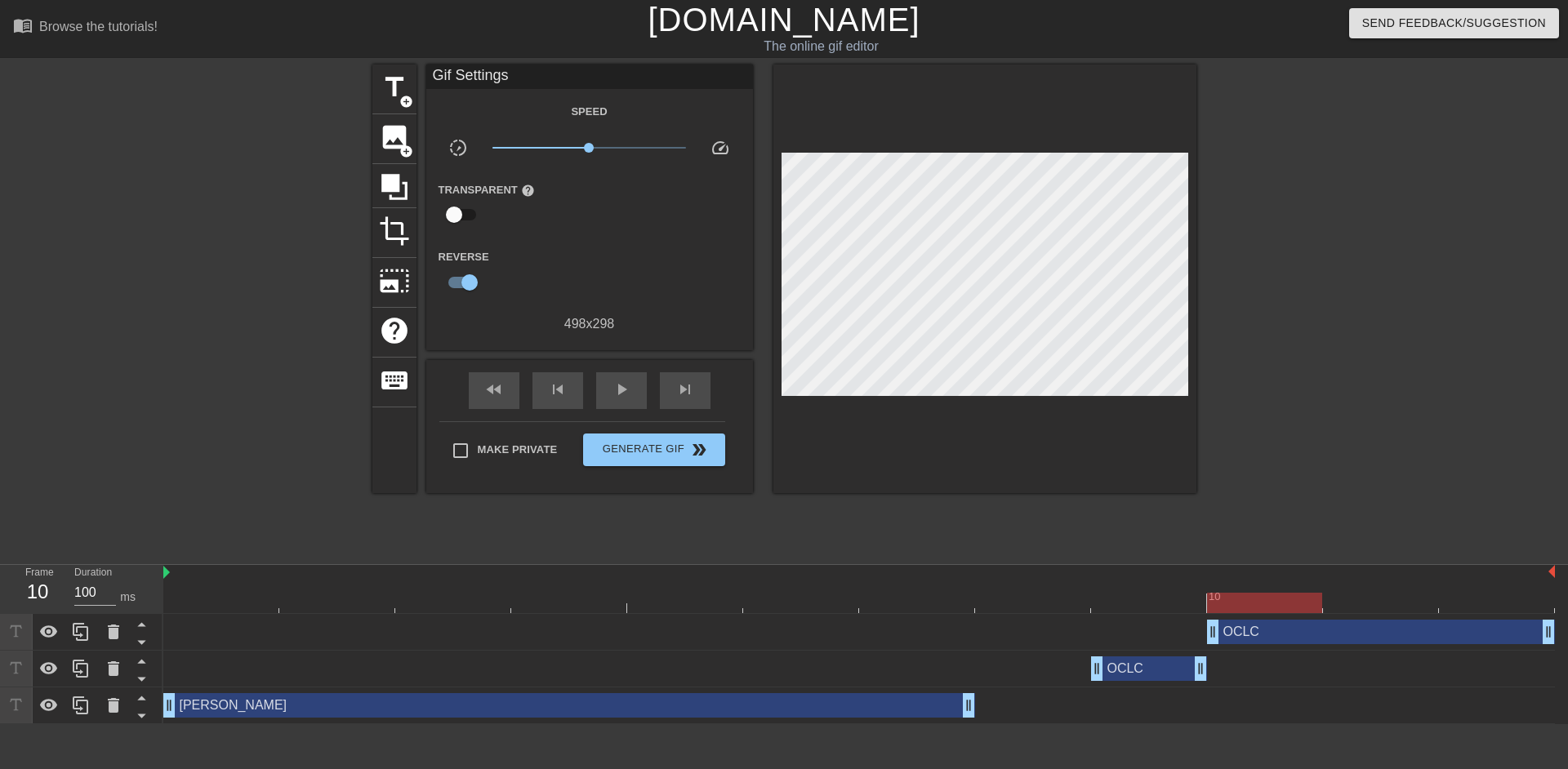
click at [1317, 607] on div at bounding box center [1265, 603] width 115 height 20
drag, startPoint x: 1548, startPoint y: 639, endPoint x: 1333, endPoint y: 635, distance: 215.0
click at [1333, 635] on div "OCLC drag_handle drag_handle" at bounding box center [859, 632] width 1391 height 24
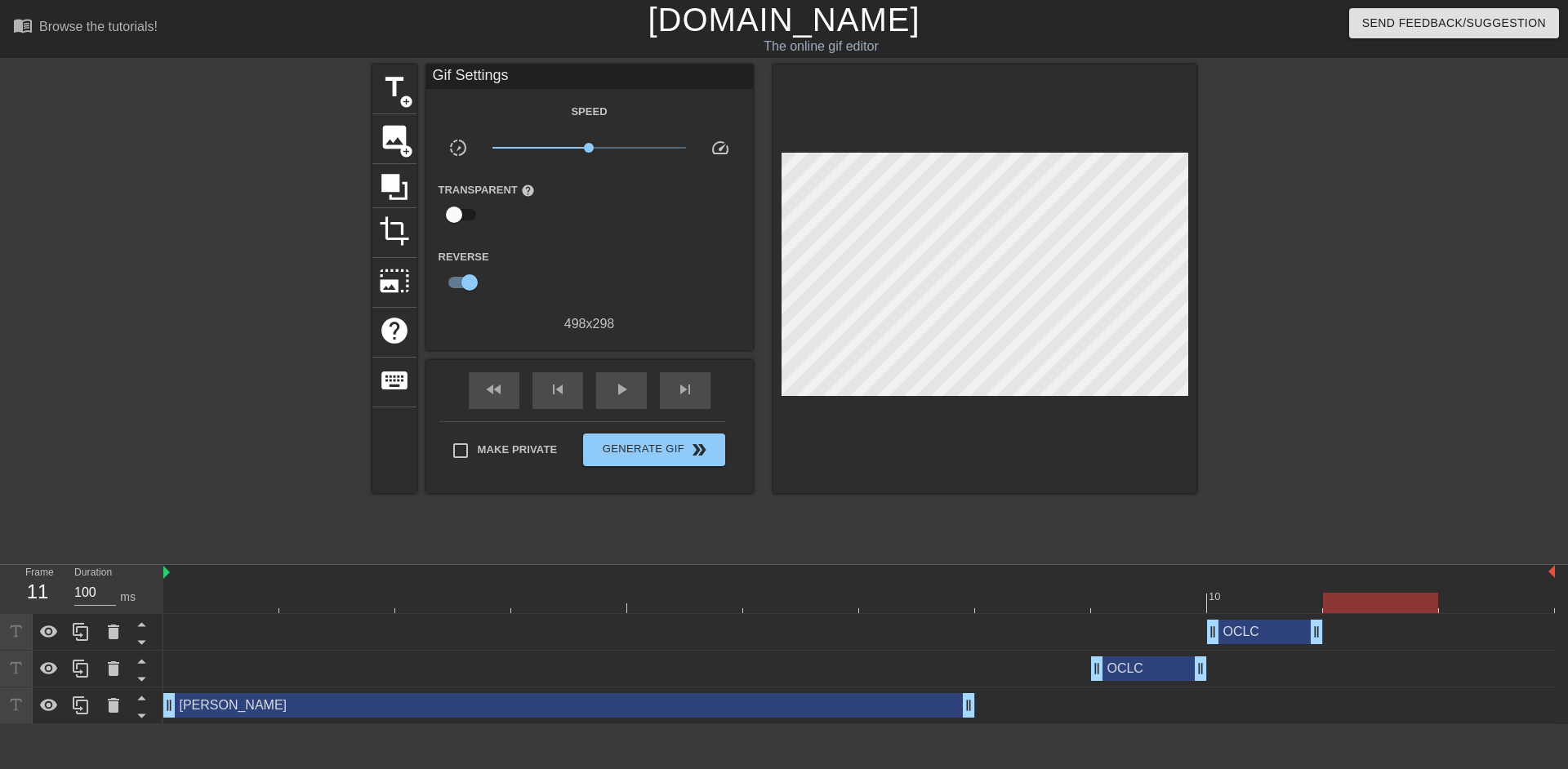
click at [1354, 601] on div at bounding box center [859, 603] width 1391 height 20
click at [394, 88] on span "title" at bounding box center [393, 86] width 31 height 31
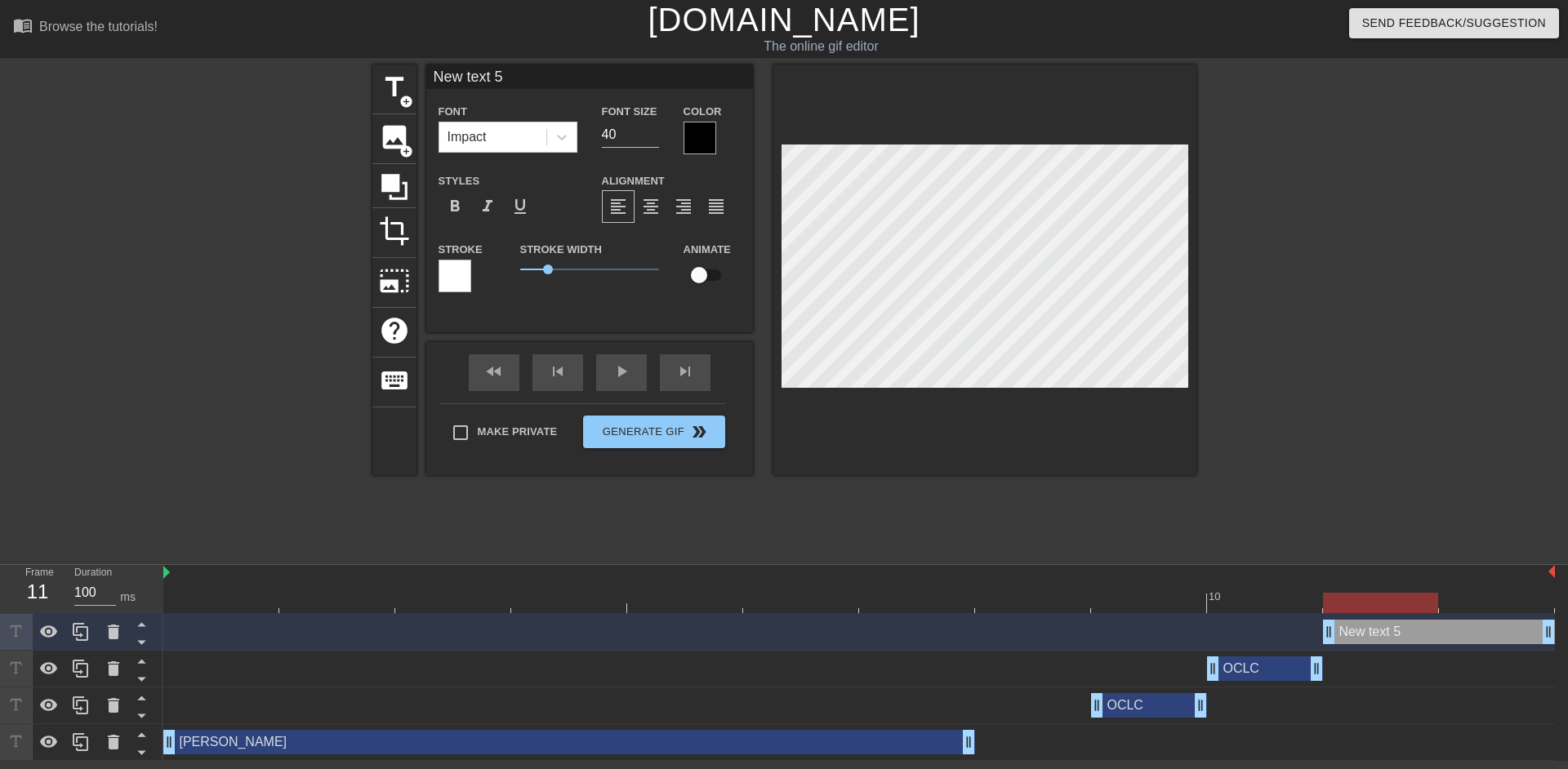
click at [625, 140] on input "40" at bounding box center [630, 135] width 57 height 26
type input "20"
type input "O"
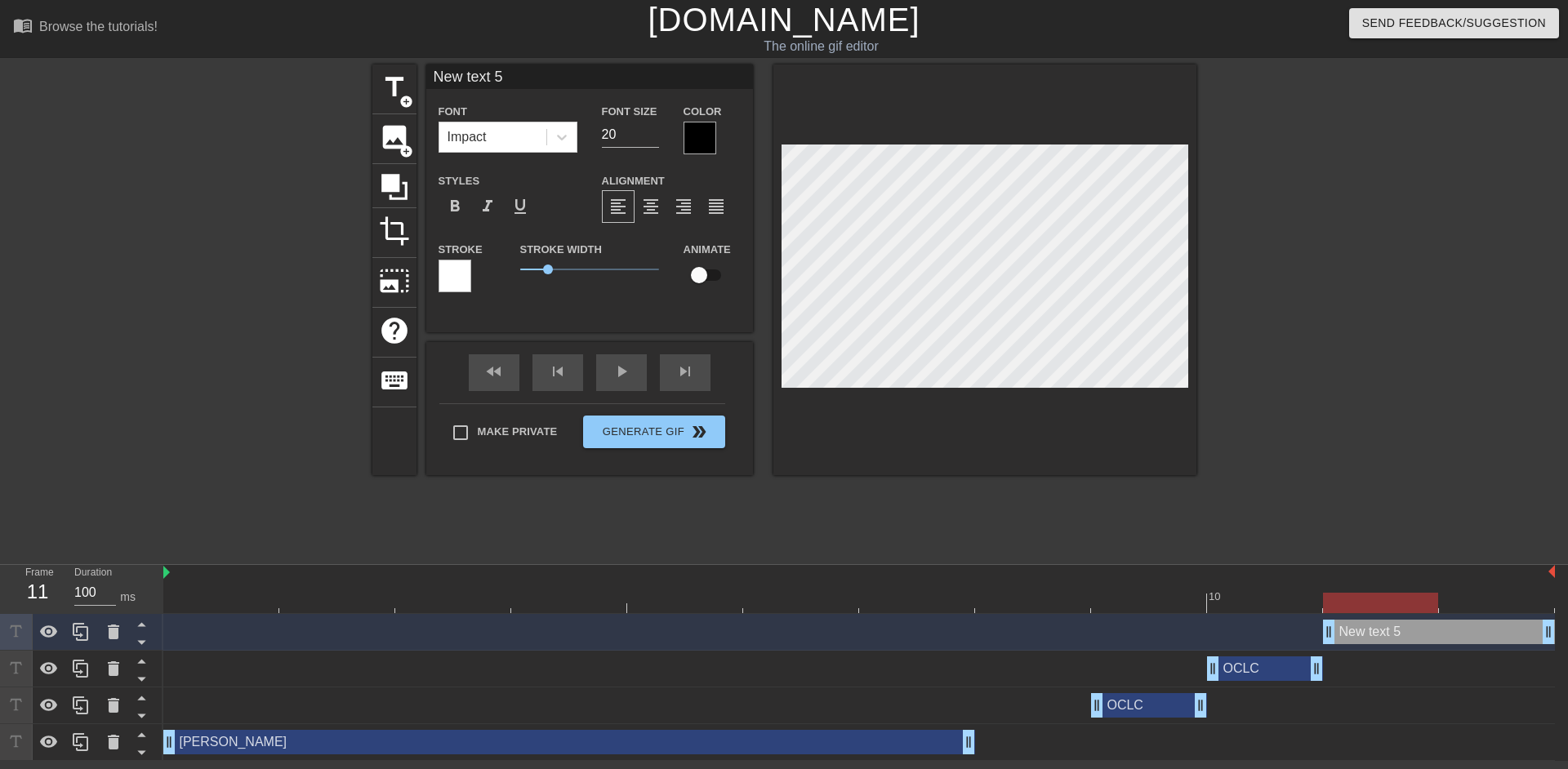
type textarea "O"
type input "OC"
type textarea "OC"
type input "[MEDICAL_DATA]"
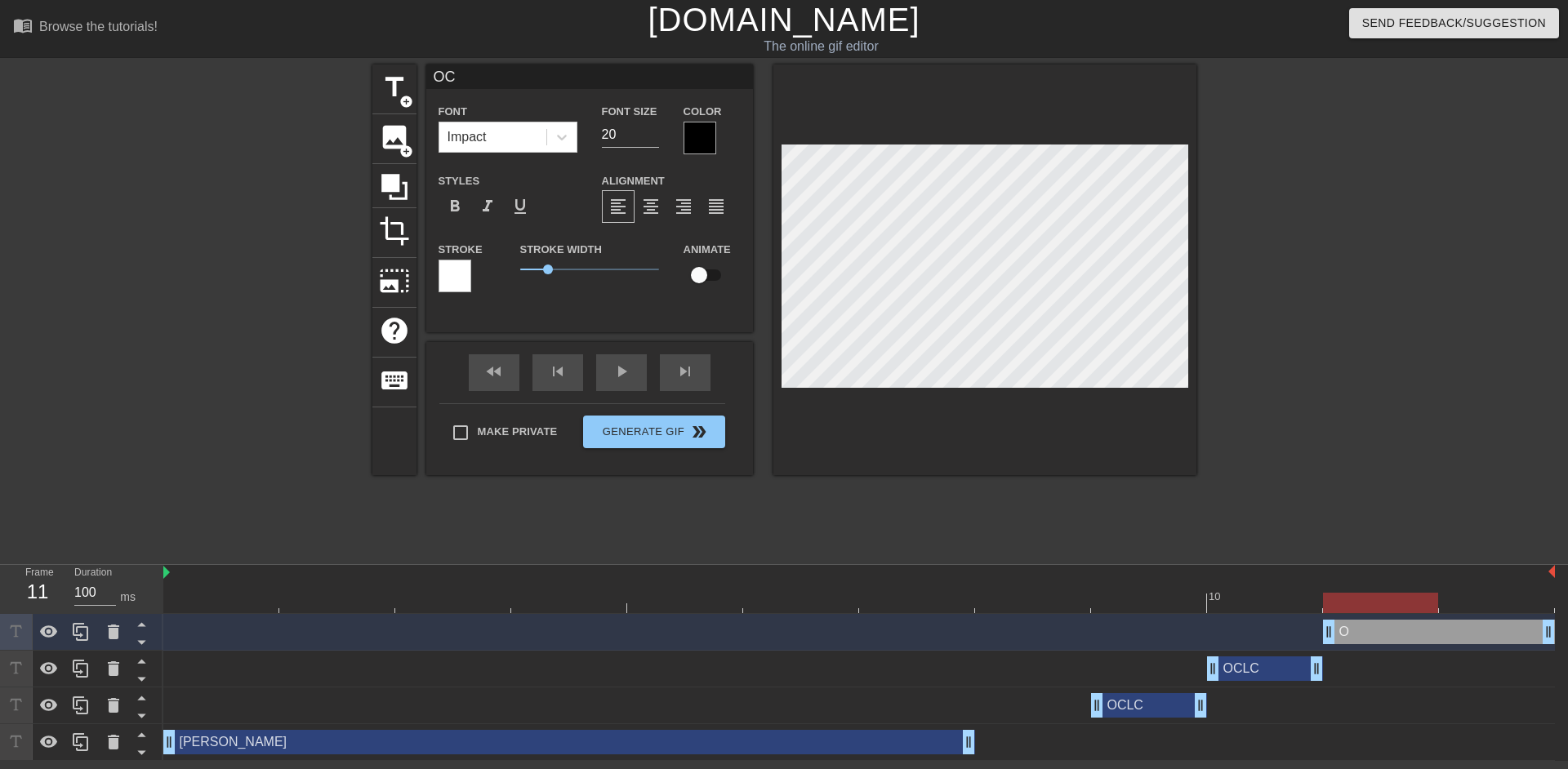
type textarea "[MEDICAL_DATA]"
type input "OCLC"
type textarea "OCLC"
click at [695, 128] on div at bounding box center [699, 138] width 33 height 33
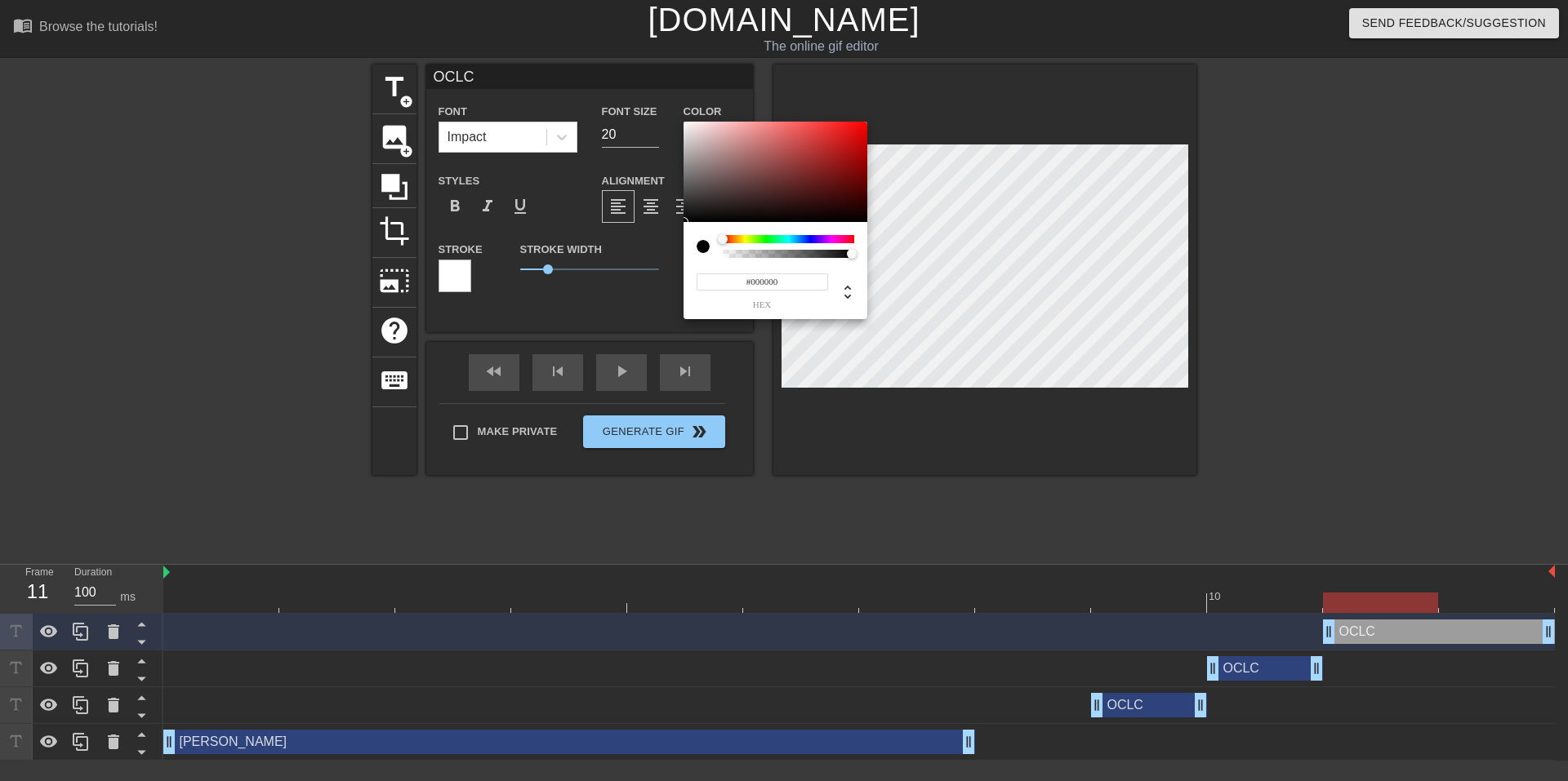
type input "#E5E1E1"
click at [687, 131] on div at bounding box center [776, 172] width 184 height 101
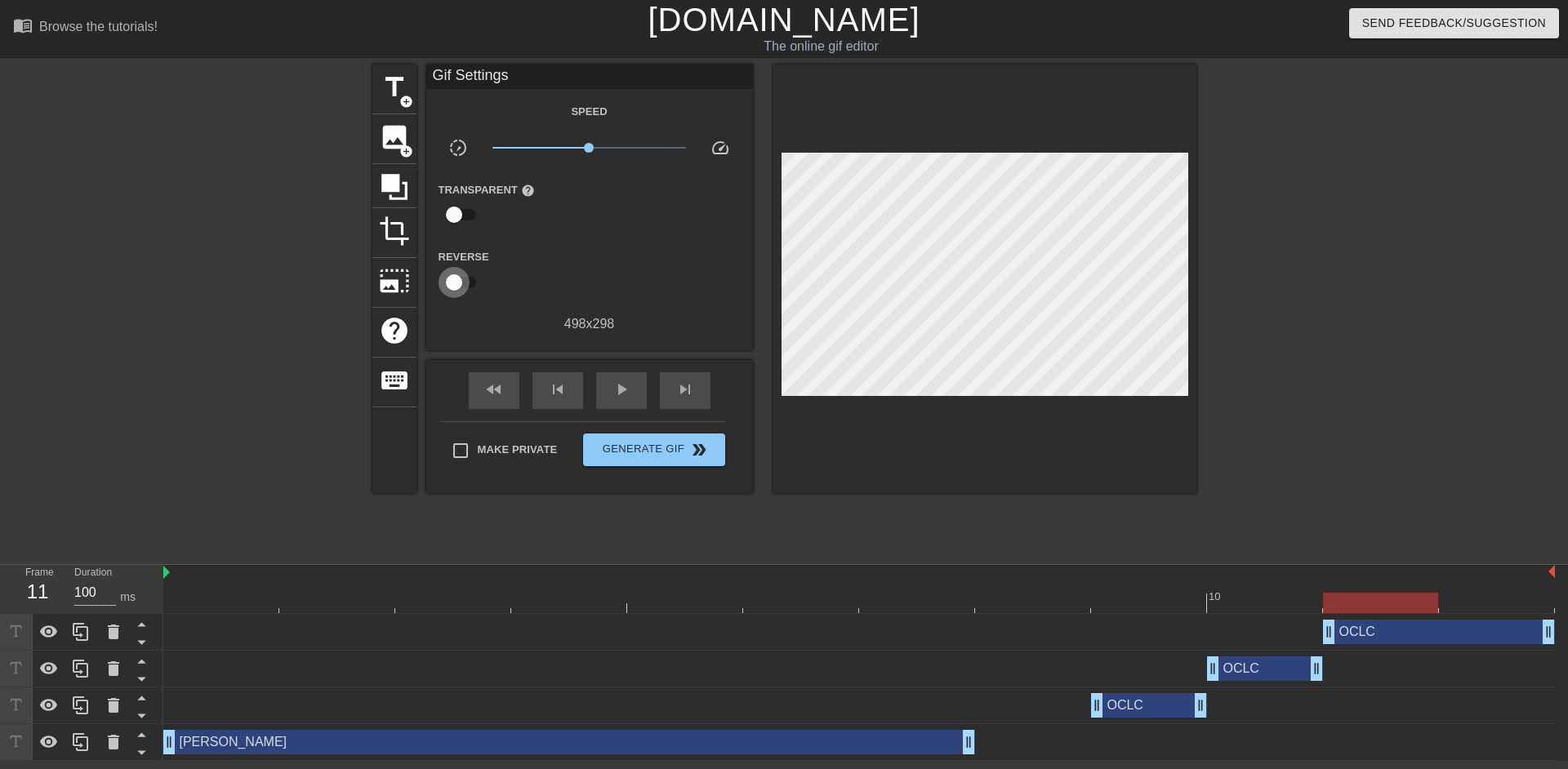
click at [466, 285] on input "checkbox" at bounding box center [454, 282] width 93 height 31
click at [468, 289] on input "checkbox" at bounding box center [470, 282] width 93 height 31
checkbox input "false"
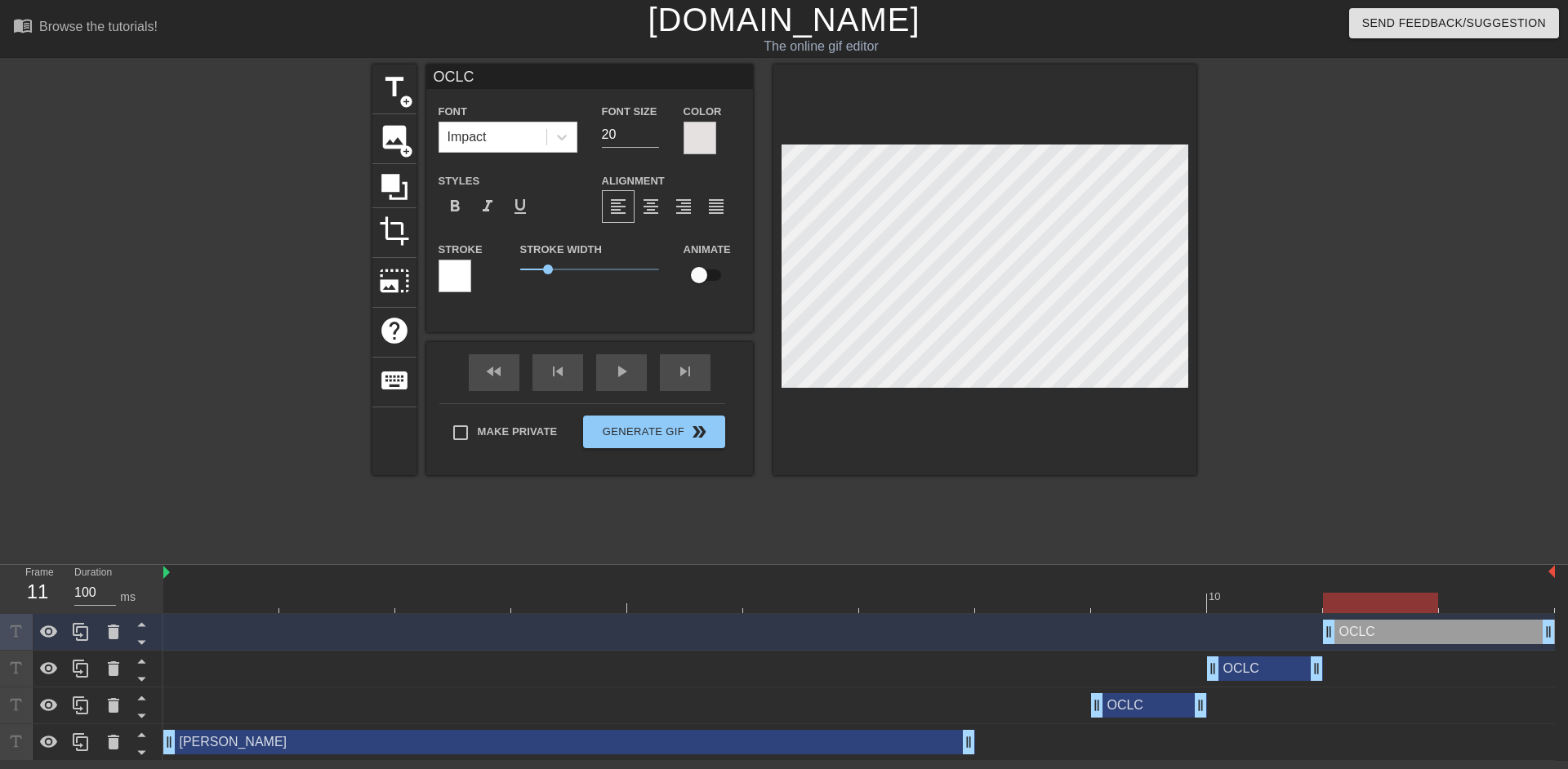
click at [460, 268] on div at bounding box center [455, 275] width 33 height 33
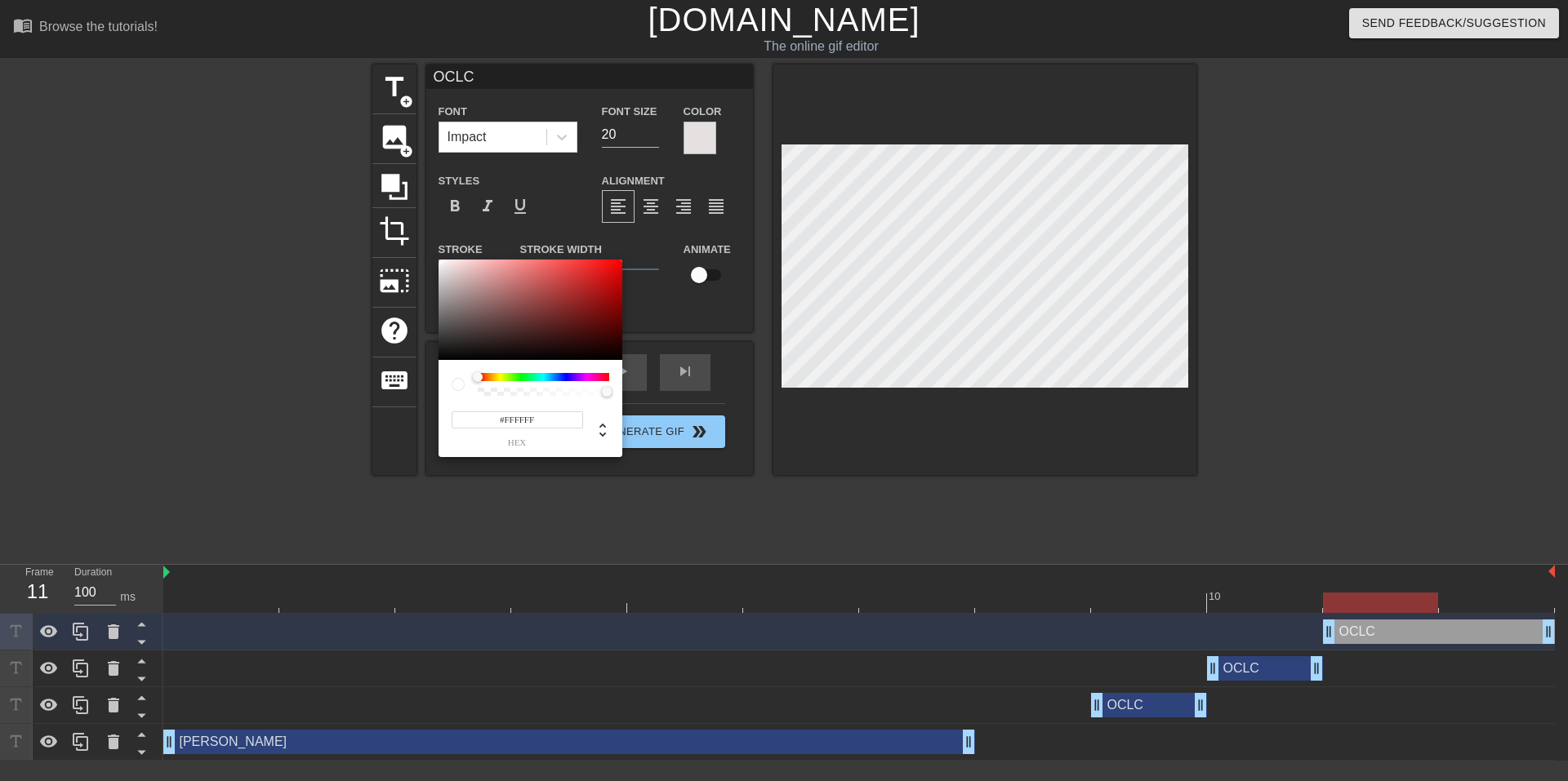
type input "#1B1B1B"
click at [441, 350] on div at bounding box center [531, 310] width 184 height 101
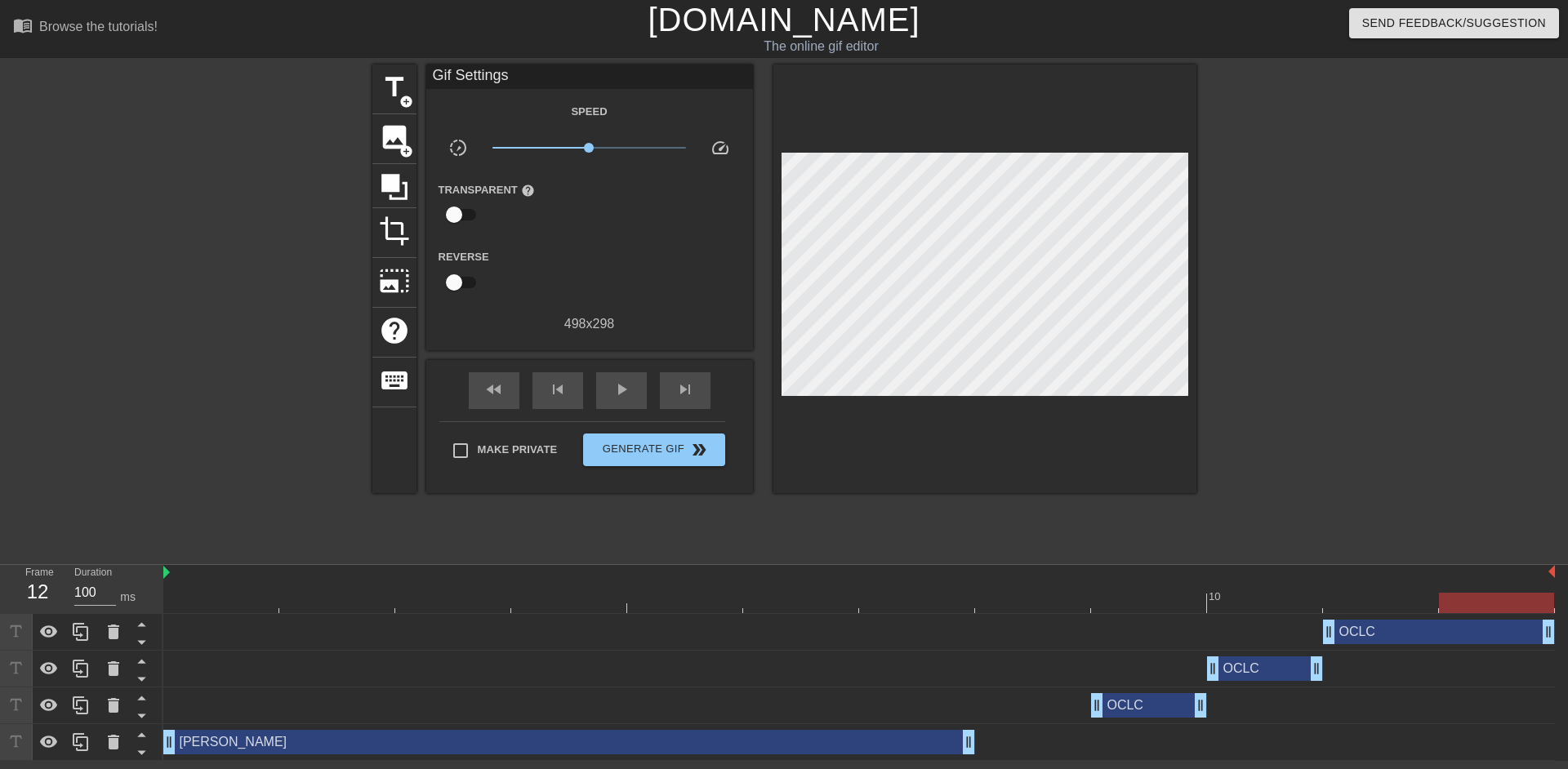
click at [1479, 590] on div at bounding box center [1496, 591] width 116 height 20
drag, startPoint x: 1545, startPoint y: 633, endPoint x: 1465, endPoint y: 633, distance: 80.0
click at [1465, 633] on div "OCLC drag_handle drag_handle" at bounding box center [859, 632] width 1391 height 24
click at [625, 389] on span "play_arrow" at bounding box center [621, 389] width 20 height 20
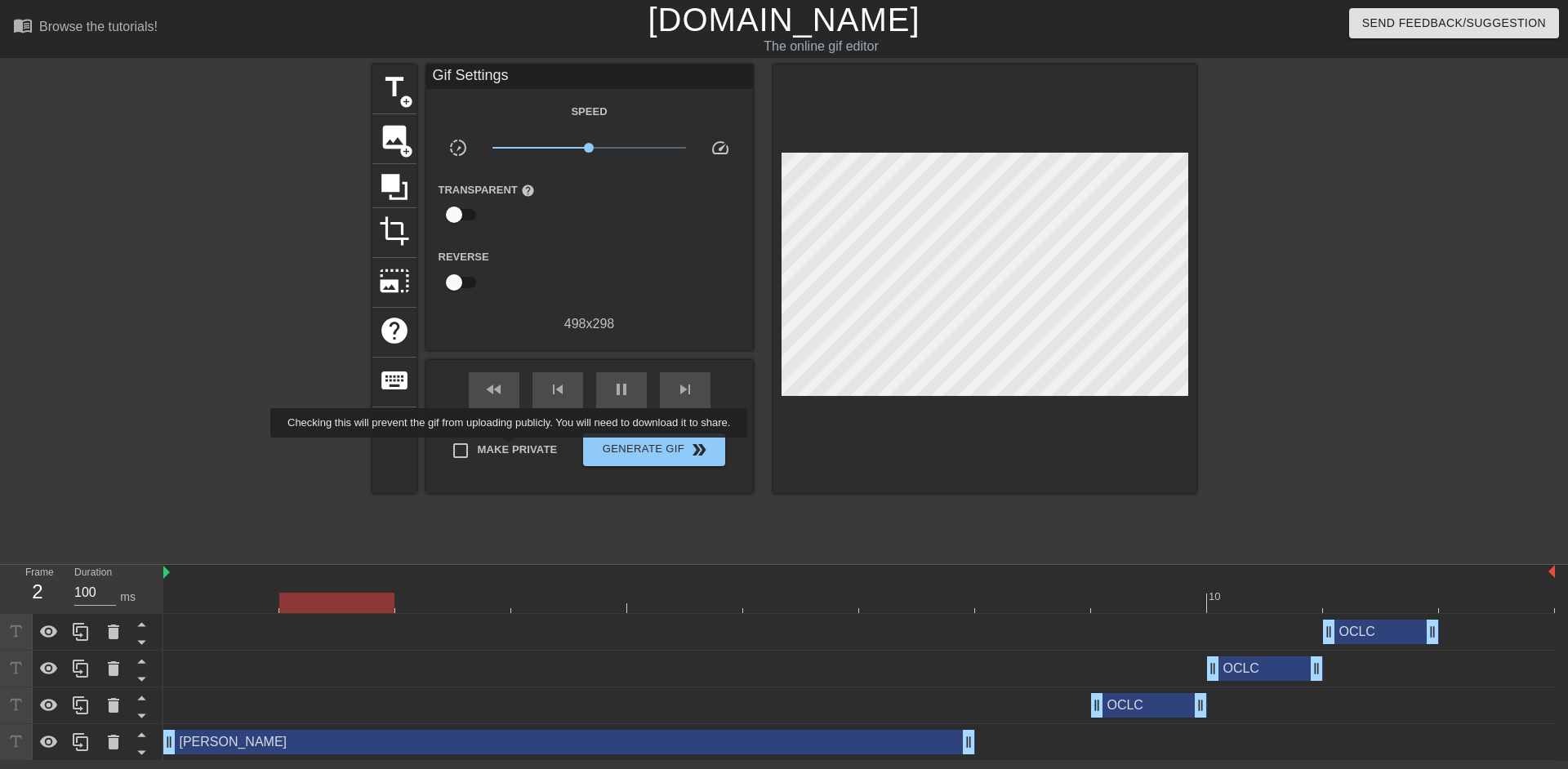
click at [512, 449] on span "Make Private" at bounding box center [518, 450] width 80 height 17
click at [478, 449] on input "Make Private" at bounding box center [460, 450] width 34 height 34
checkbox input "true"
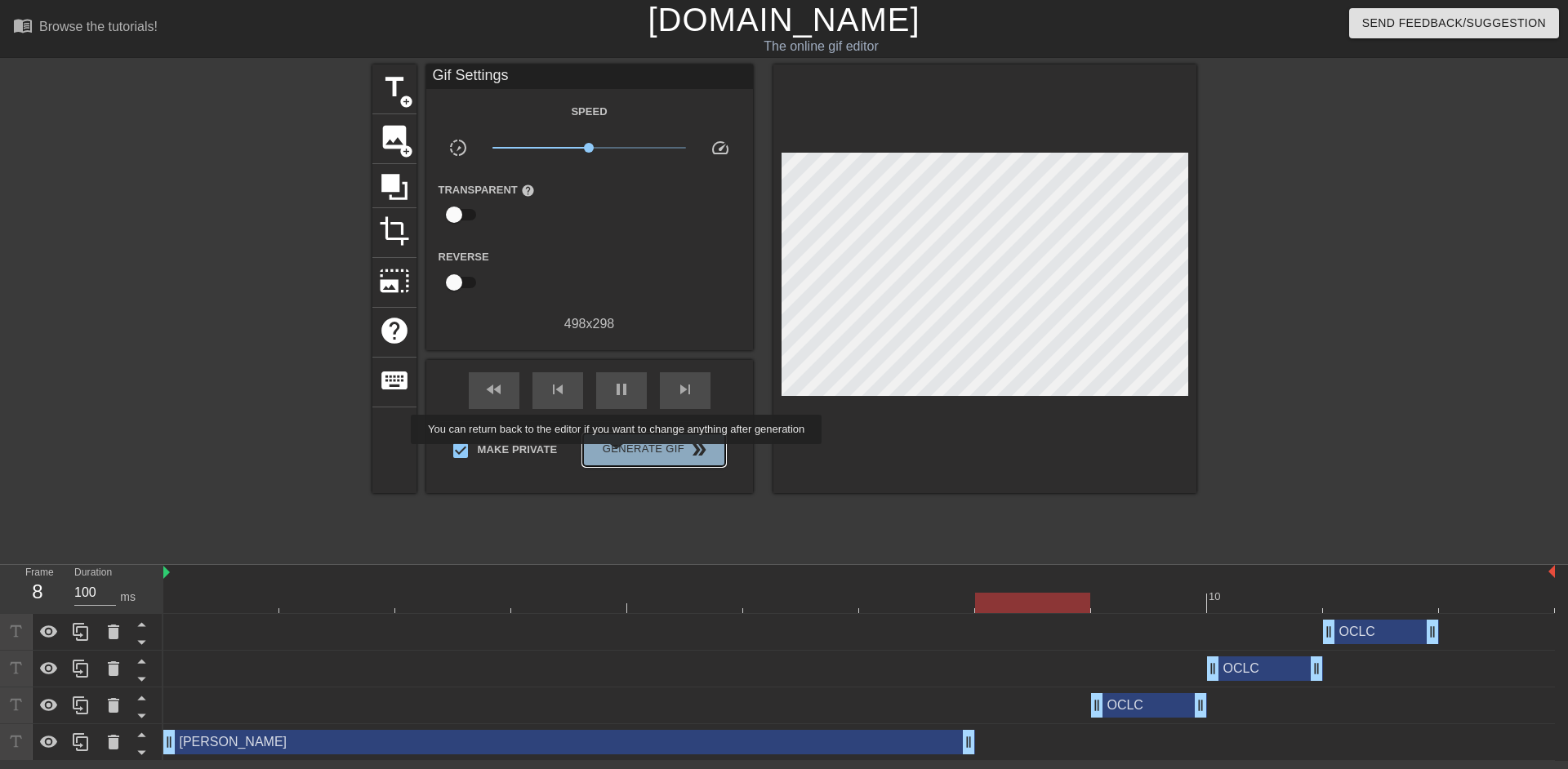
click at [618, 456] on span "Generate Gif double_arrow" at bounding box center [654, 449] width 128 height 20
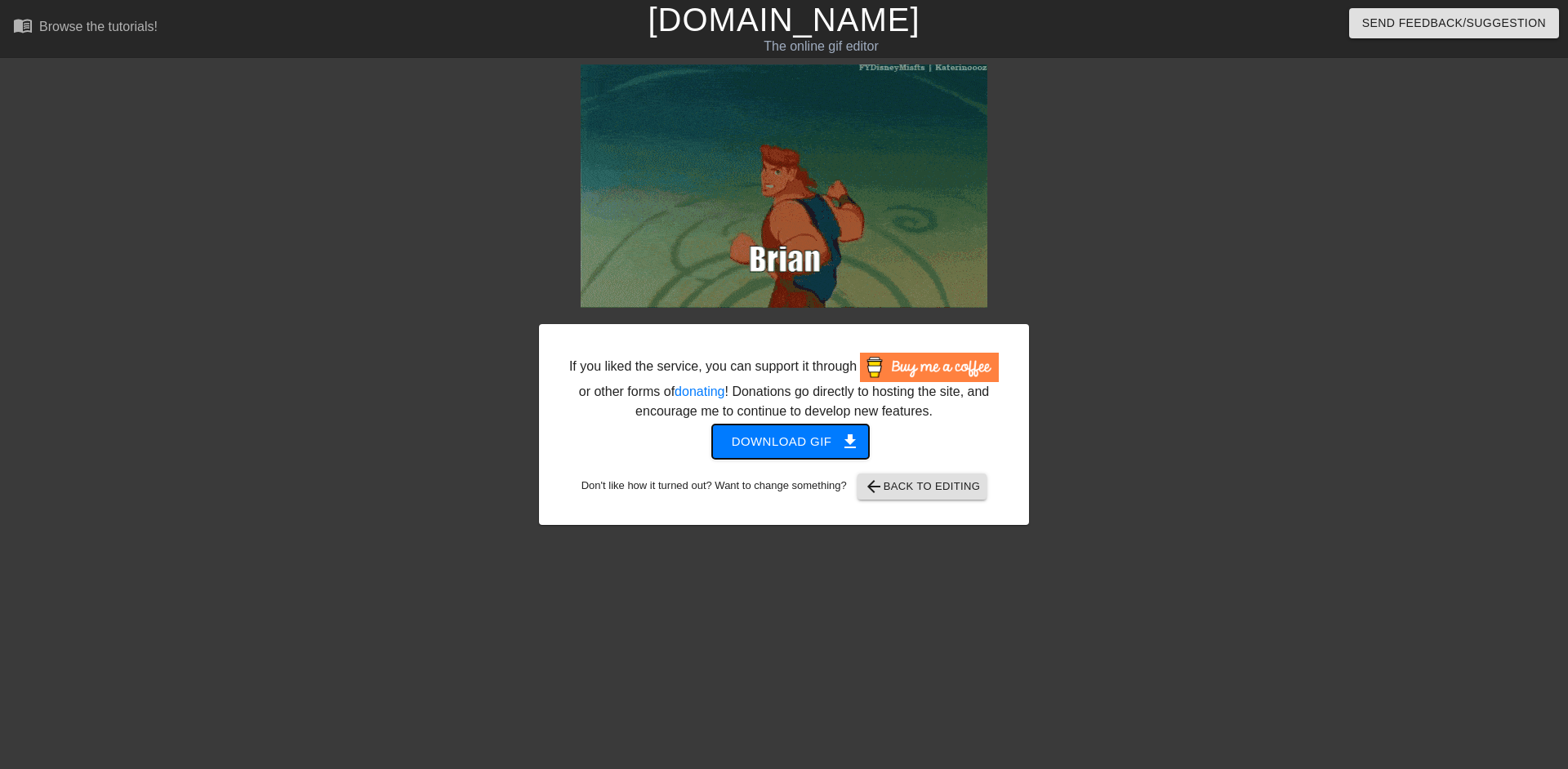
click at [829, 445] on span "Download gif get_app" at bounding box center [791, 442] width 118 height 21
